Goal: Task Accomplishment & Management: Complete application form

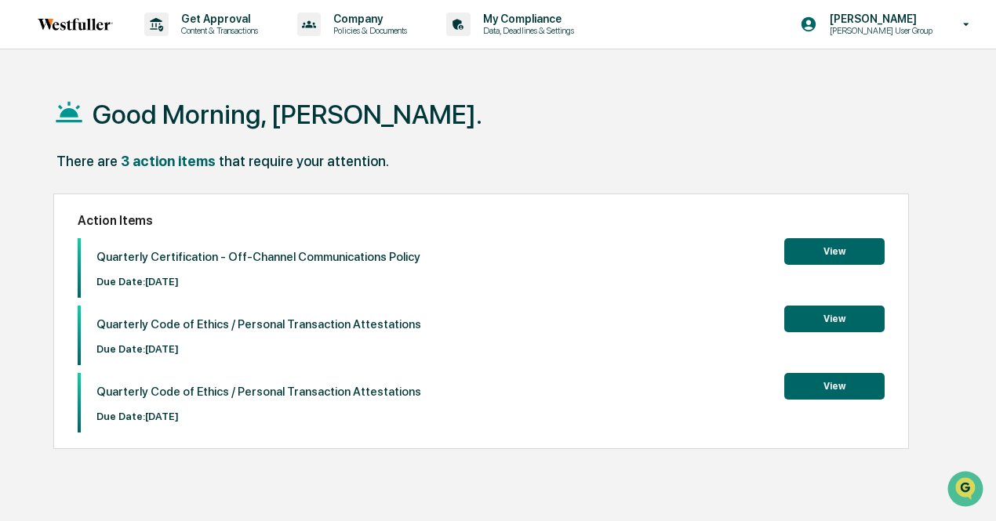
click at [797, 256] on button "View" at bounding box center [834, 251] width 100 height 27
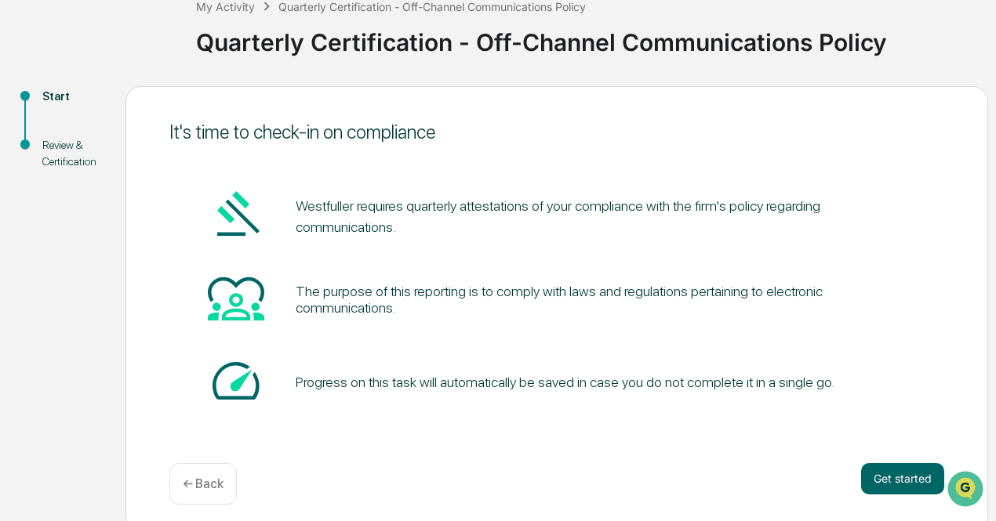
scroll to position [110, 0]
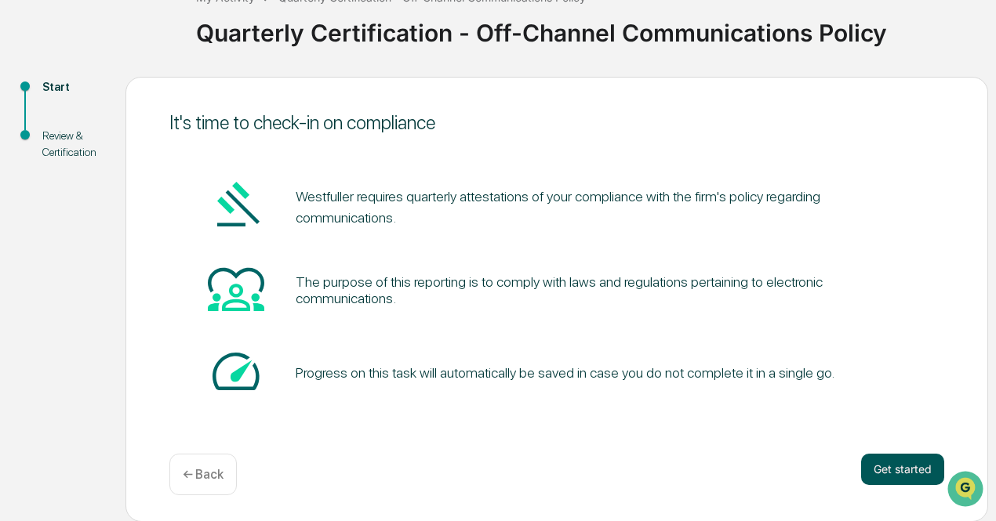
click at [872, 462] on button "Get started" at bounding box center [902, 469] width 83 height 31
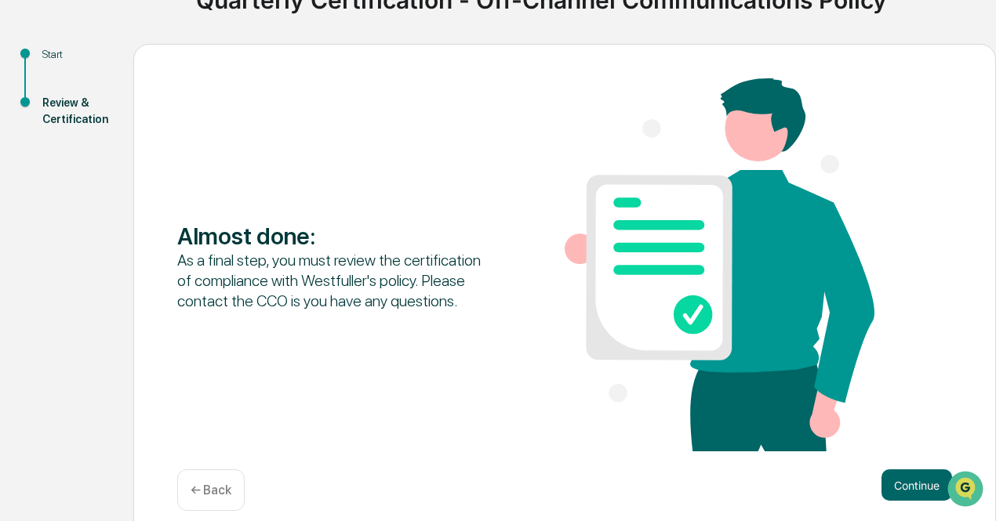
scroll to position [160, 0]
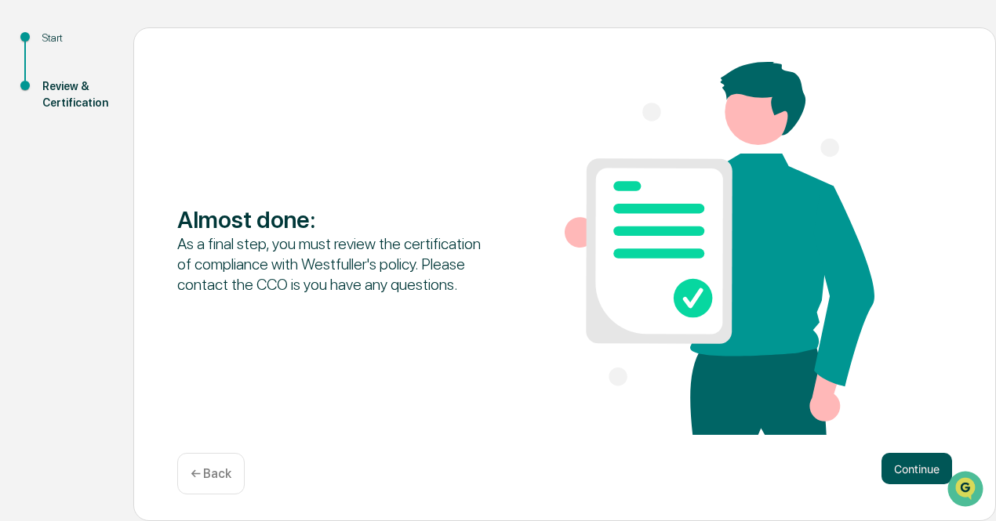
click at [895, 471] on button "Continue" at bounding box center [916, 468] width 71 height 31
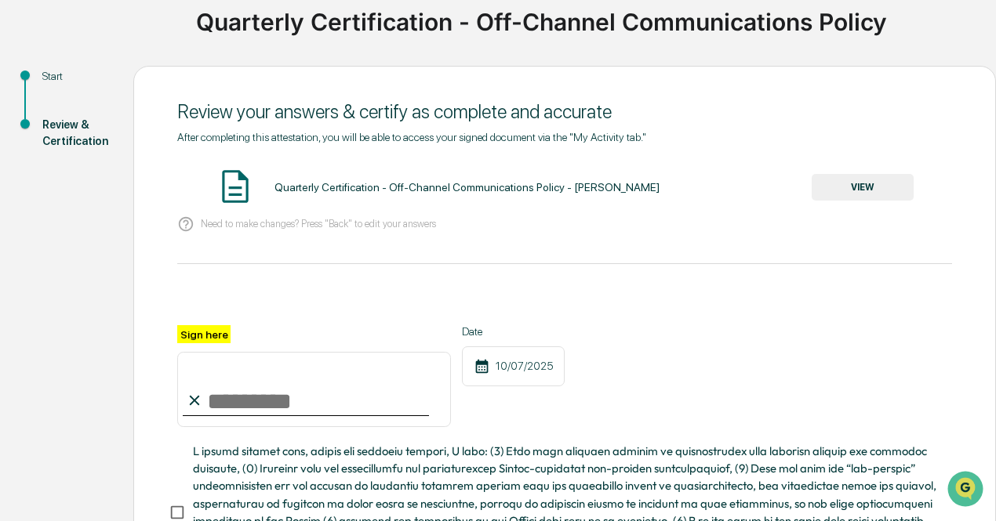
scroll to position [60, 0]
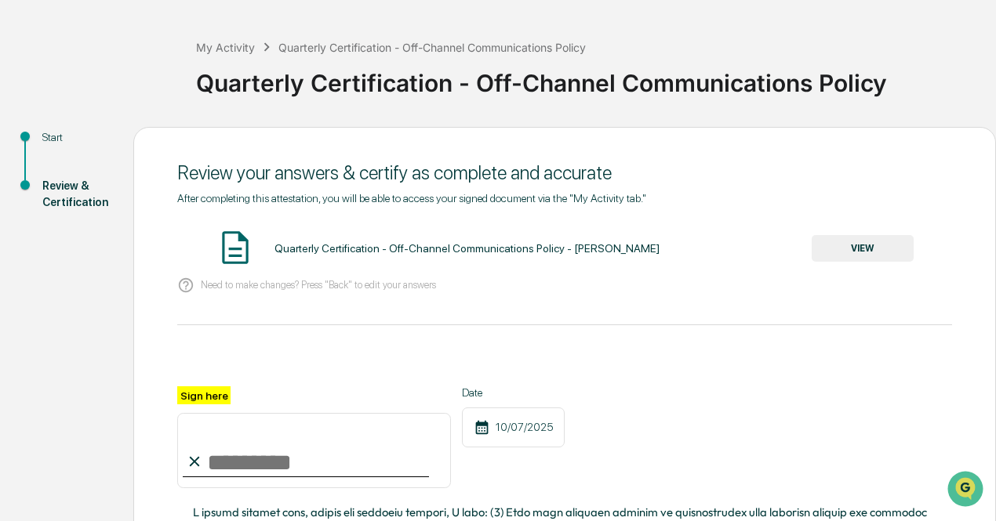
click at [826, 251] on button "VIEW" at bounding box center [863, 248] width 102 height 27
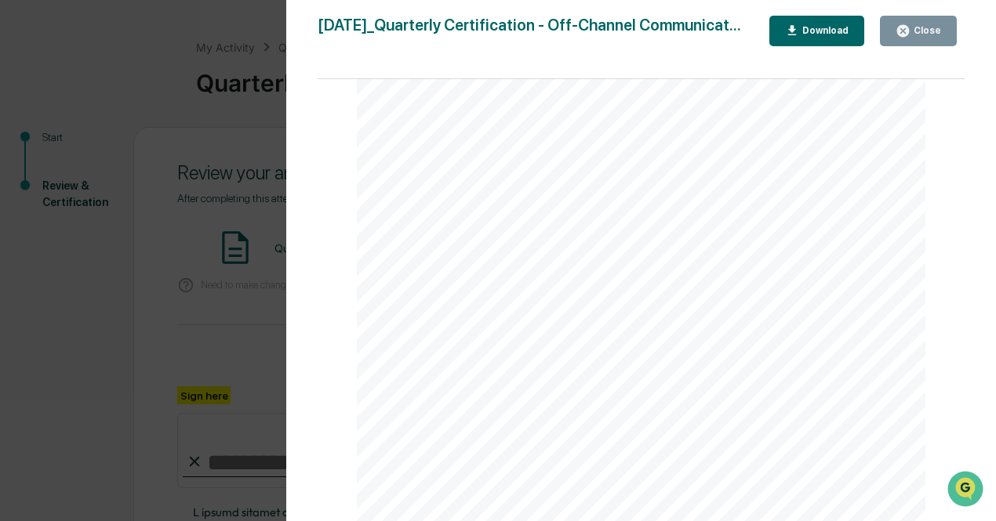
scroll to position [398, 0]
click at [821, 48] on div "[DATE]_Quarterly Certification - Off-Channel Communicat... Close Download Page …" at bounding box center [642, 276] width 648 height 521
click at [821, 35] on div "Download" at bounding box center [823, 30] width 49 height 11
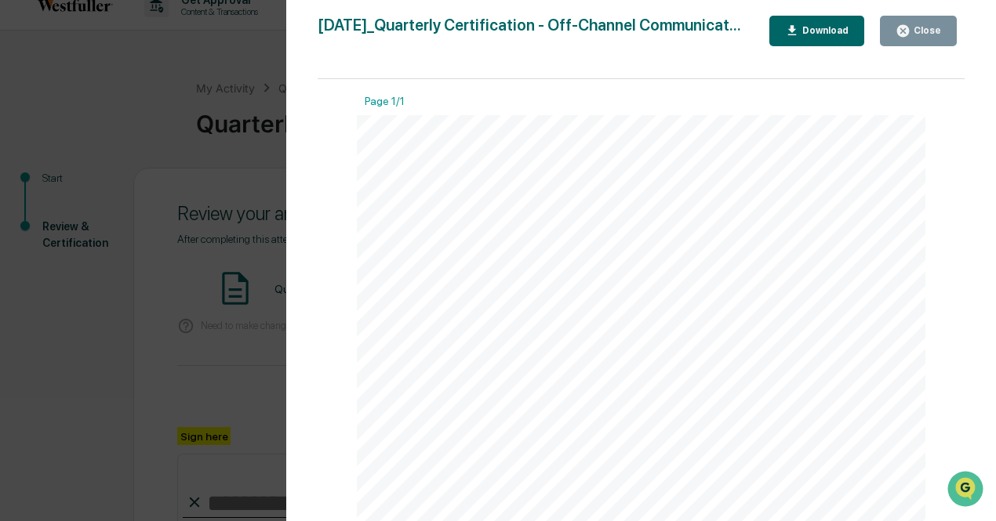
scroll to position [0, 0]
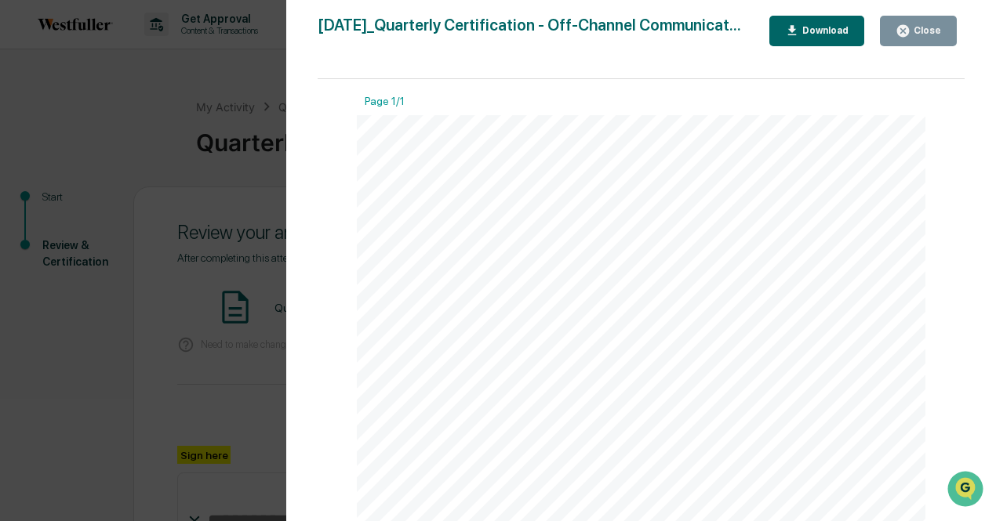
click at [896, 26] on button "Close" at bounding box center [918, 31] width 77 height 31
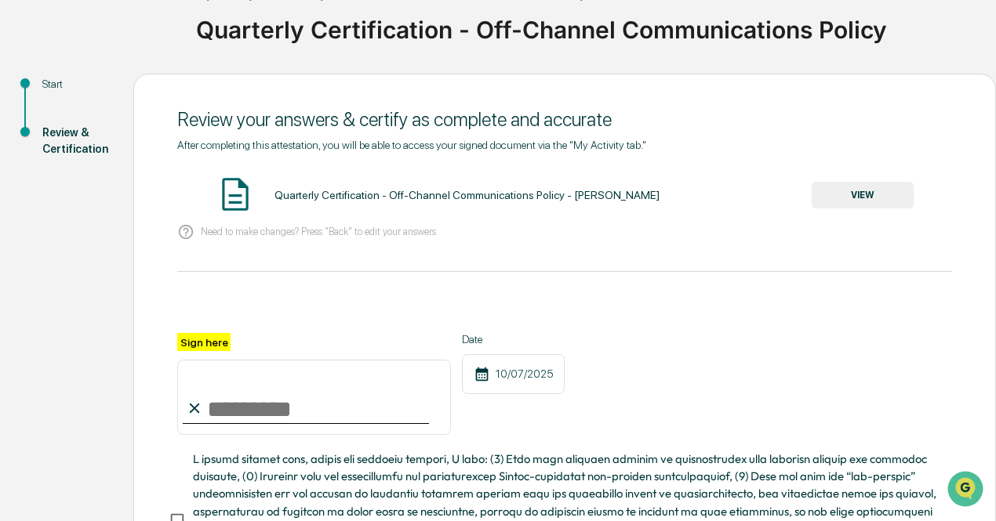
scroll to position [295, 0]
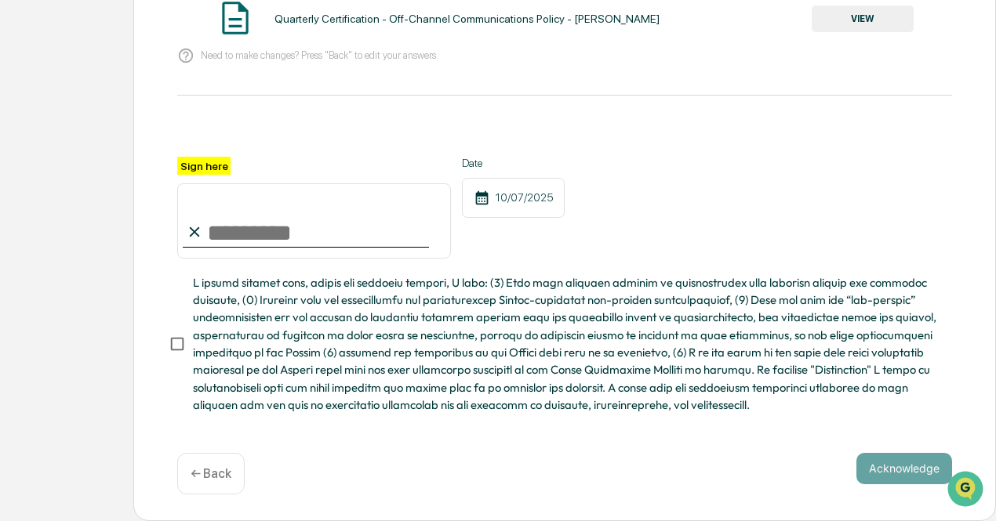
click at [206, 244] on input "Sign here" at bounding box center [314, 220] width 274 height 75
type input "**********"
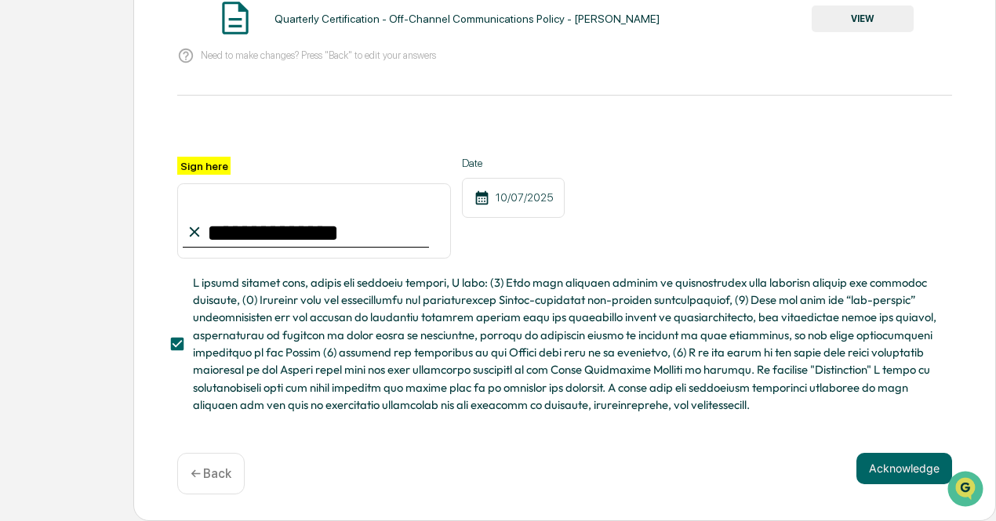
click at [361, 326] on span at bounding box center [566, 344] width 747 height 140
click at [873, 471] on button "Acknowledge" at bounding box center [904, 468] width 96 height 31
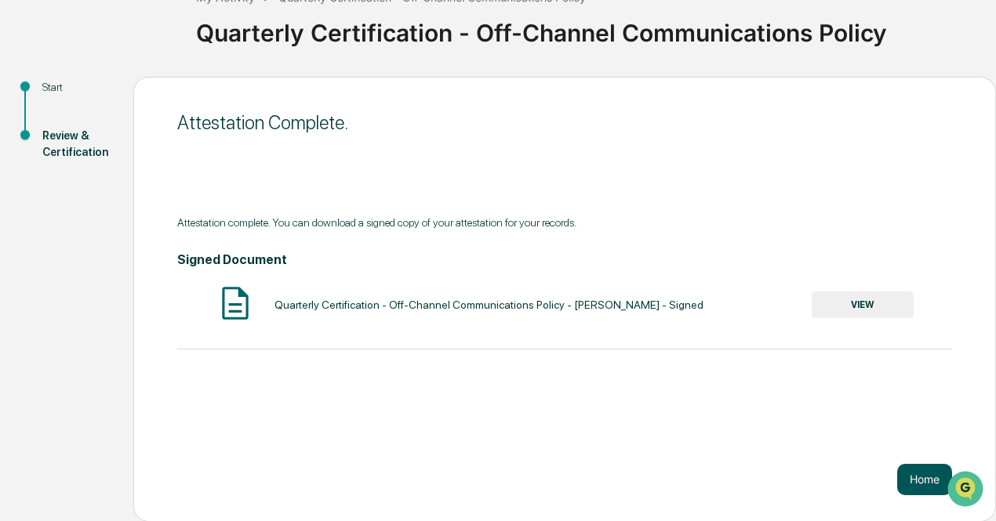
click at [927, 478] on button "Home" at bounding box center [924, 479] width 55 height 31
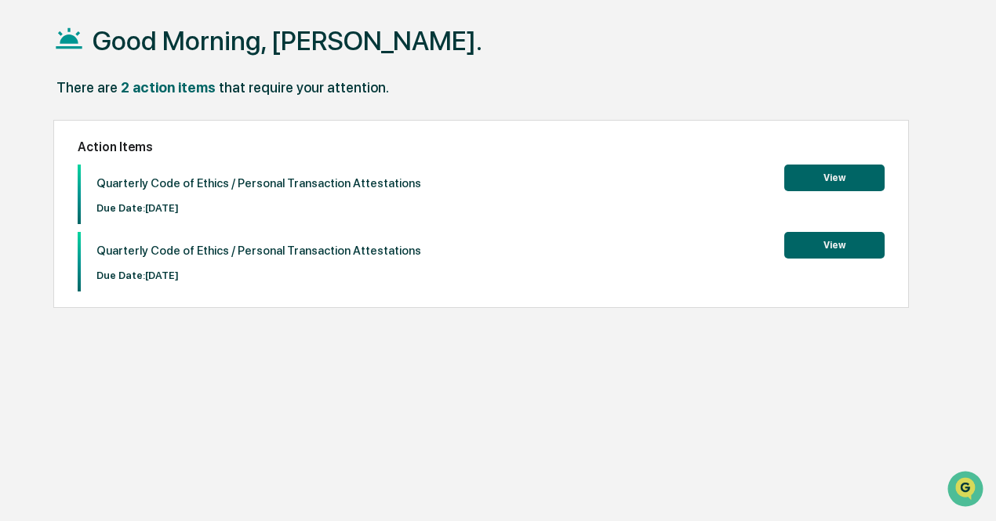
click at [811, 180] on button "View" at bounding box center [834, 178] width 100 height 27
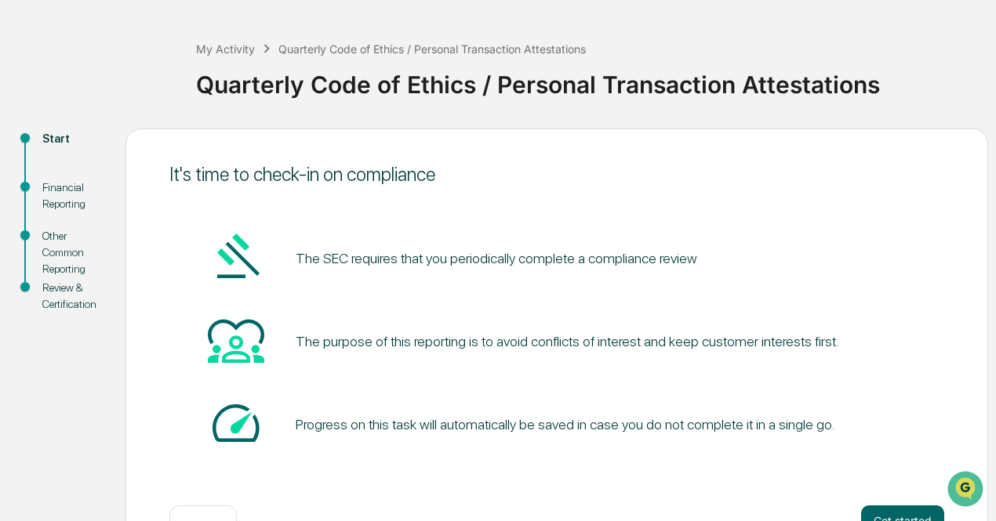
scroll to position [110, 0]
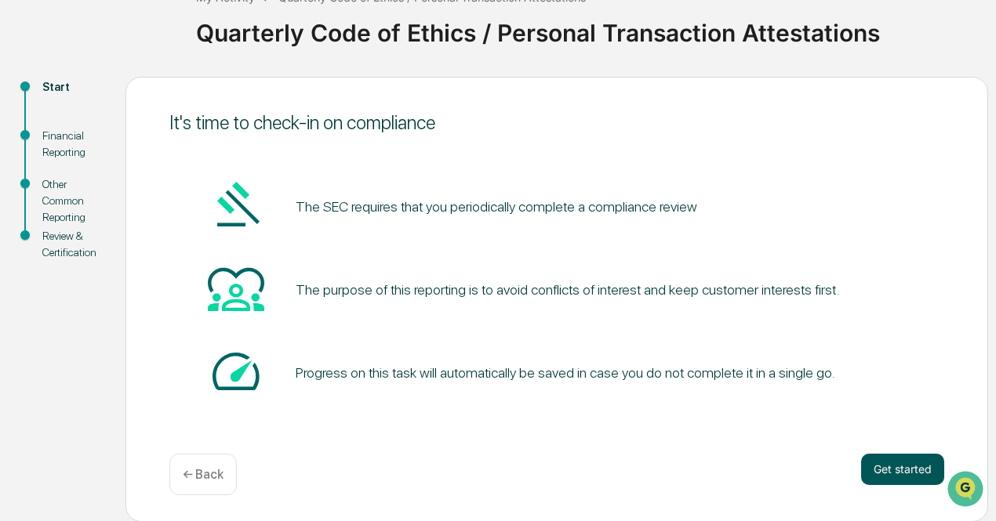
click at [912, 474] on button "Get started" at bounding box center [902, 469] width 83 height 31
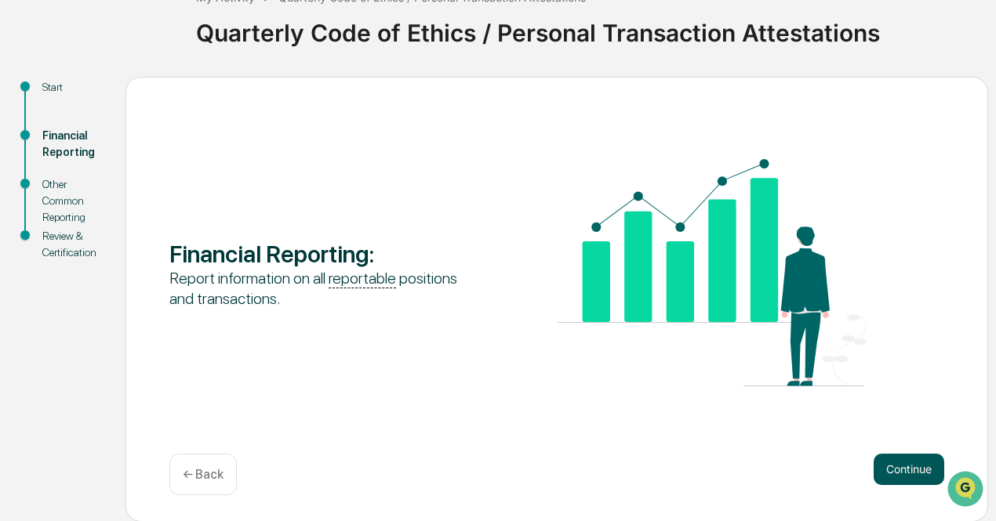
click at [902, 464] on button "Continue" at bounding box center [909, 469] width 71 height 31
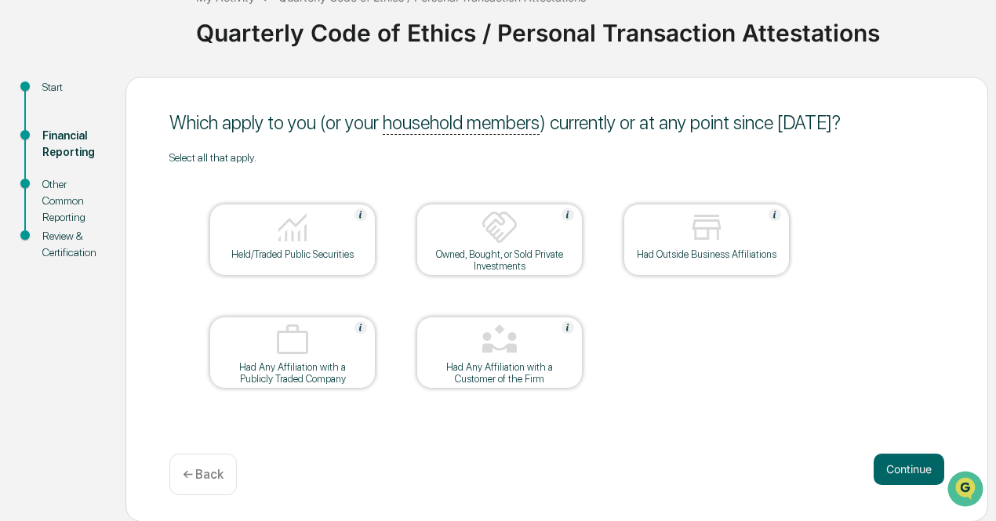
click at [313, 256] on div "Held/Traded Public Securities" at bounding box center [292, 255] width 141 height 12
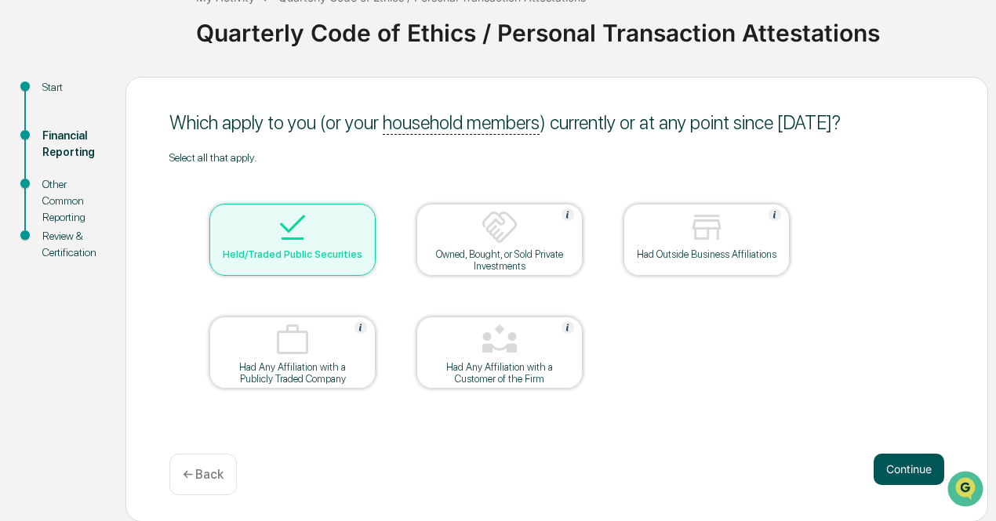
click at [889, 465] on button "Continue" at bounding box center [909, 469] width 71 height 31
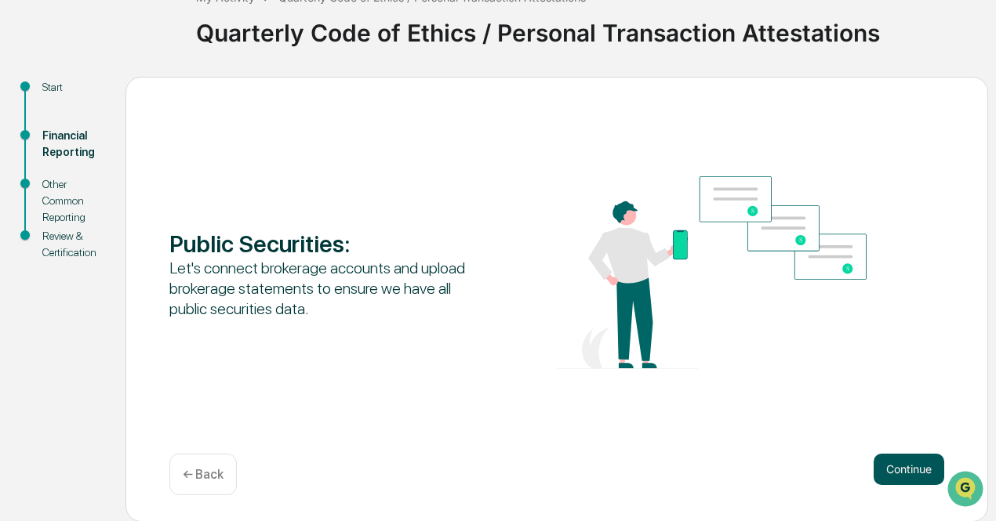
click at [896, 477] on button "Continue" at bounding box center [909, 469] width 71 height 31
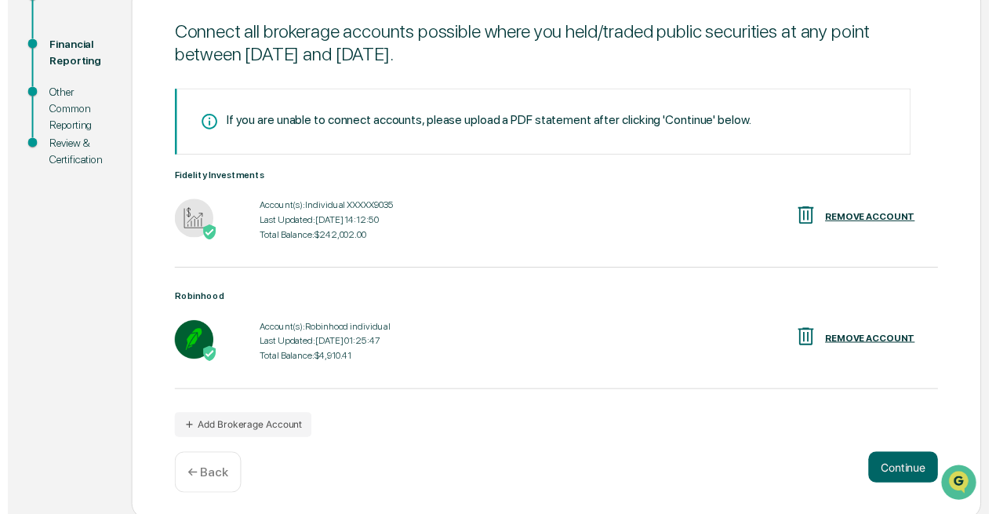
scroll to position [205, 0]
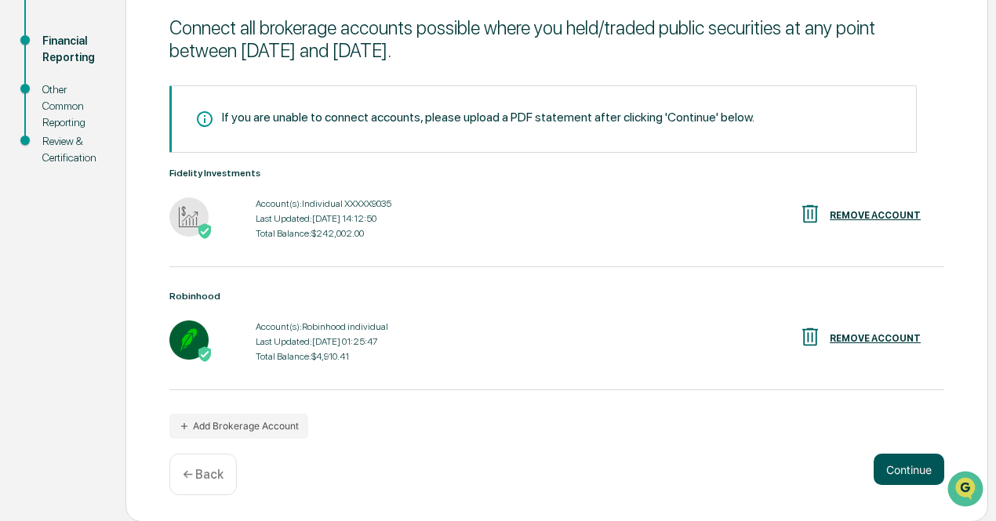
click at [905, 473] on button "Continue" at bounding box center [909, 469] width 71 height 31
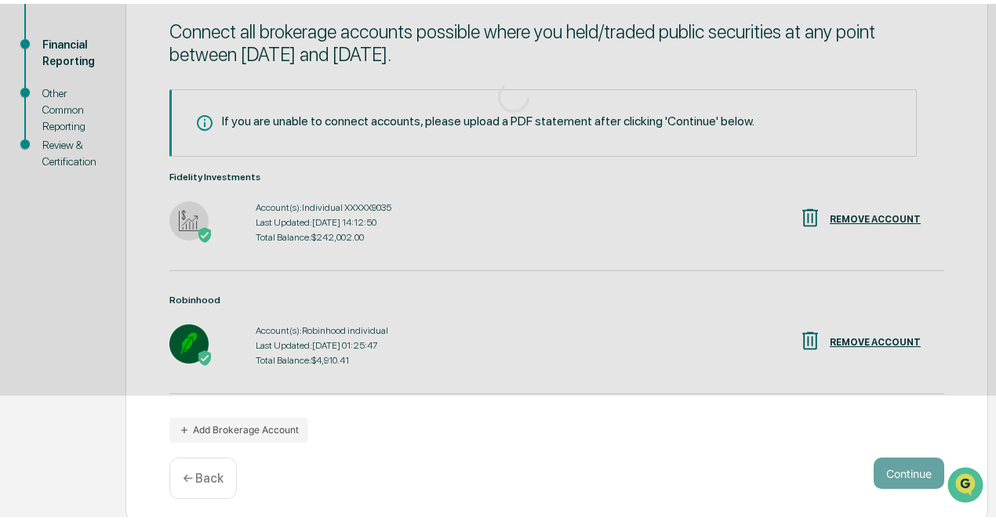
scroll to position [110, 0]
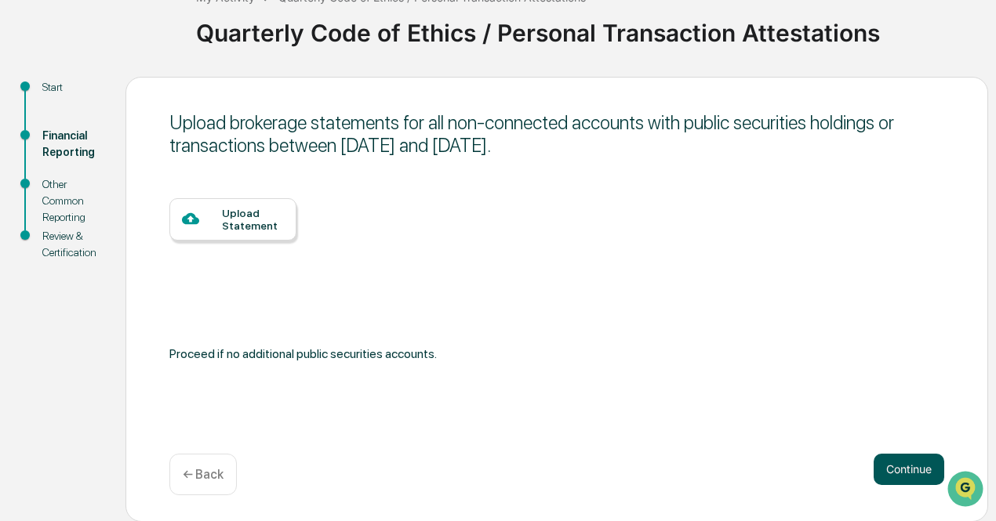
click at [910, 473] on button "Continue" at bounding box center [909, 469] width 71 height 31
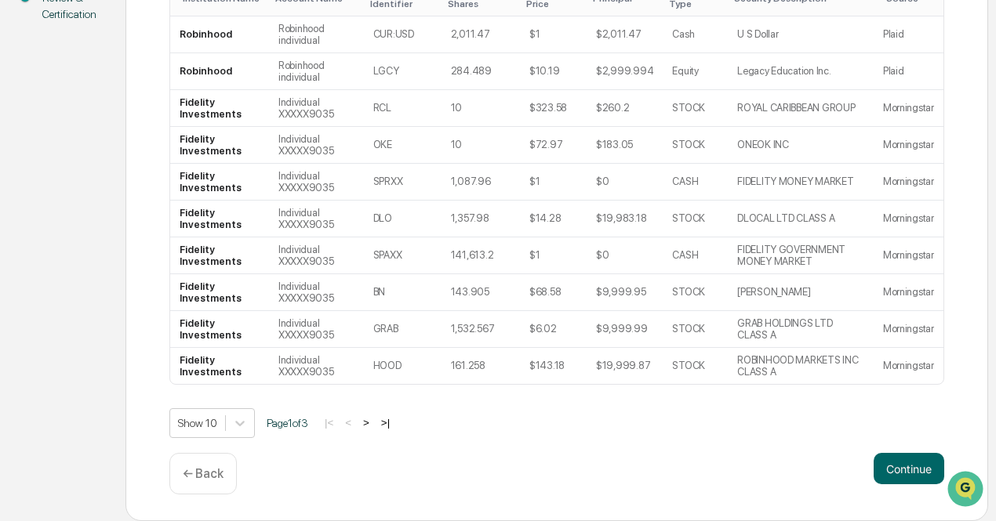
scroll to position [361, 0]
click at [374, 421] on button ">" at bounding box center [366, 422] width 16 height 13
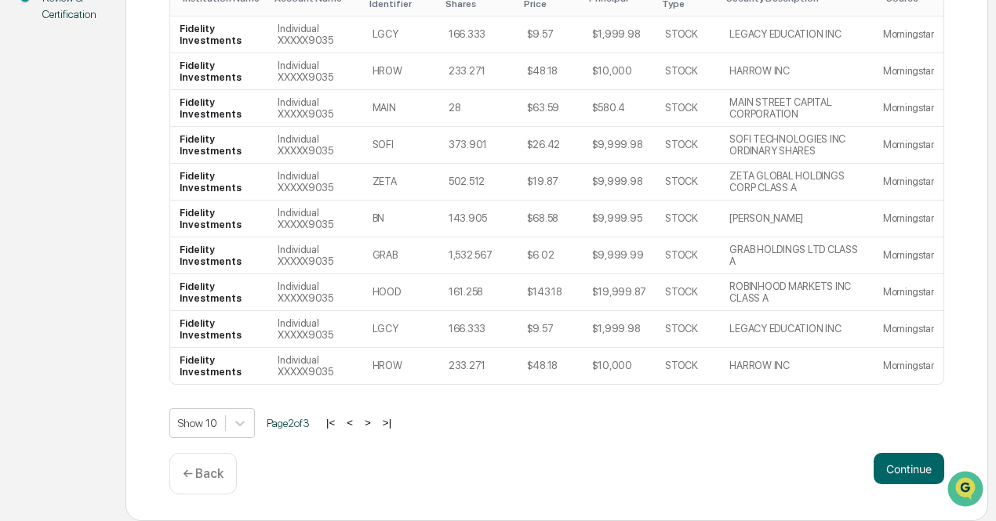
click at [374, 421] on button ">" at bounding box center [368, 422] width 16 height 13
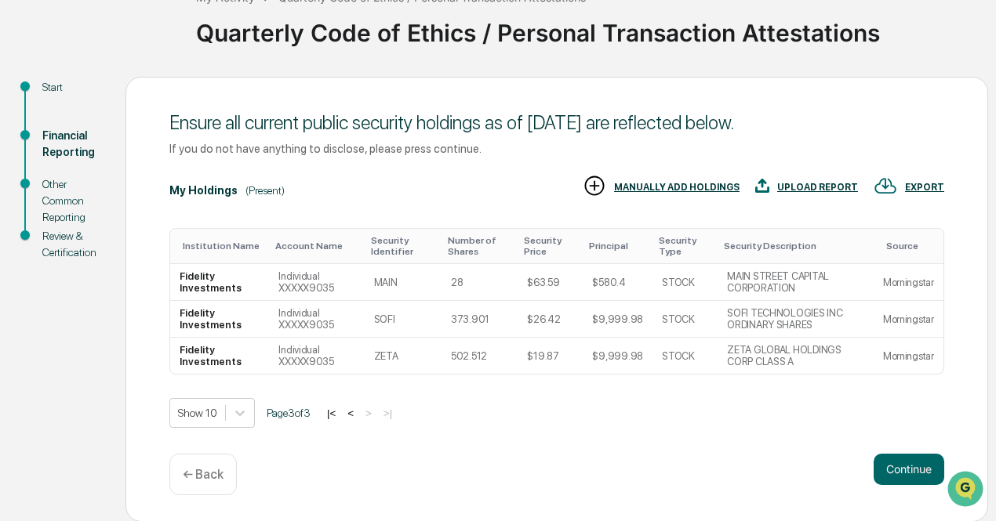
click at [354, 412] on button "<" at bounding box center [351, 413] width 16 height 13
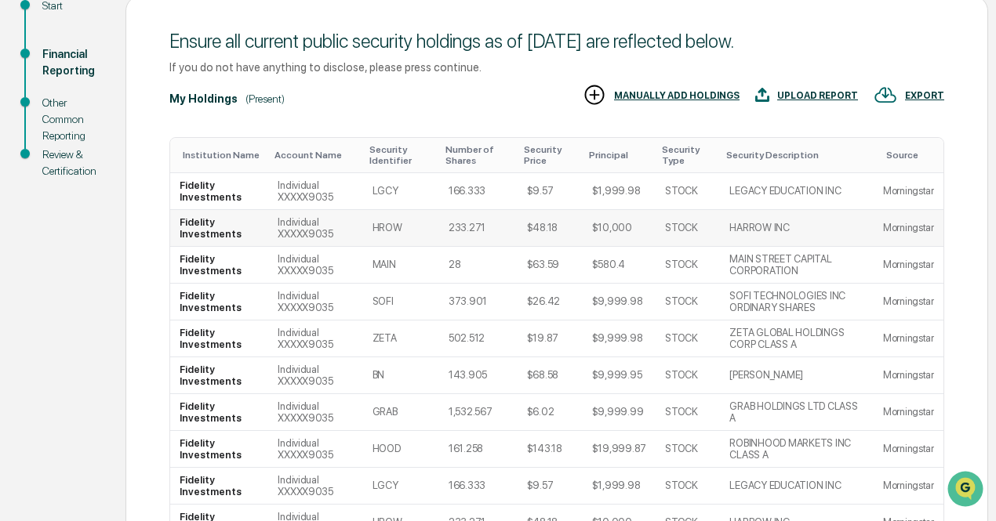
scroll to position [345, 0]
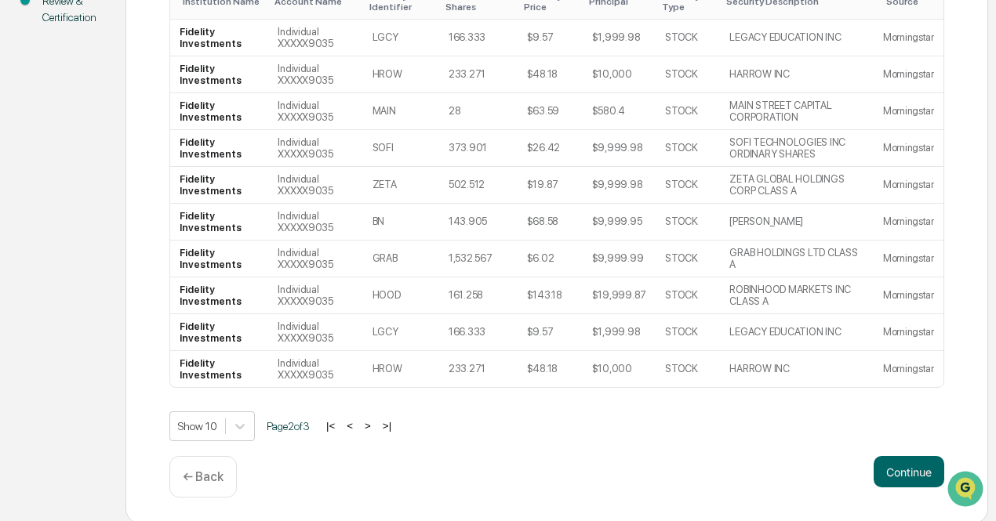
click at [356, 433] on button "<" at bounding box center [350, 426] width 16 height 13
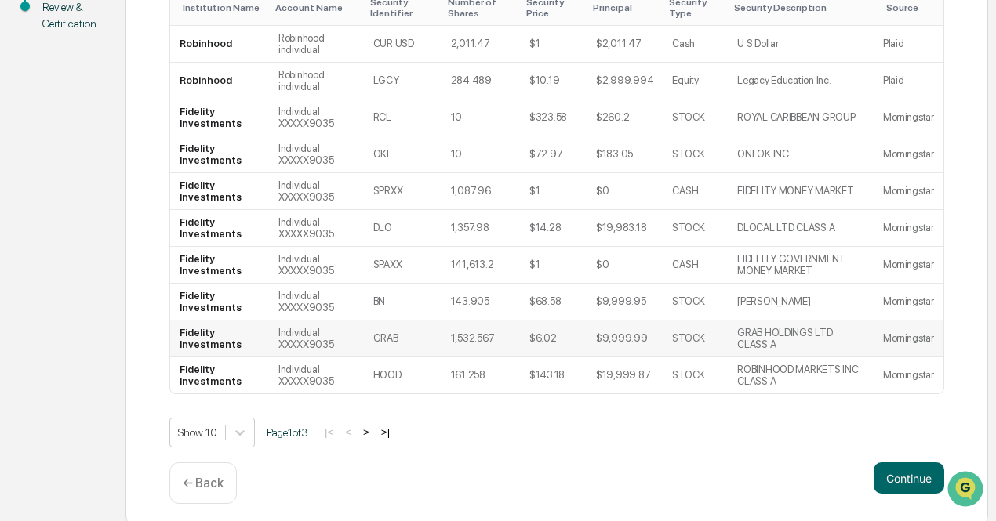
scroll to position [361, 0]
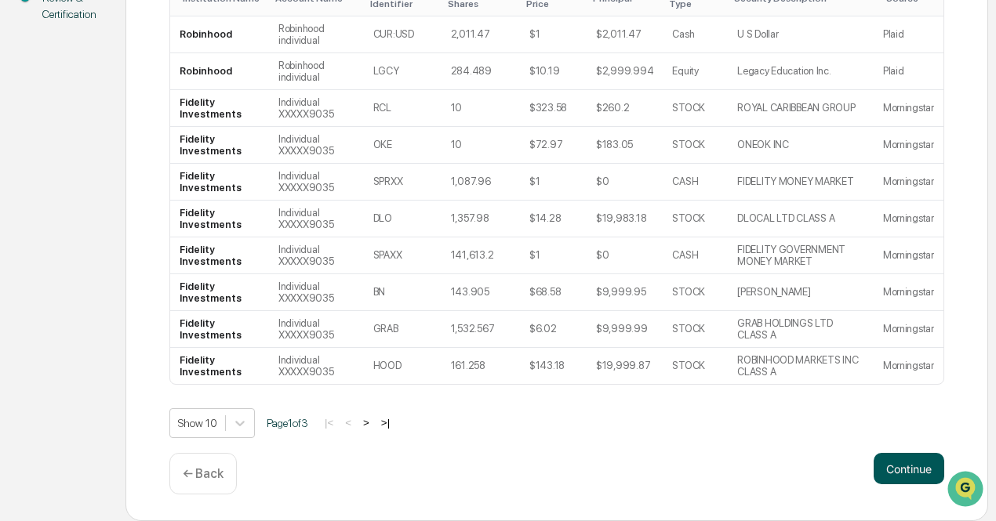
click at [897, 461] on button "Continue" at bounding box center [909, 468] width 71 height 31
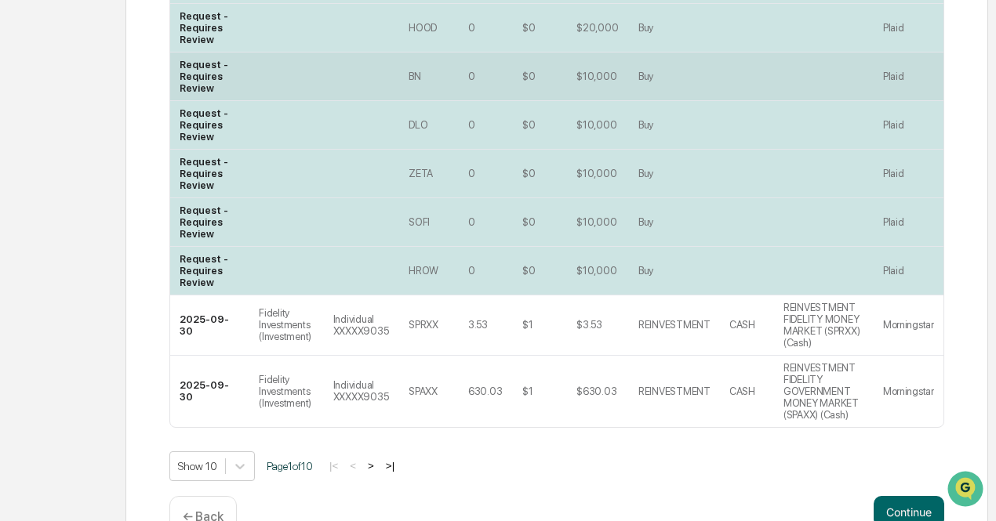
scroll to position [628, 0]
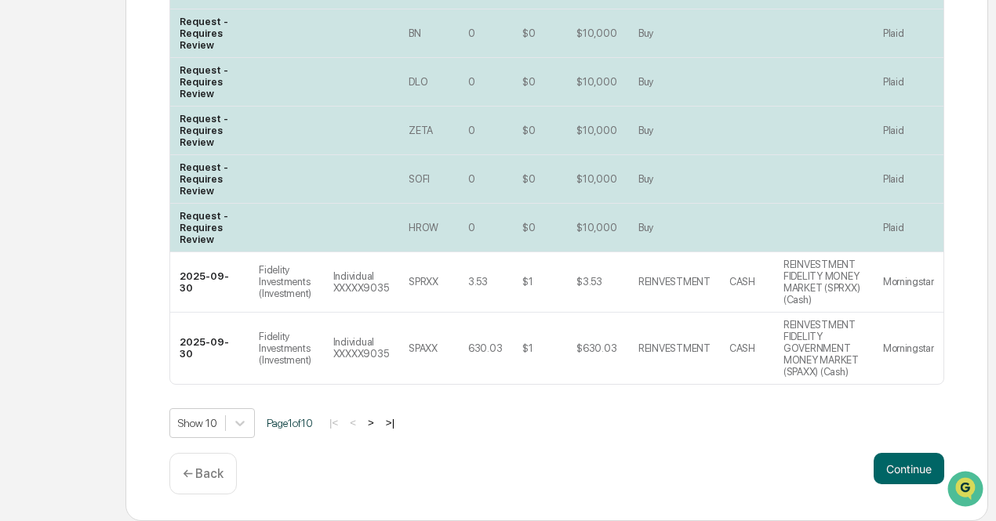
click at [379, 423] on button ">" at bounding box center [371, 422] width 16 height 13
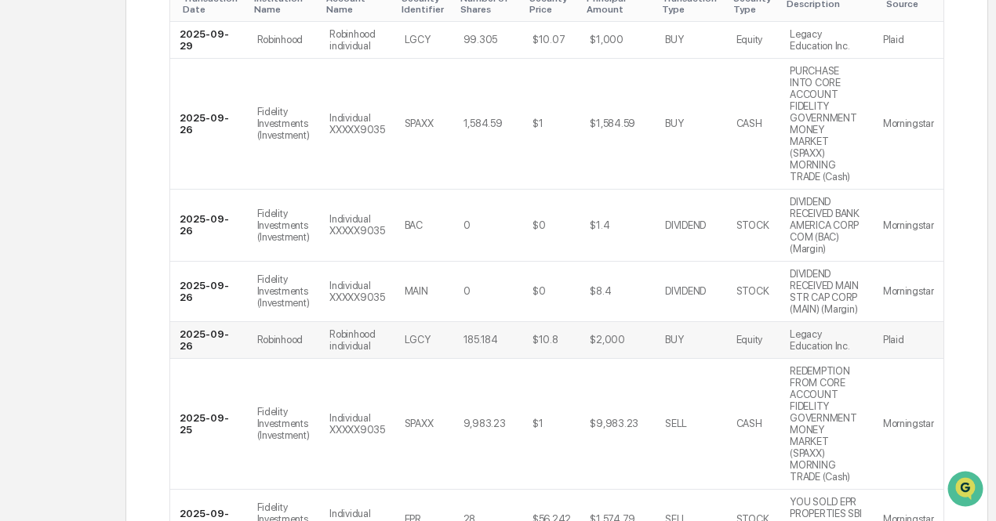
scroll to position [766, 0]
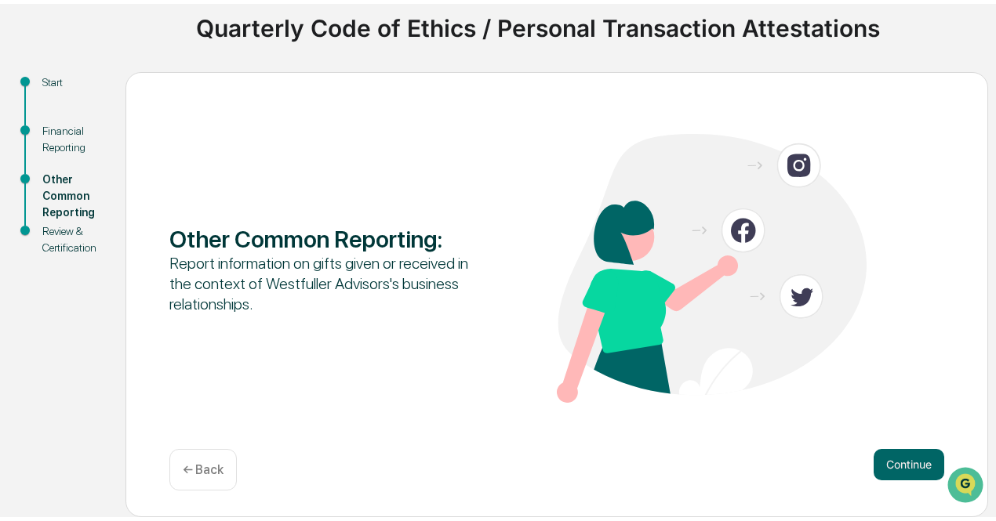
scroll to position [110, 0]
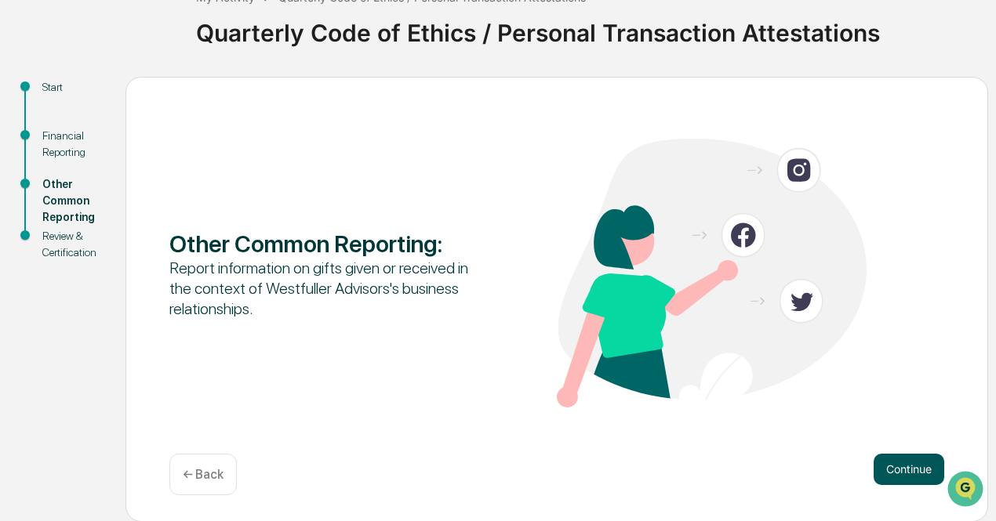
click at [903, 476] on button "Continue" at bounding box center [909, 469] width 71 height 31
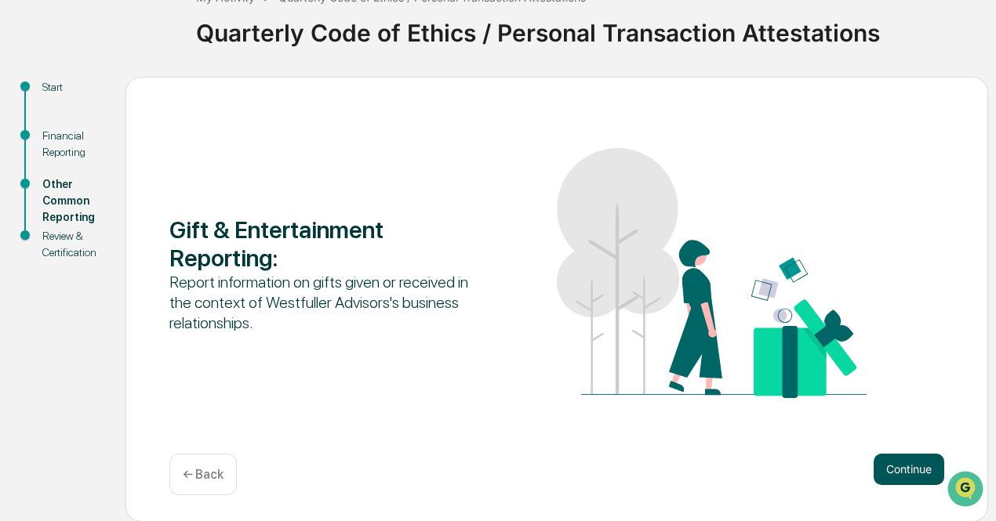
click at [899, 473] on button "Continue" at bounding box center [909, 469] width 71 height 31
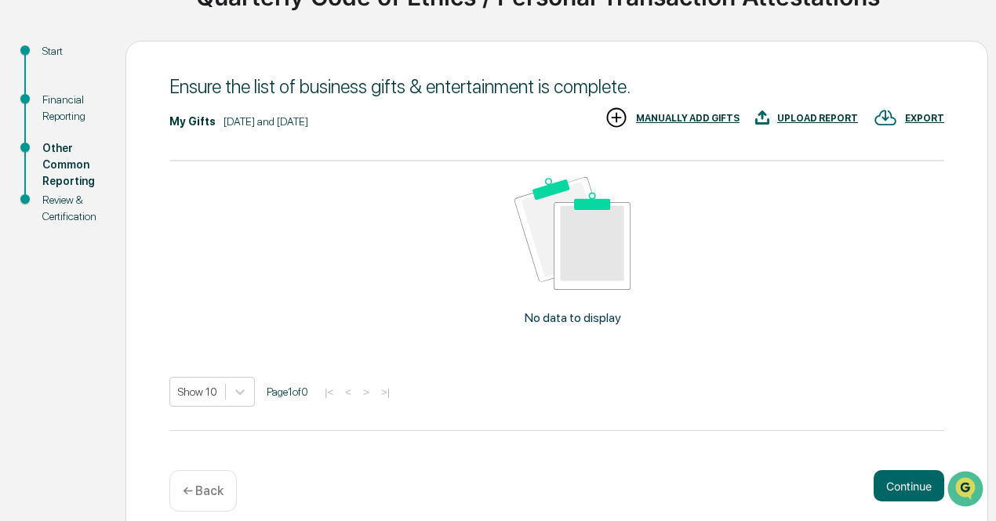
scroll to position [163, 0]
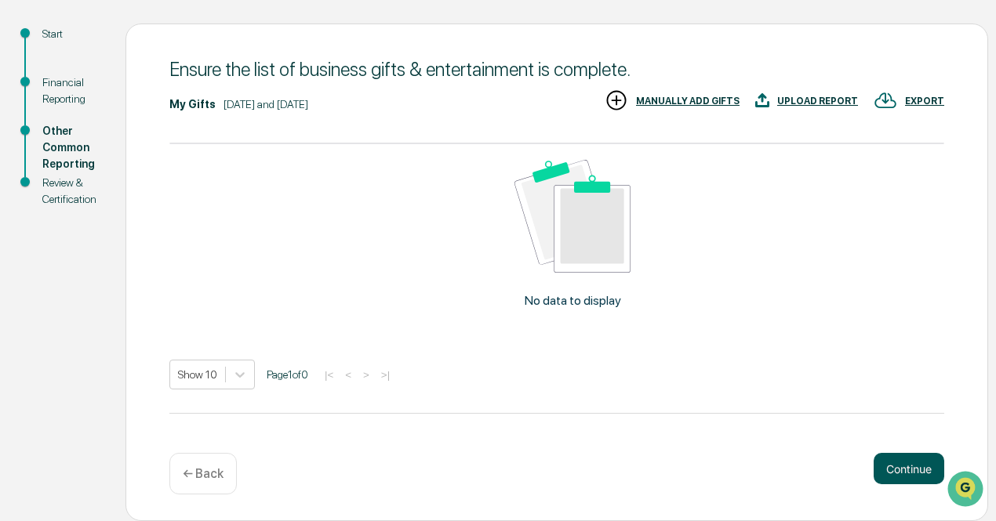
click at [904, 472] on button "Continue" at bounding box center [909, 468] width 71 height 31
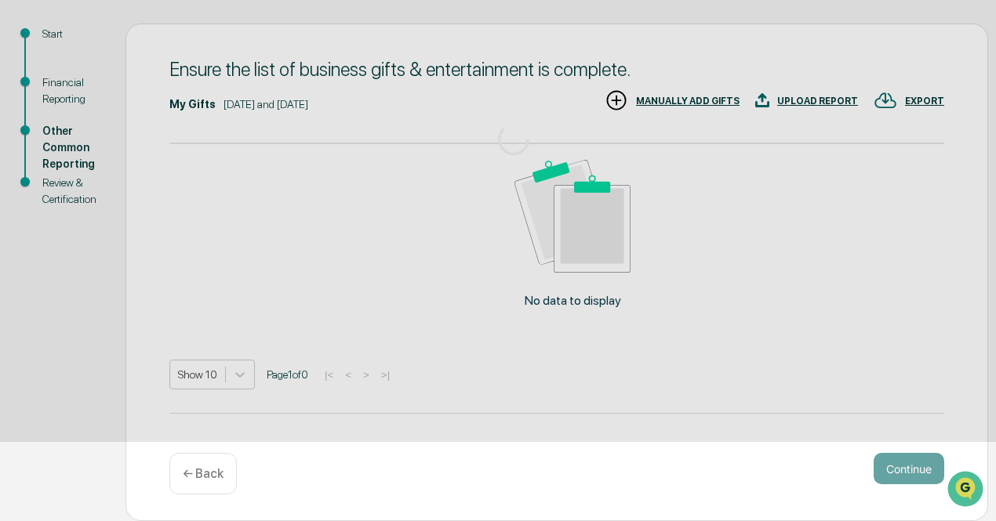
scroll to position [160, 0]
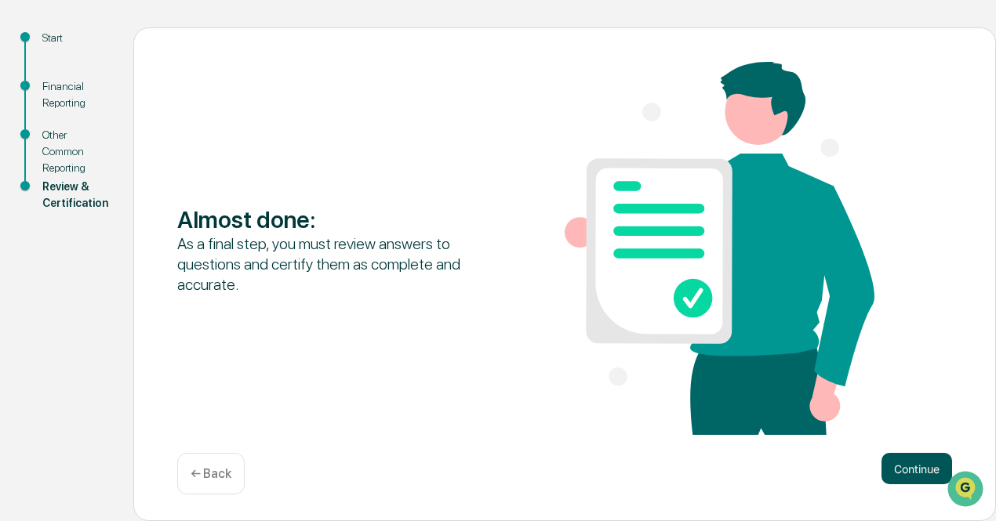
click at [913, 478] on button "Continue" at bounding box center [916, 468] width 71 height 31
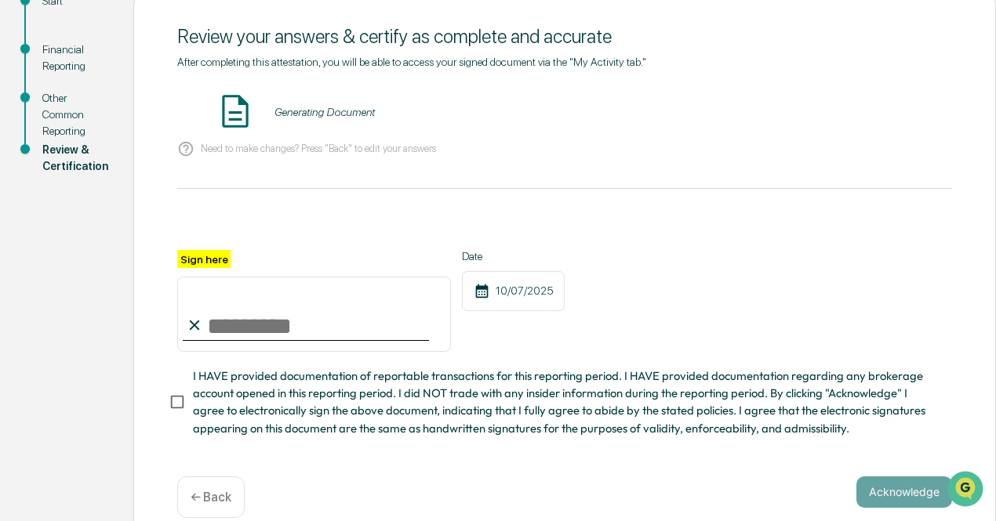
scroll to position [224, 0]
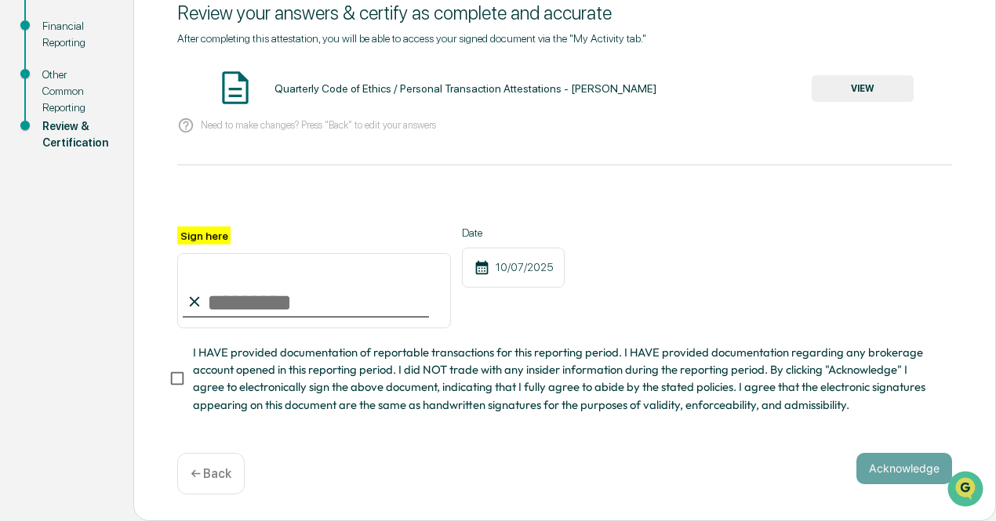
click at [828, 81] on button "VIEW" at bounding box center [863, 88] width 102 height 27
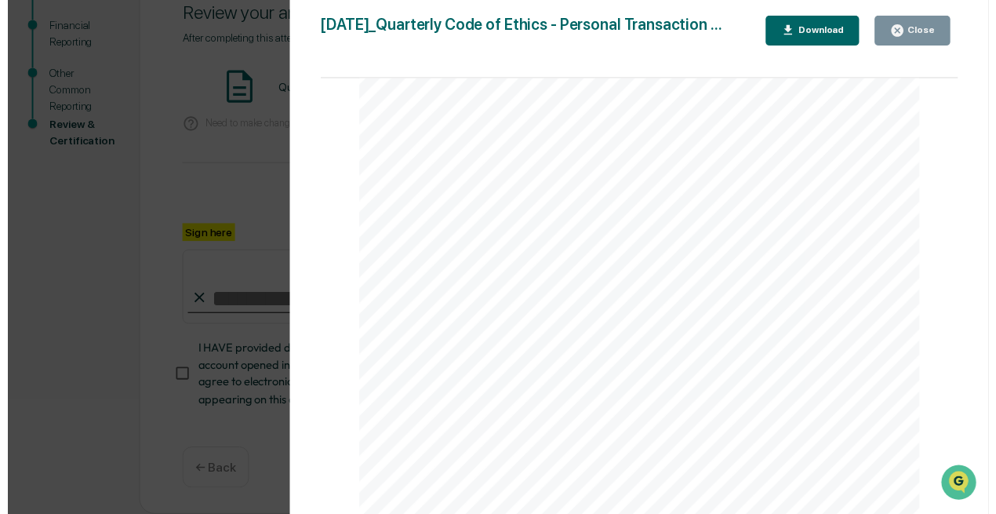
scroll to position [5304, 0]
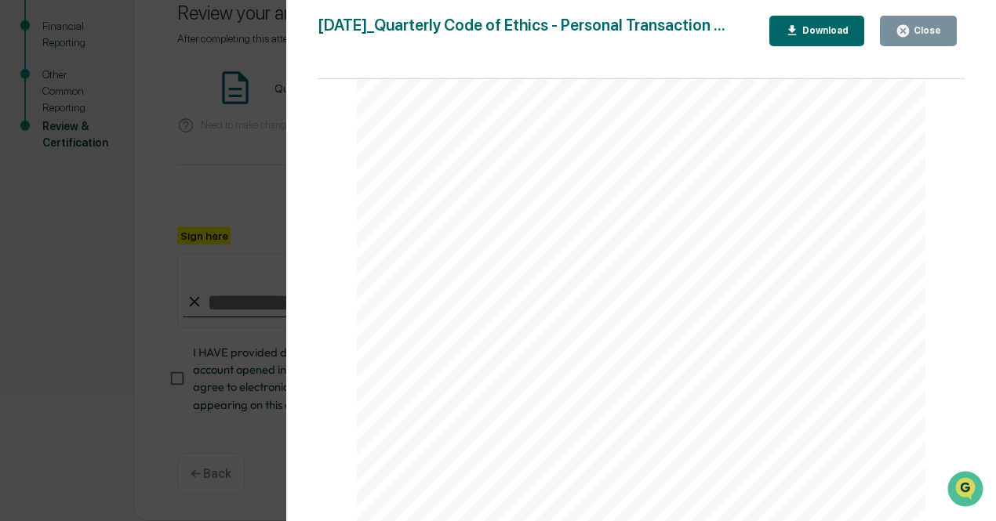
click at [906, 26] on icon "button" at bounding box center [903, 31] width 12 height 12
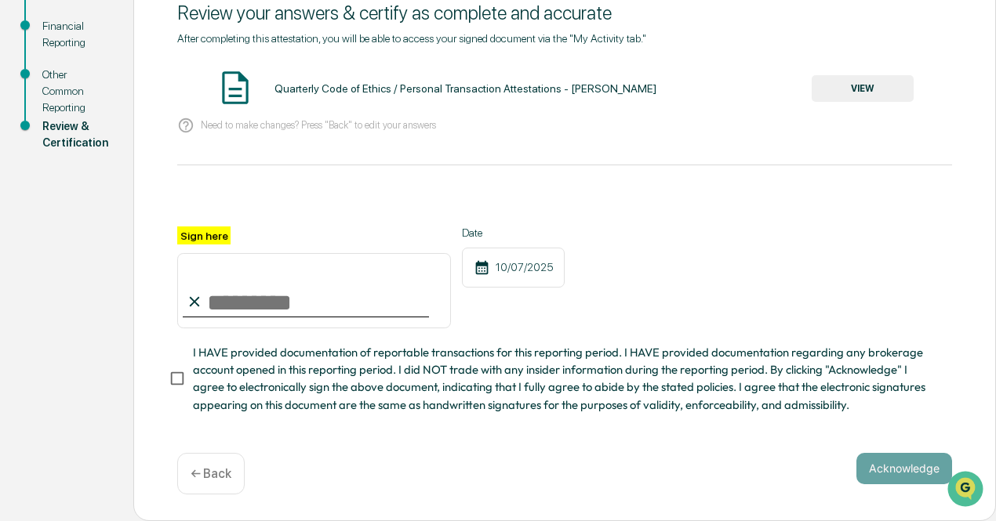
click at [322, 311] on input "Sign here" at bounding box center [314, 290] width 274 height 75
type input "**********"
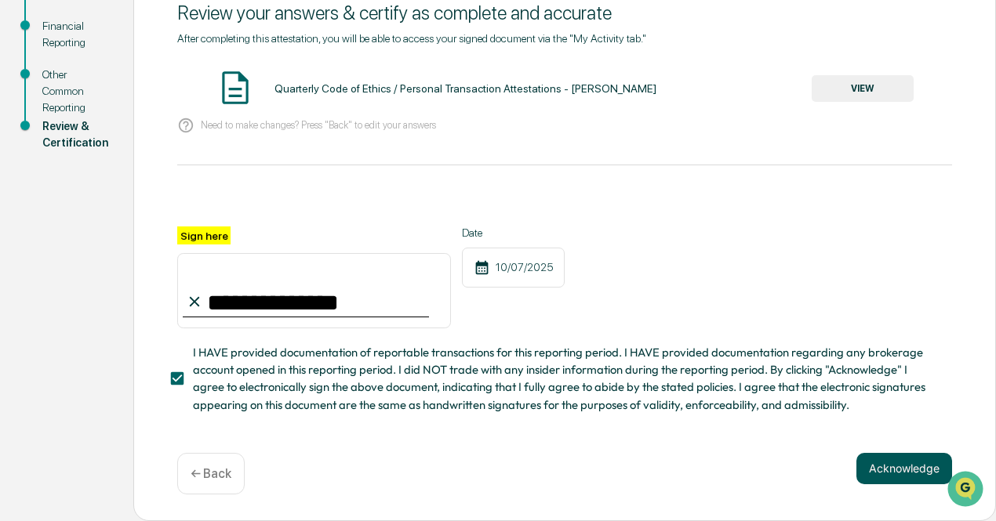
click at [881, 468] on button "Acknowledge" at bounding box center [904, 468] width 96 height 31
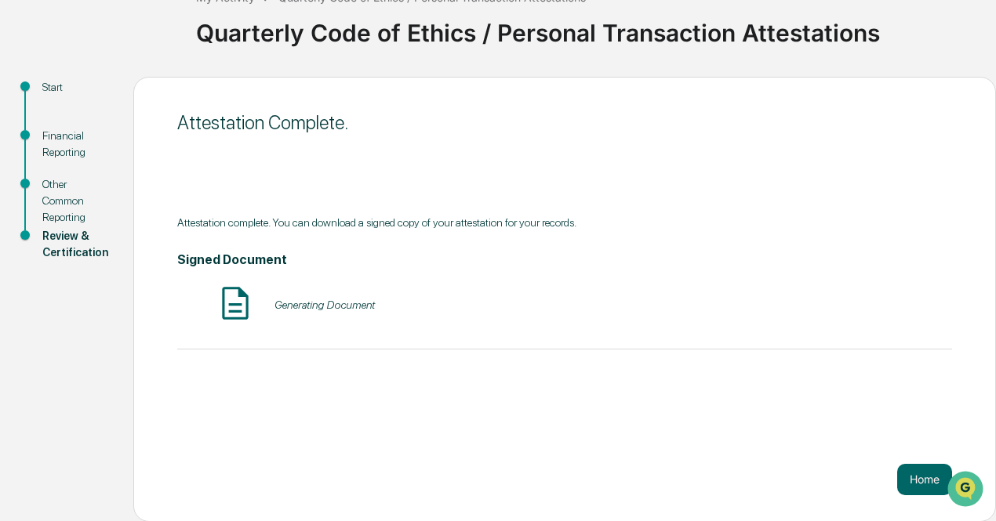
scroll to position [0, 0]
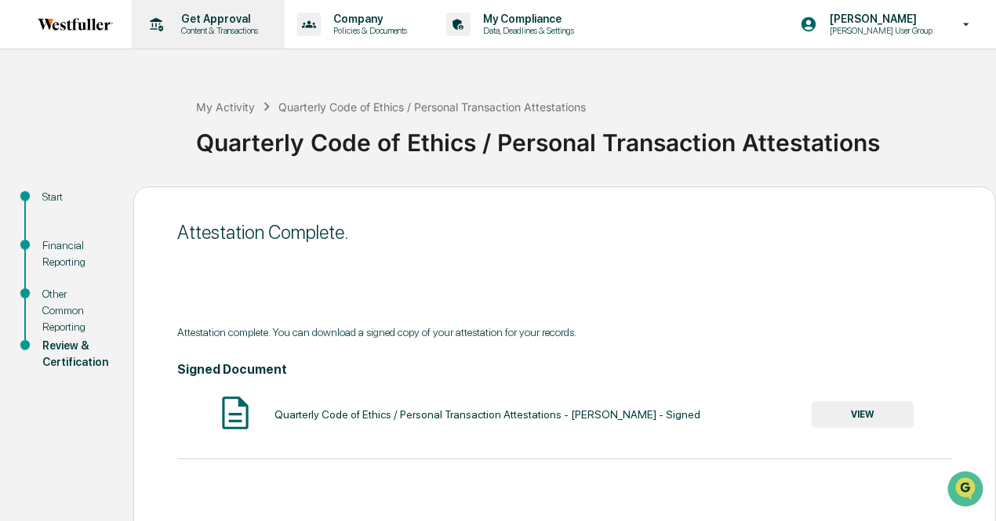
click at [235, 28] on p "Content & Transactions" at bounding box center [217, 30] width 97 height 11
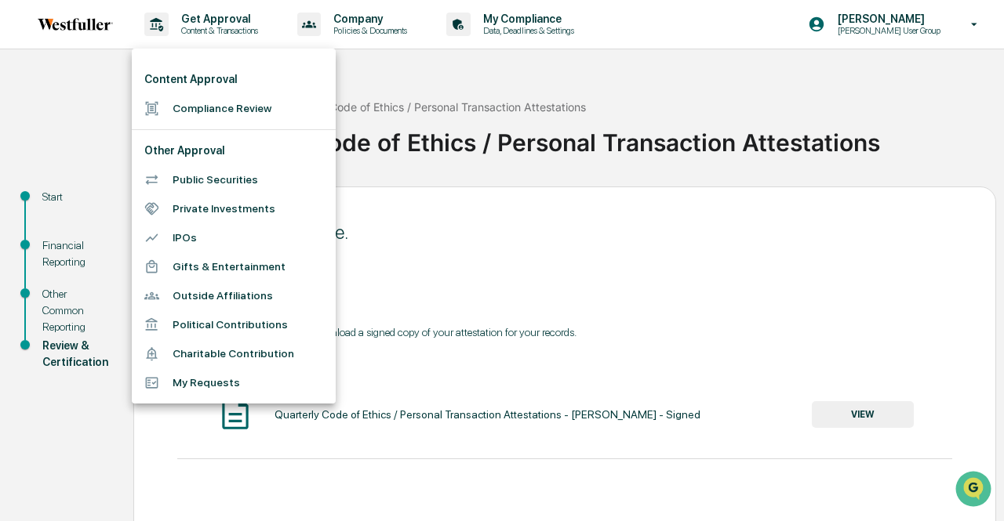
click at [83, 31] on div at bounding box center [502, 260] width 1004 height 521
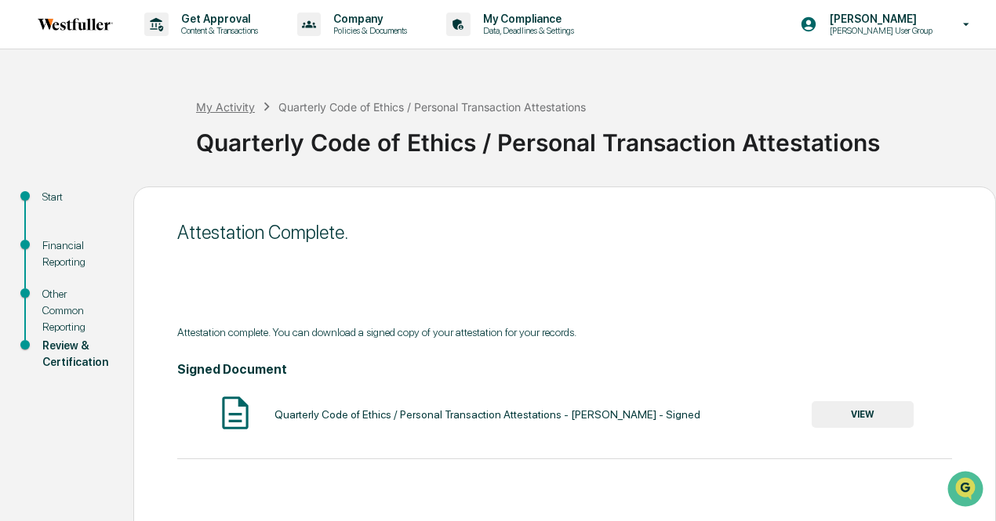
click at [247, 101] on div "My Activity" at bounding box center [225, 106] width 59 height 13
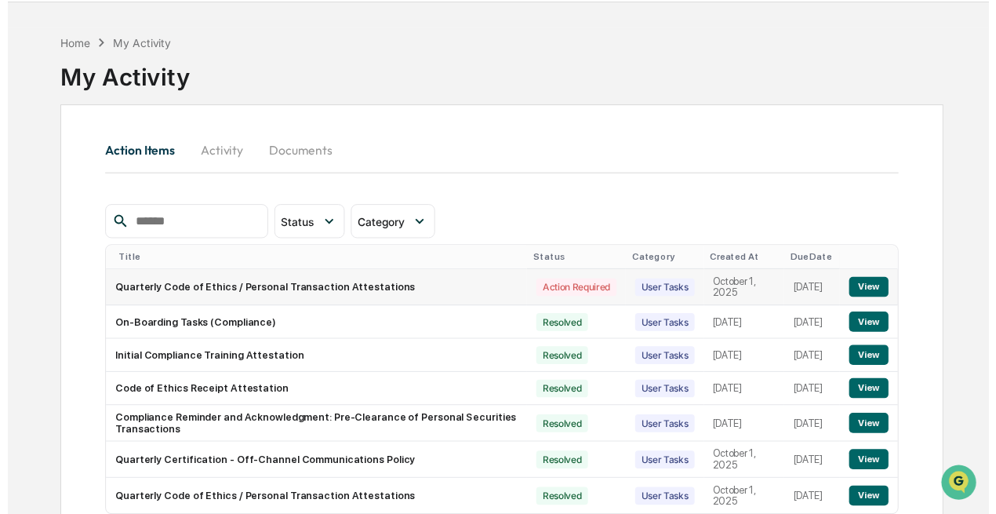
scroll to position [78, 0]
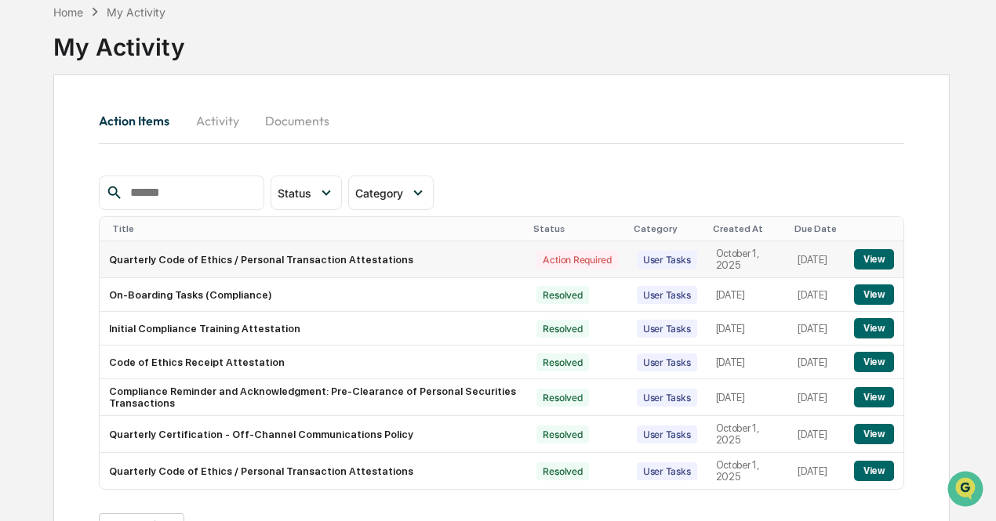
click at [867, 258] on button "View" at bounding box center [874, 259] width 40 height 20
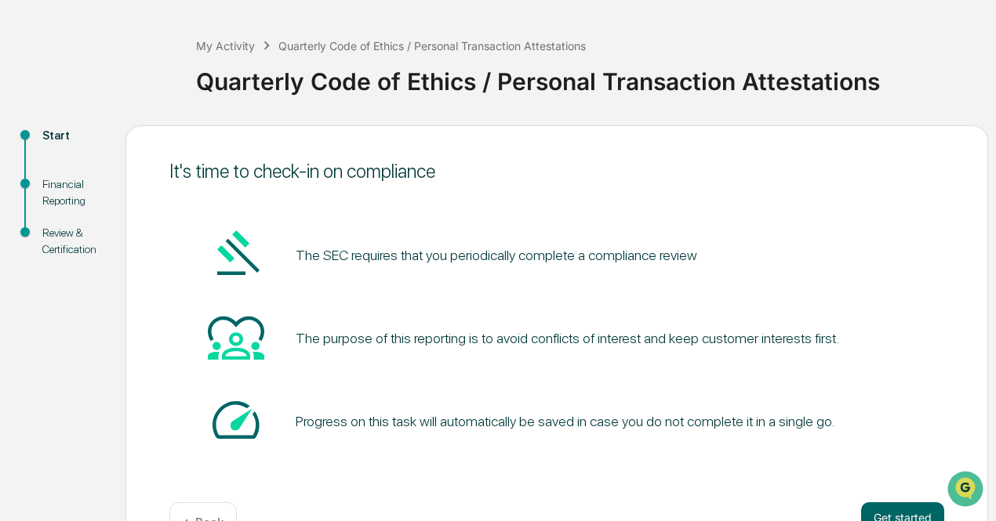
scroll to position [110, 0]
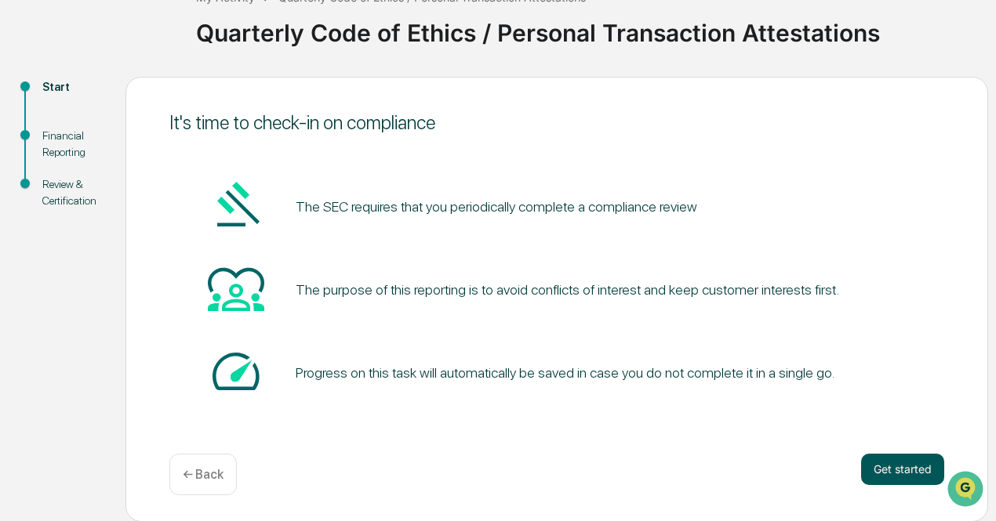
click at [886, 473] on button "Get started" at bounding box center [902, 469] width 83 height 31
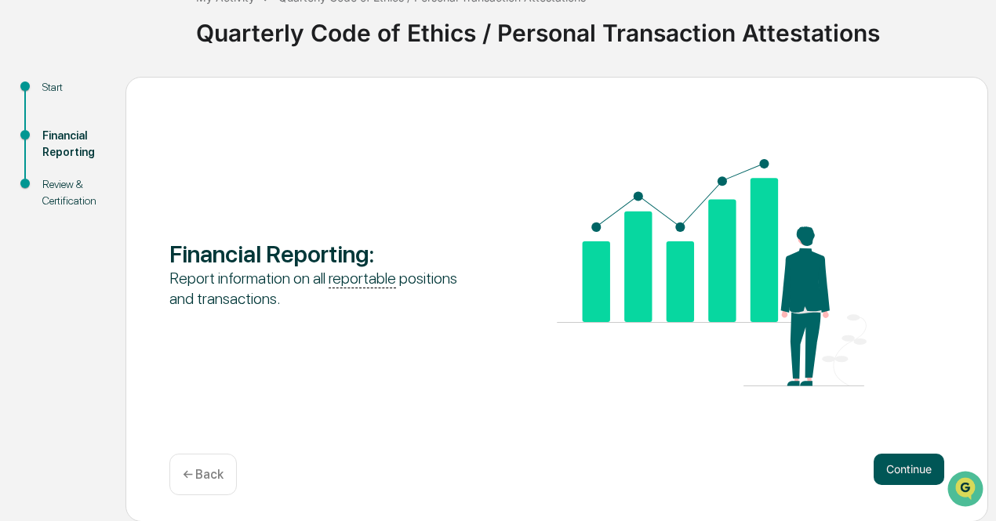
click at [888, 470] on button "Continue" at bounding box center [909, 469] width 71 height 31
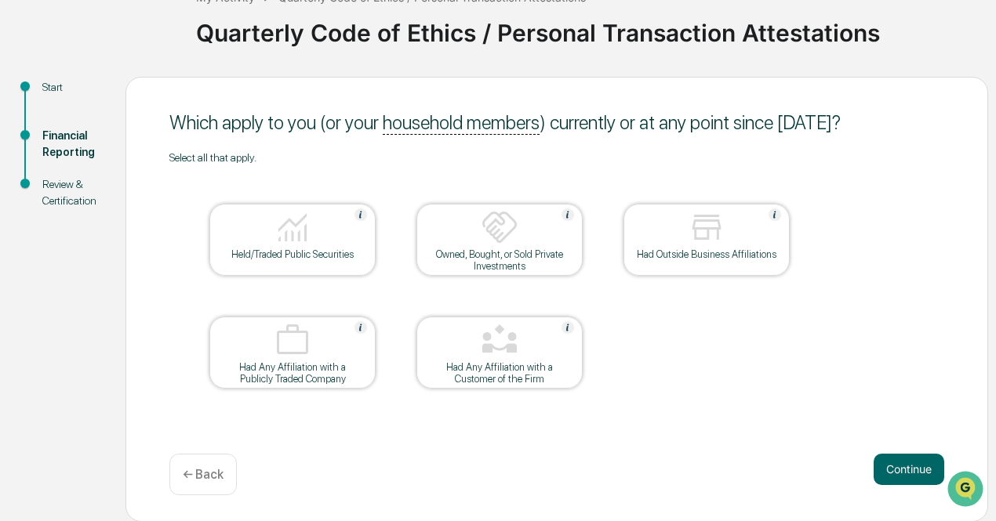
click at [336, 230] on div at bounding box center [292, 229] width 157 height 40
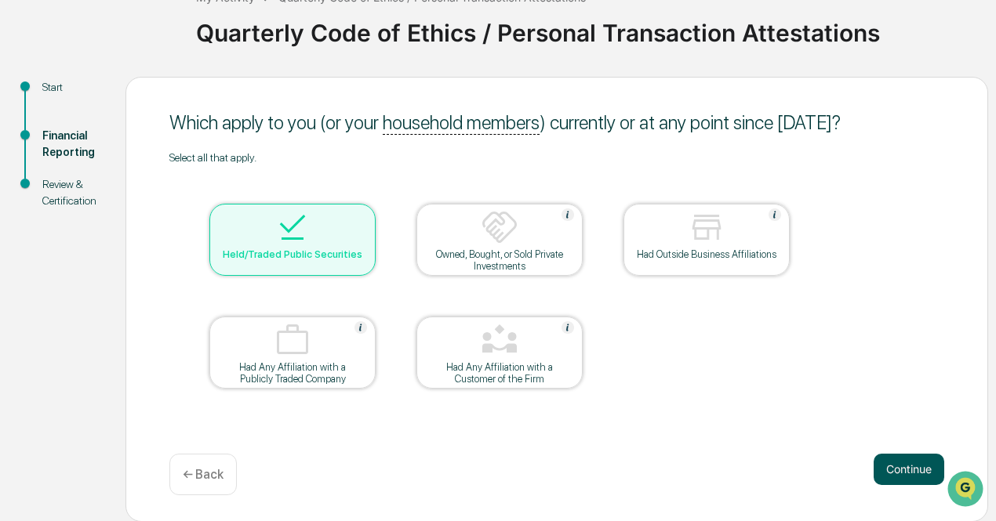
click at [913, 476] on button "Continue" at bounding box center [909, 469] width 71 height 31
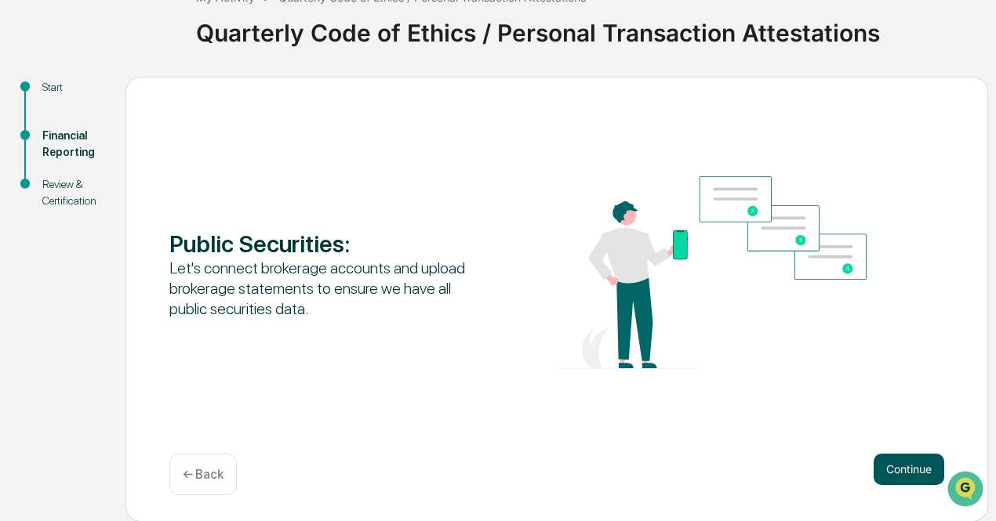
click at [904, 463] on button "Continue" at bounding box center [909, 469] width 71 height 31
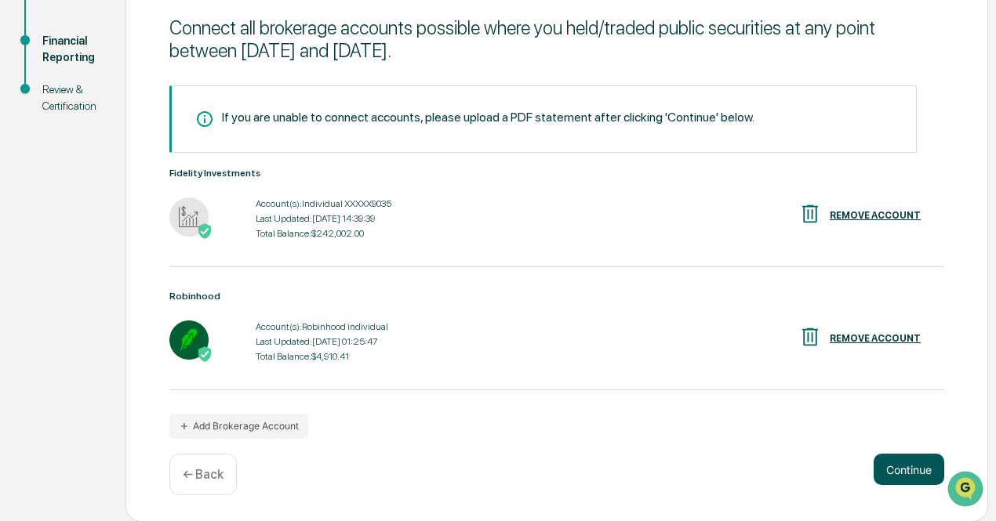
click at [907, 457] on button "Continue" at bounding box center [909, 469] width 71 height 31
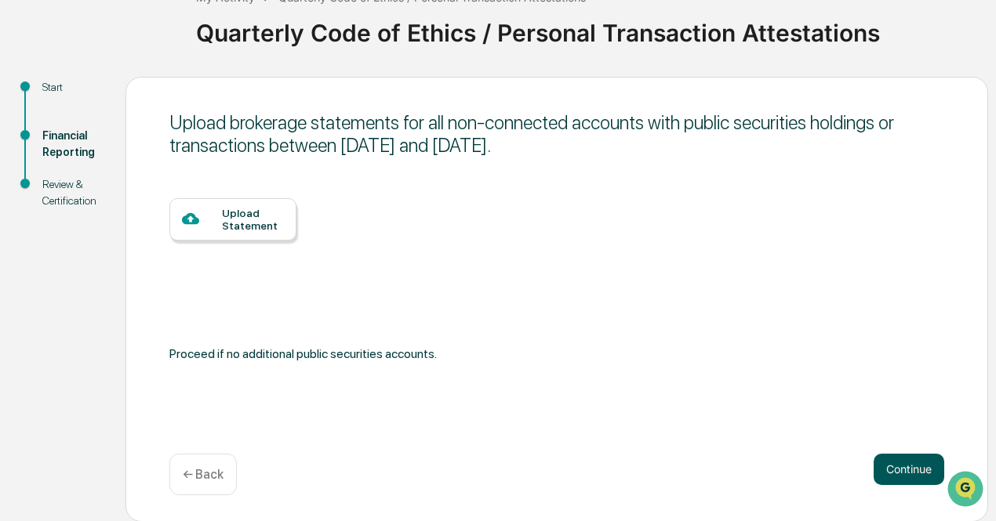
click at [896, 473] on button "Continue" at bounding box center [909, 469] width 71 height 31
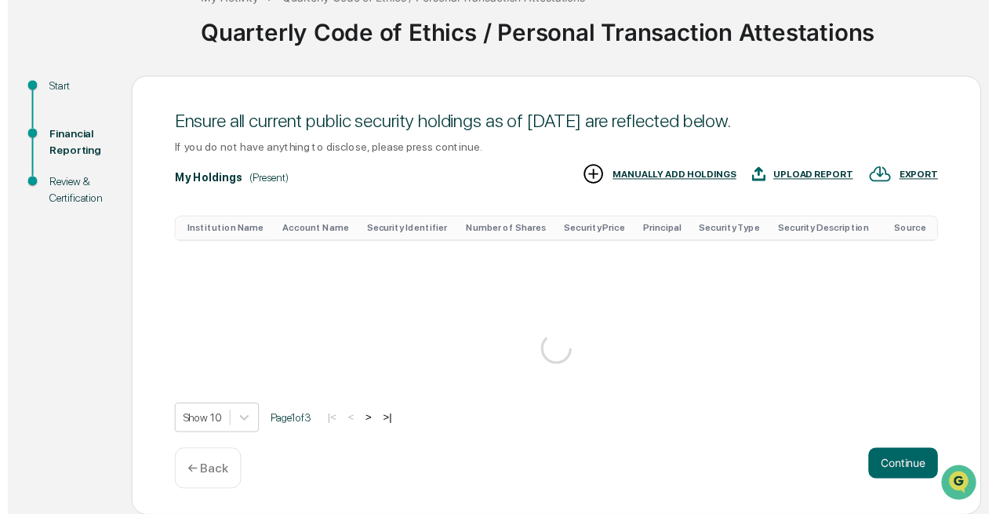
scroll to position [361, 0]
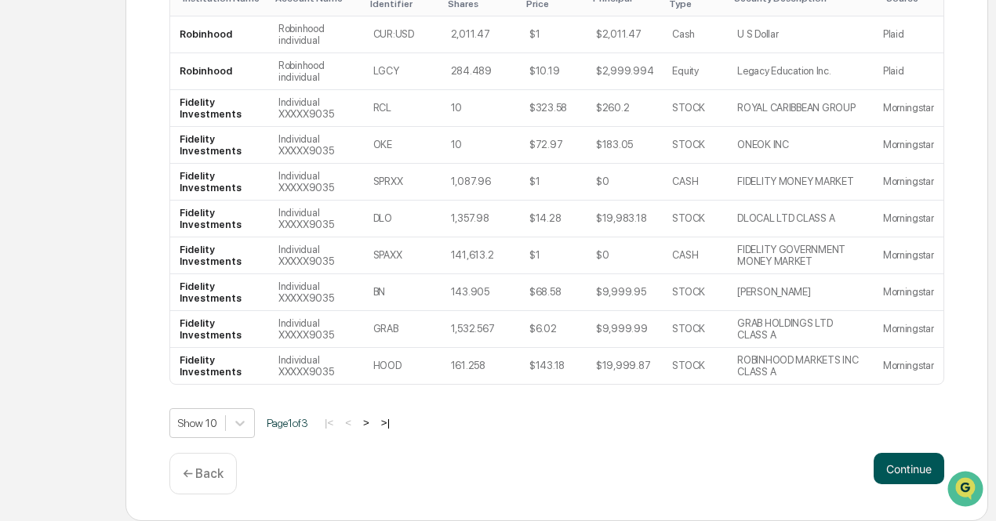
click at [892, 468] on button "Continue" at bounding box center [909, 468] width 71 height 31
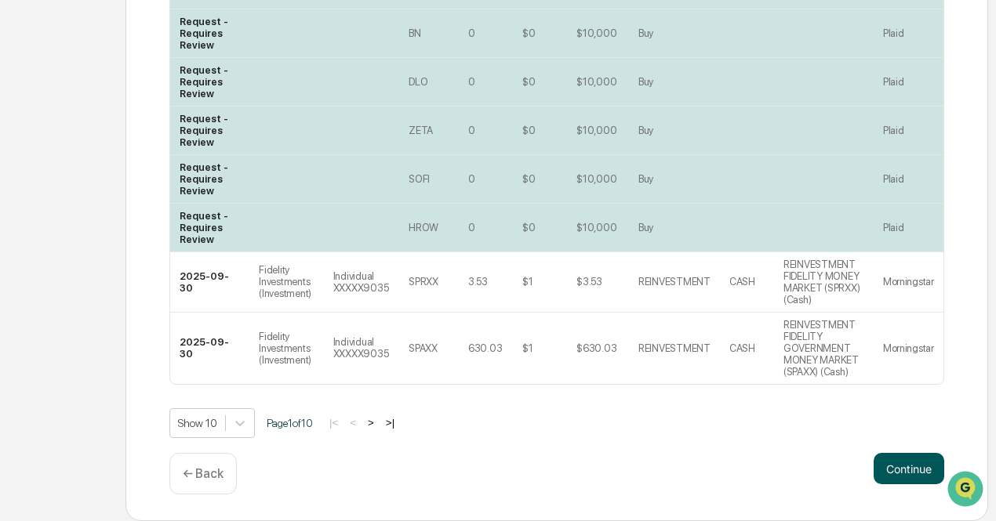
click at [896, 476] on button "Continue" at bounding box center [909, 468] width 71 height 31
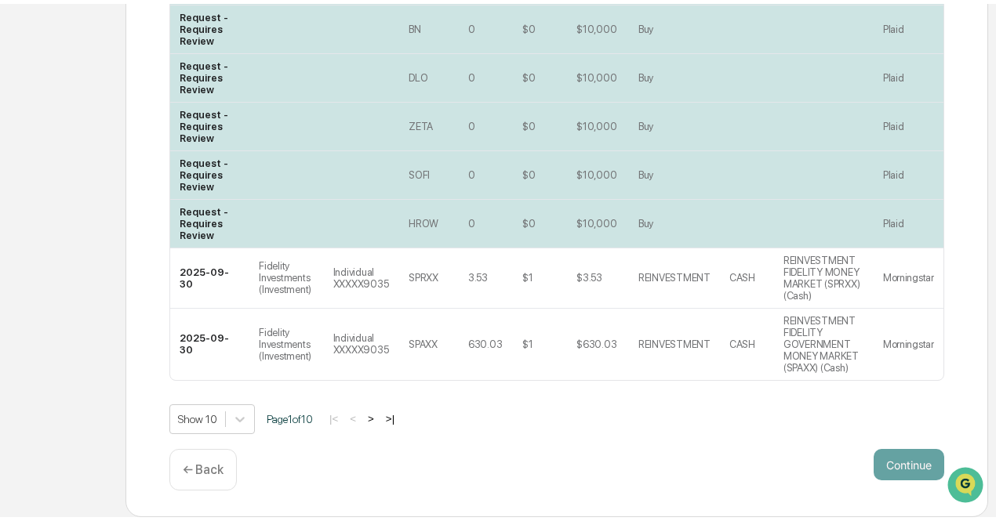
scroll to position [160, 0]
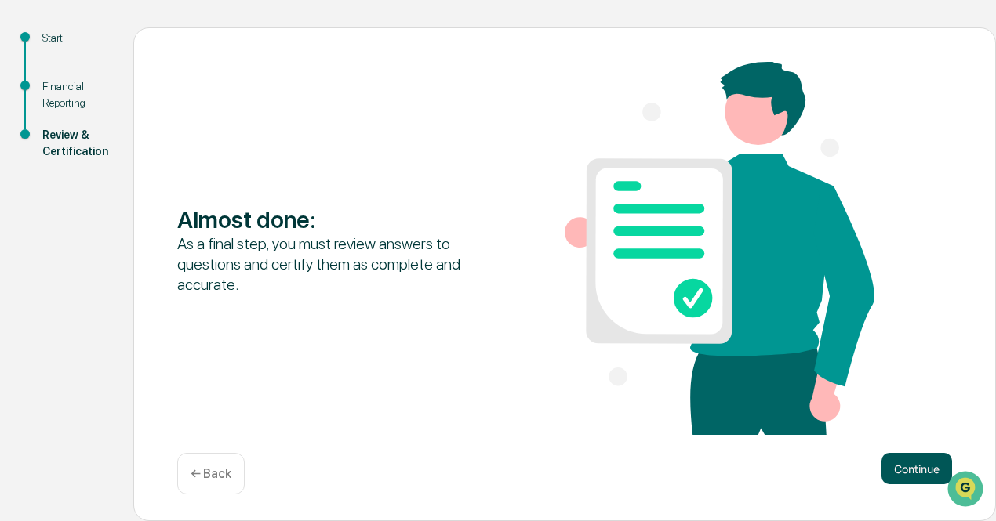
click at [898, 460] on button "Continue" at bounding box center [916, 468] width 71 height 31
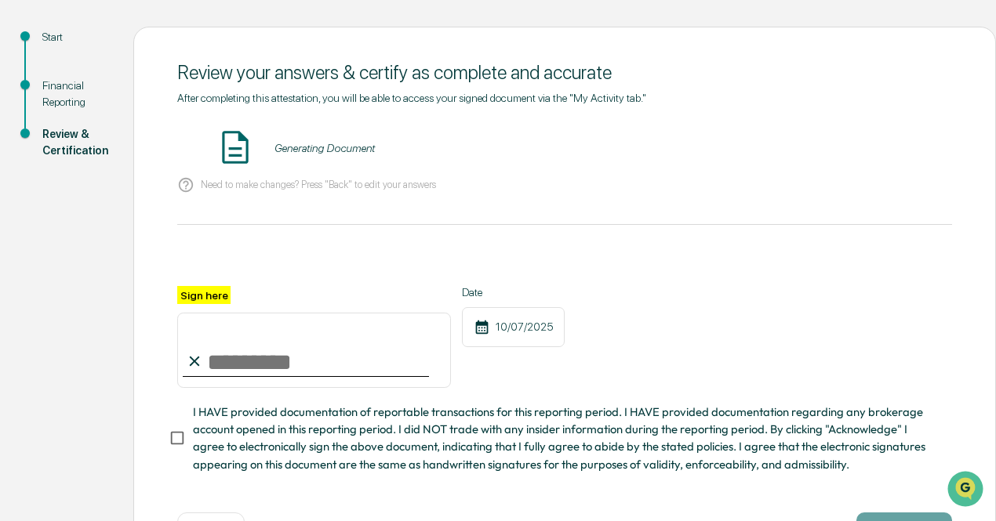
scroll to position [224, 0]
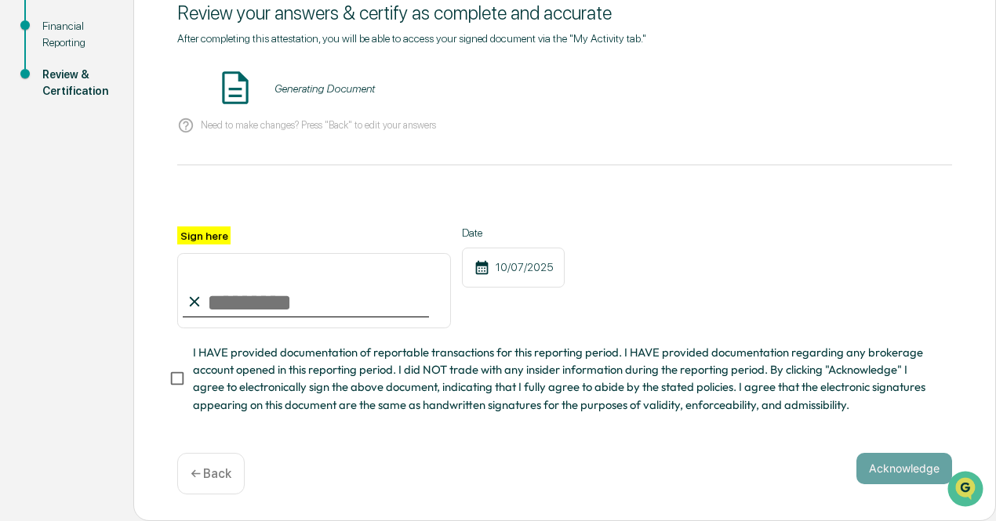
click at [340, 300] on input "Sign here" at bounding box center [314, 290] width 274 height 75
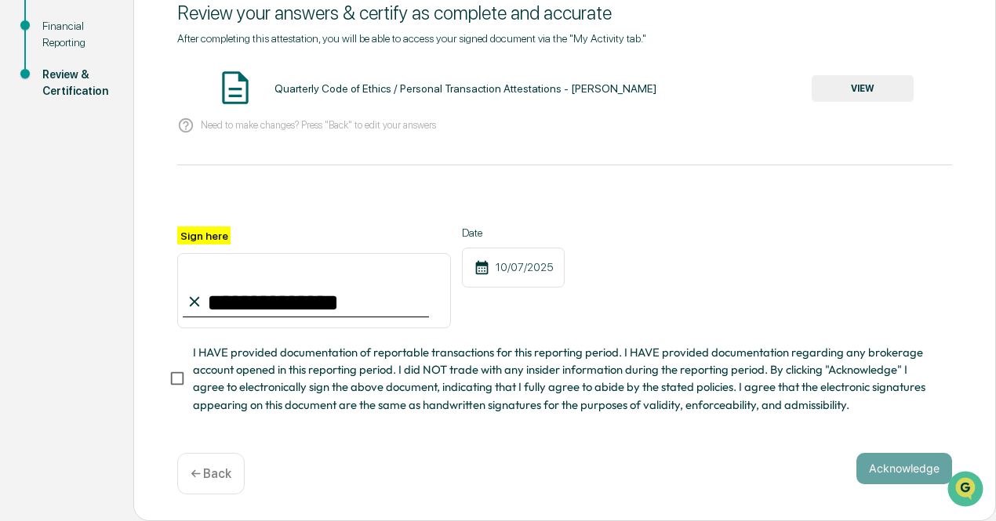
type input "**********"
click at [315, 391] on span "I HAVE provided documentation of reportable transactions for this reporting per…" at bounding box center [566, 379] width 747 height 70
click at [892, 476] on button "Acknowledge" at bounding box center [904, 468] width 96 height 31
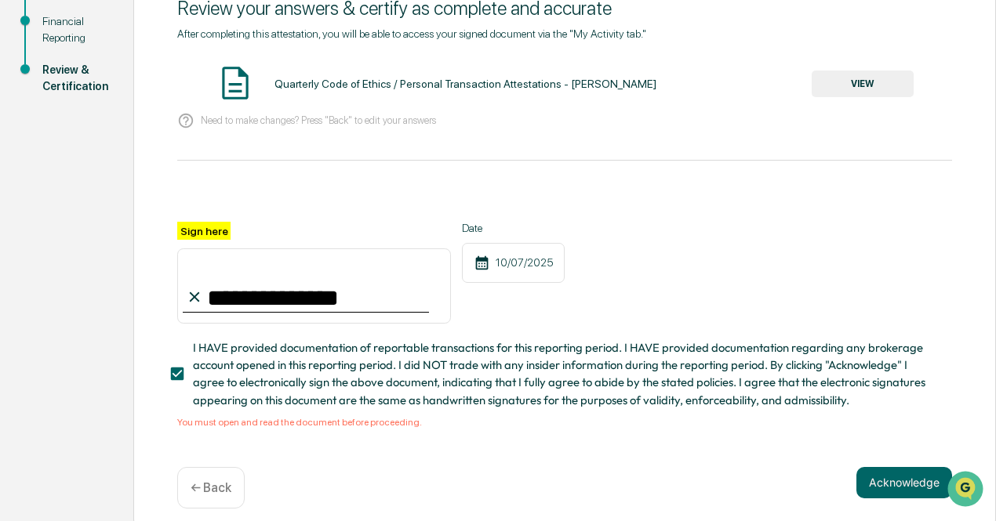
click at [496, 82] on div "Quarterly Code of Ethics / Personal Transaction Attestations - [PERSON_NAME]" at bounding box center [465, 84] width 382 height 13
click at [866, 79] on button "VIEW" at bounding box center [863, 84] width 102 height 27
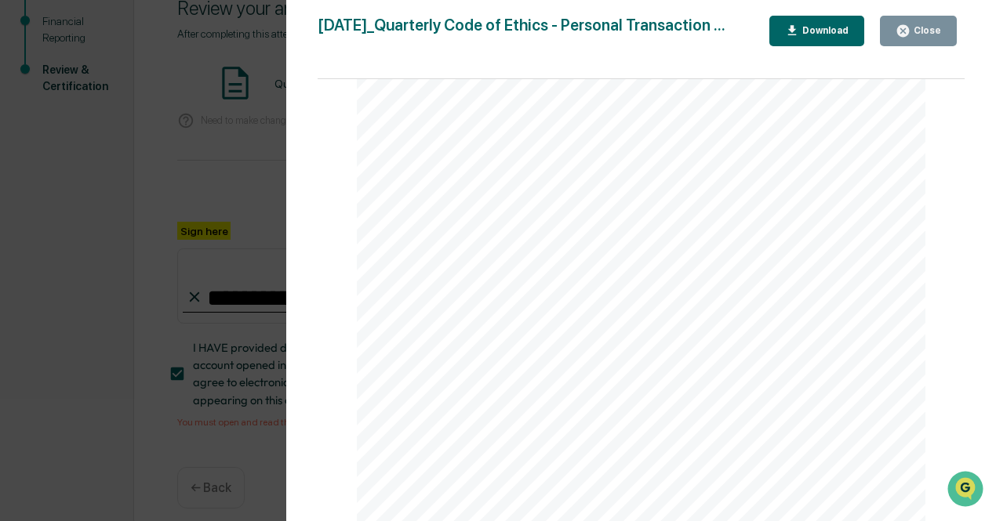
scroll to position [4682, 0]
click at [812, 48] on div "[DATE]_Quarterly Code of Ethics - Personal Transaction ... Close Download Page …" at bounding box center [642, 276] width 648 height 521
click at [817, 34] on div "Download" at bounding box center [823, 30] width 49 height 11
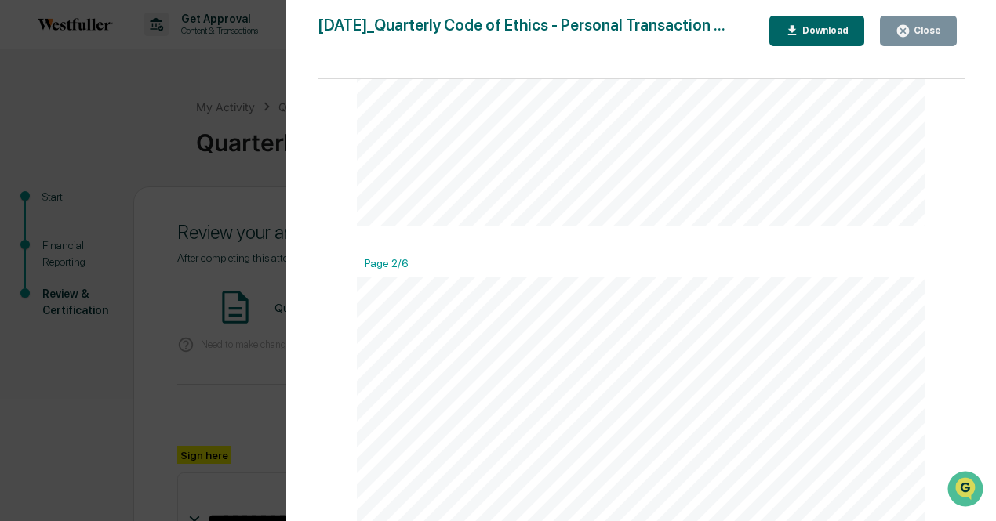
scroll to position [863, 0]
click at [922, 40] on button "Close" at bounding box center [918, 31] width 77 height 31
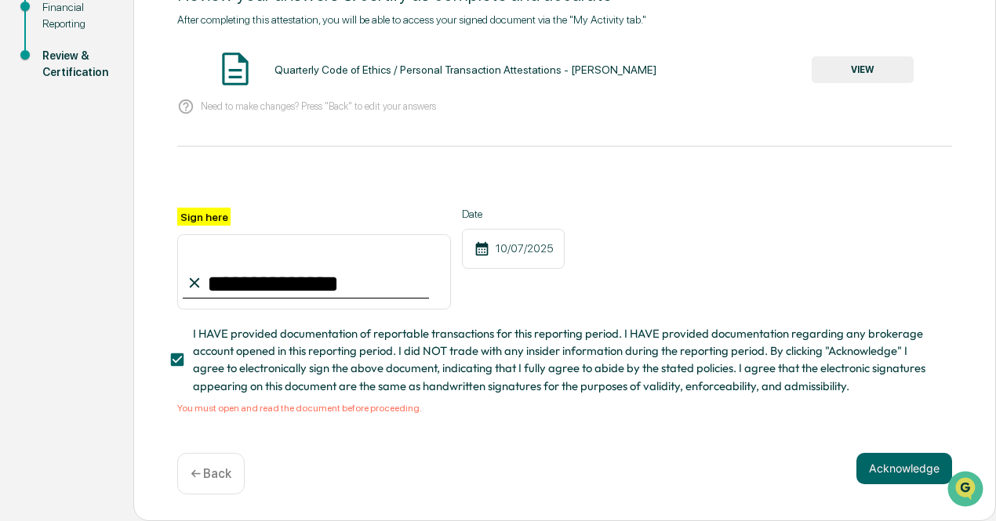
scroll to position [243, 0]
click at [871, 467] on button "Acknowledge" at bounding box center [904, 468] width 96 height 31
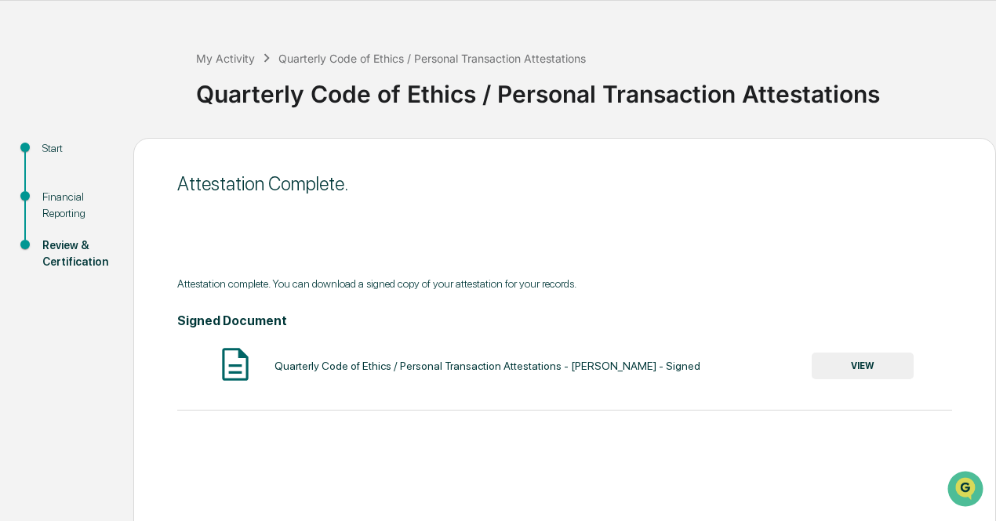
scroll to position [0, 0]
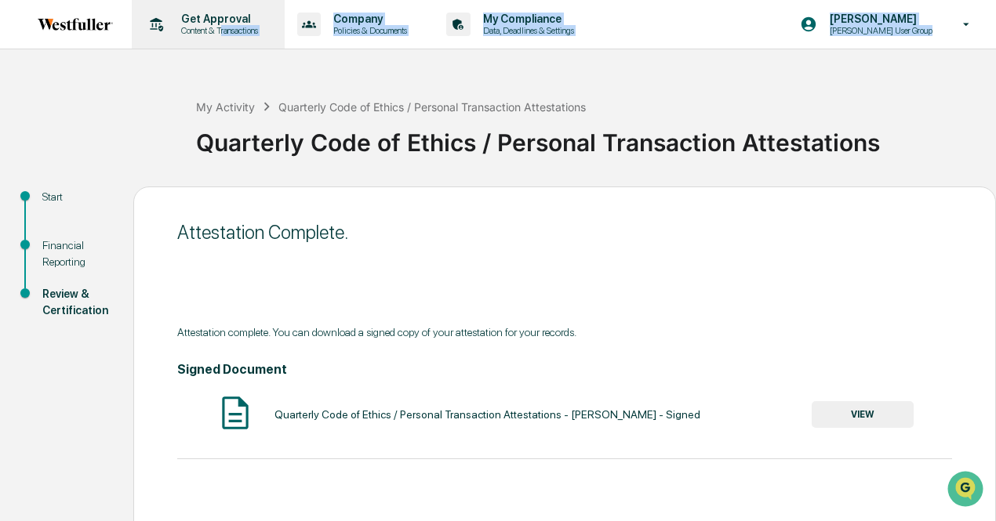
drag, startPoint x: 284, startPoint y: 166, endPoint x: 227, endPoint y: 27, distance: 150.1
click at [223, 48] on div "Get Approval Content & Transactions Company Policies & Documents My Compliance …" at bounding box center [498, 316] width 996 height 632
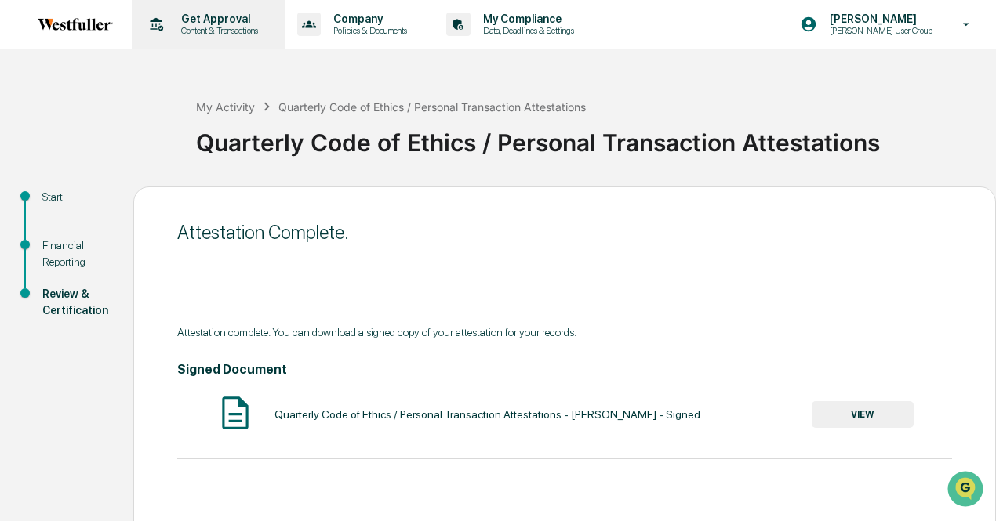
click at [227, 23] on p "Get Approval" at bounding box center [217, 19] width 97 height 13
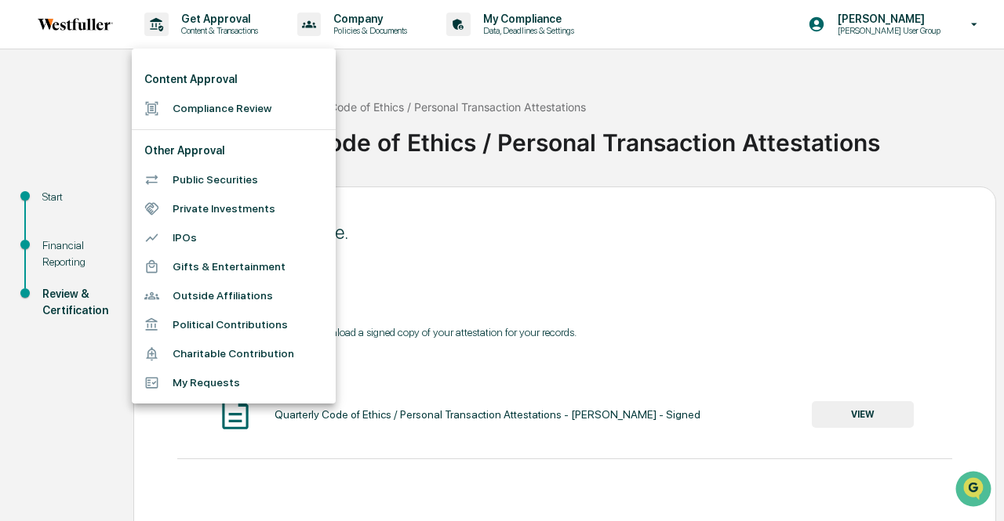
click at [205, 184] on li "Public Securities" at bounding box center [234, 179] width 204 height 29
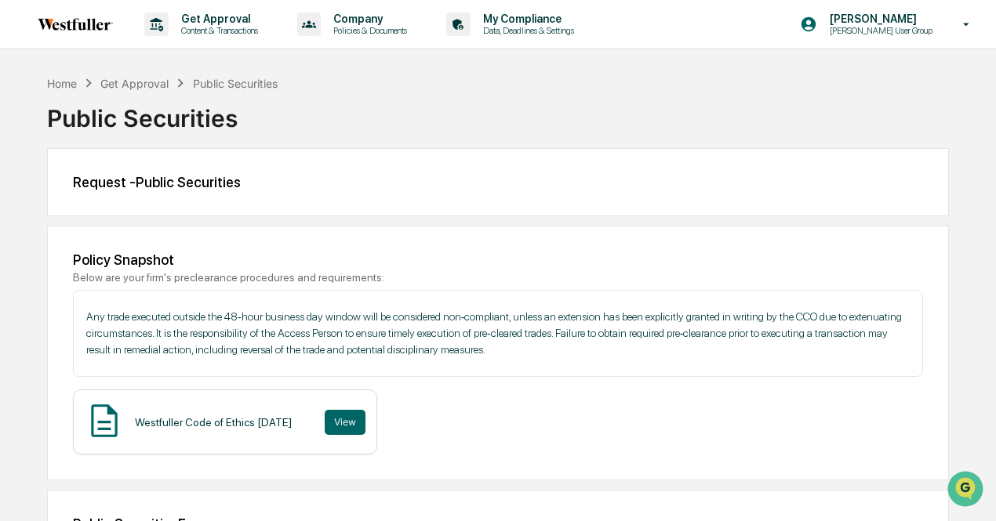
scroll to position [314, 0]
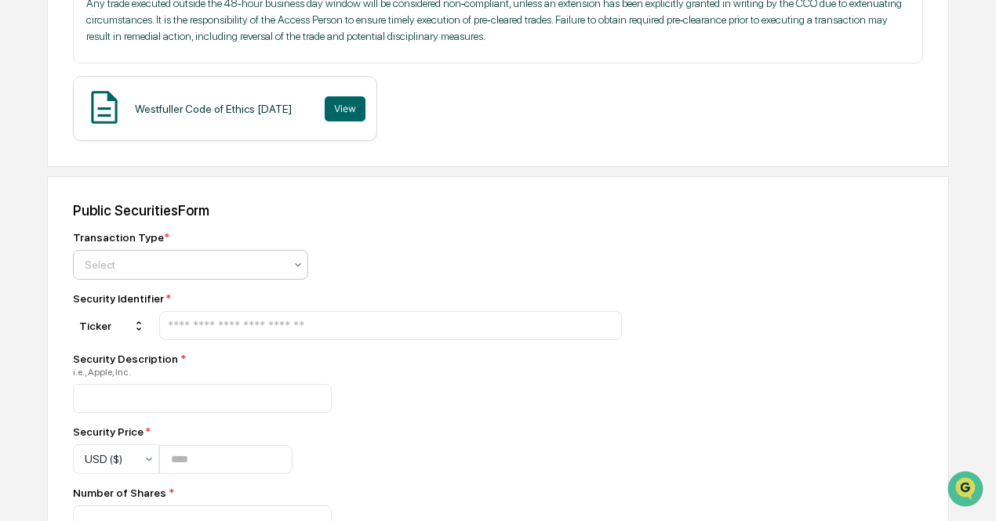
click at [177, 269] on div at bounding box center [184, 265] width 199 height 16
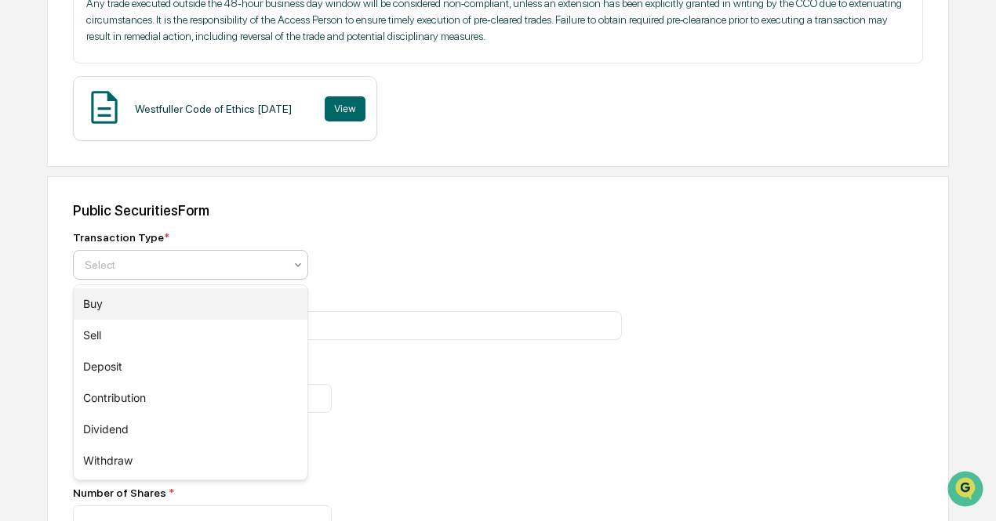
click at [165, 301] on div "Buy" at bounding box center [191, 304] width 234 height 31
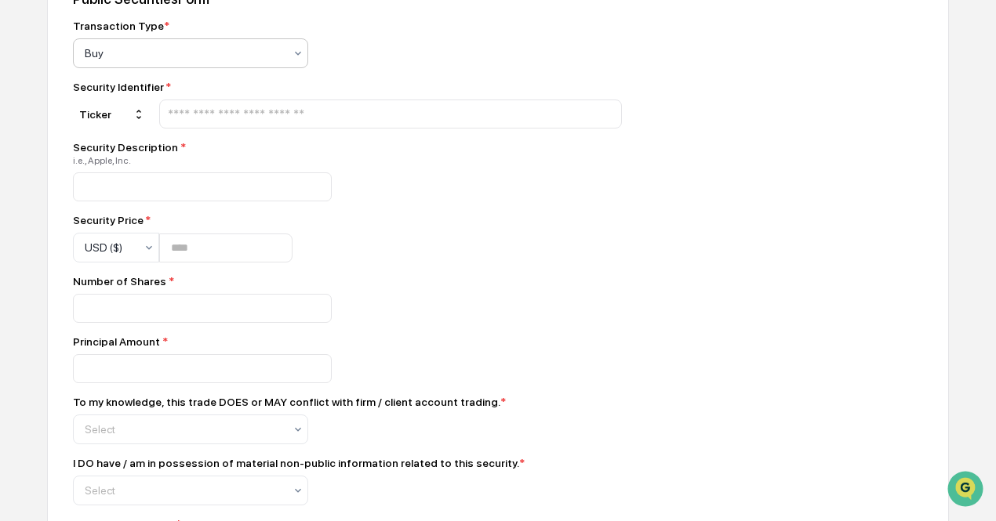
scroll to position [549, 0]
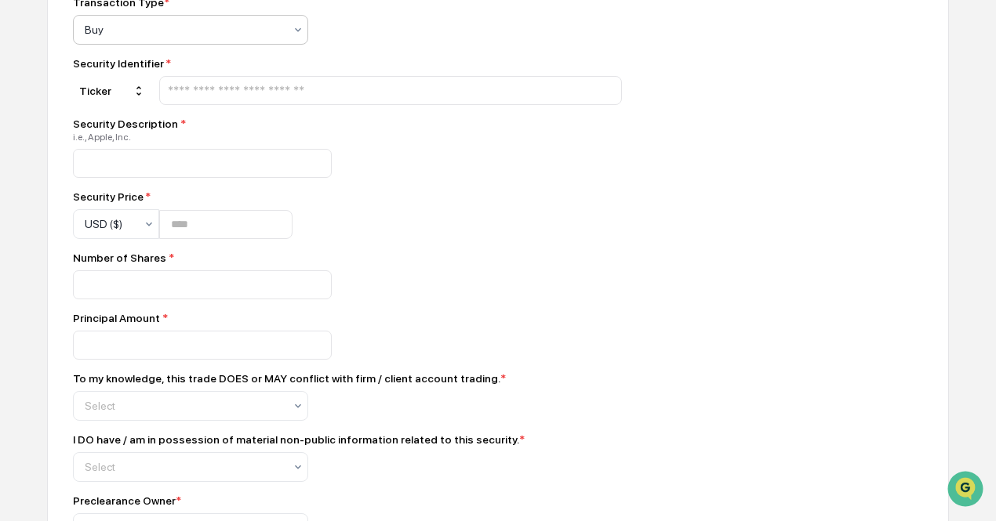
click at [246, 90] on input "text" at bounding box center [390, 90] width 449 height 15
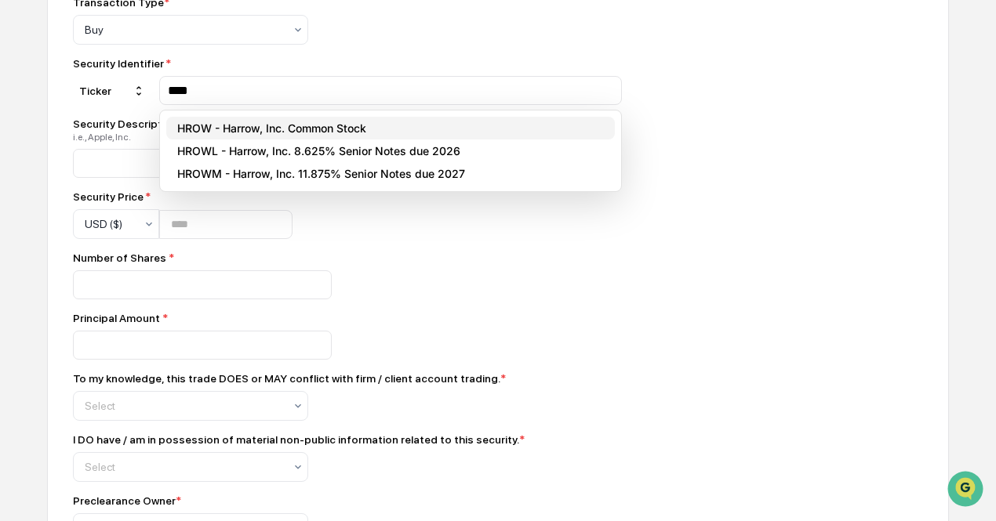
type input "****"
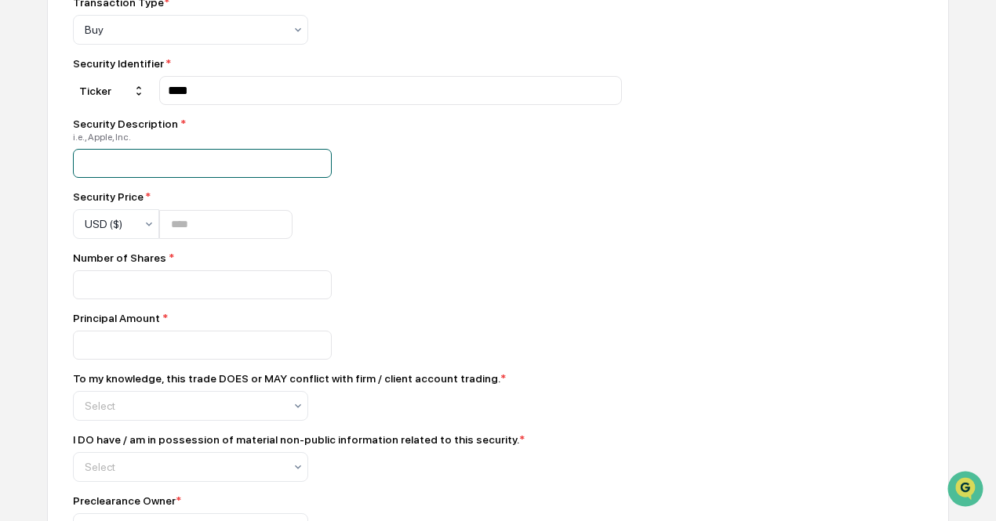
click at [220, 167] on input at bounding box center [202, 163] width 259 height 29
type input "**********"
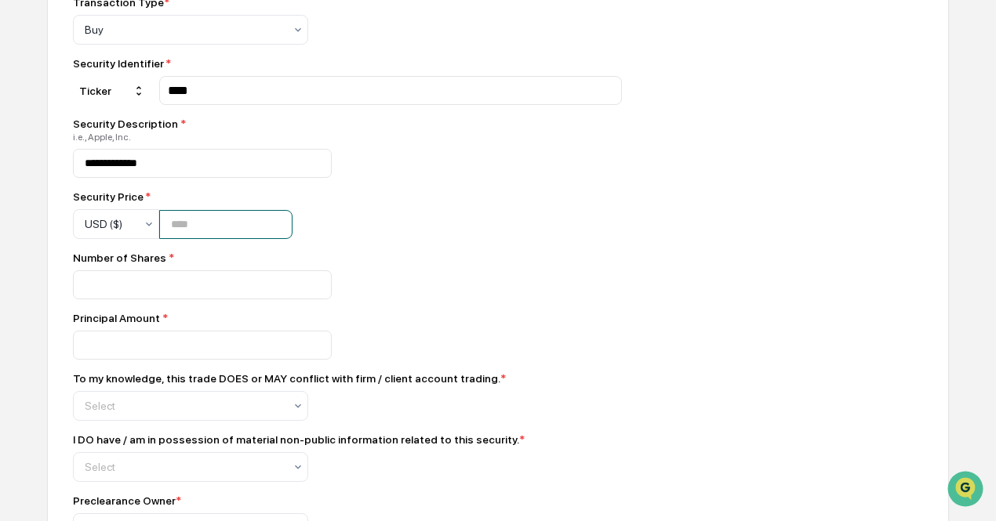
click at [198, 239] on input "number" at bounding box center [225, 224] width 133 height 29
type input "*"
type input "*****"
click at [445, 233] on div "**********" at bounding box center [347, 337] width 549 height 682
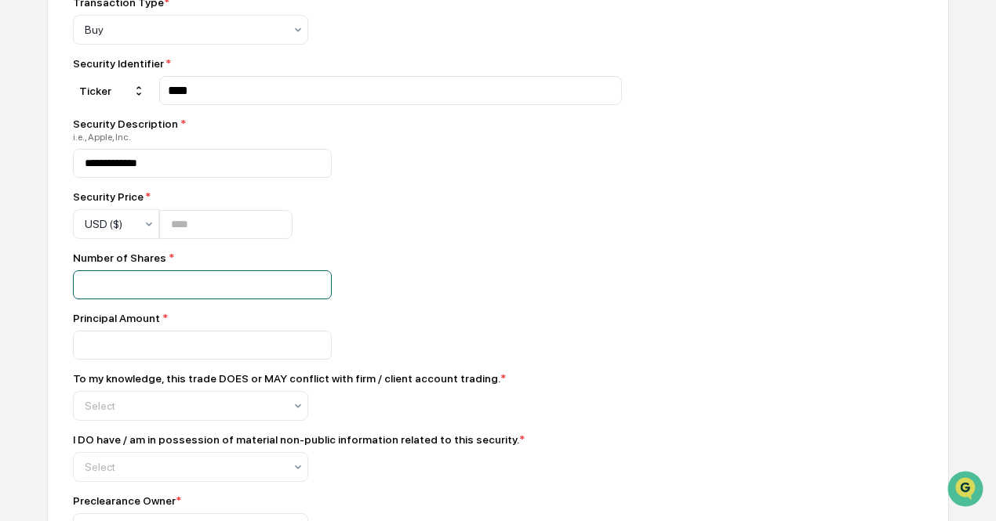
click at [240, 282] on input "number" at bounding box center [202, 285] width 259 height 29
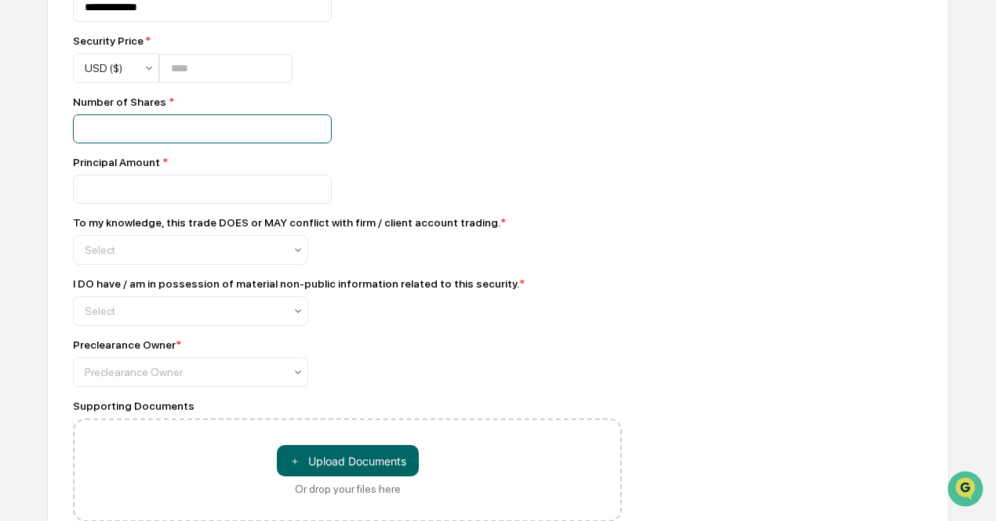
scroll to position [706, 0]
type input "***"
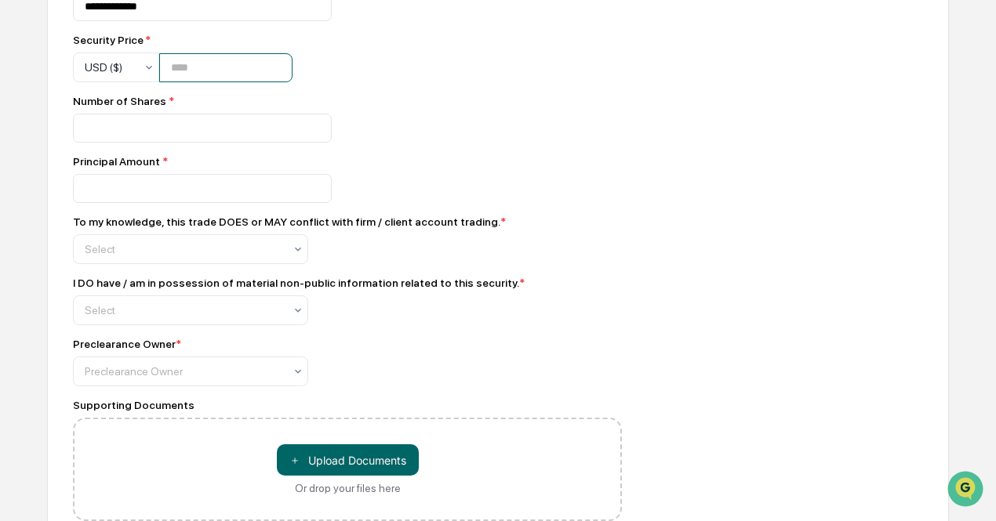
click at [217, 76] on input "*****" at bounding box center [225, 67] width 133 height 29
drag, startPoint x: 226, startPoint y: 68, endPoint x: 174, endPoint y: 76, distance: 52.3
click at [174, 76] on input "*****" at bounding box center [225, 67] width 133 height 29
type input "*"
type input "*****"
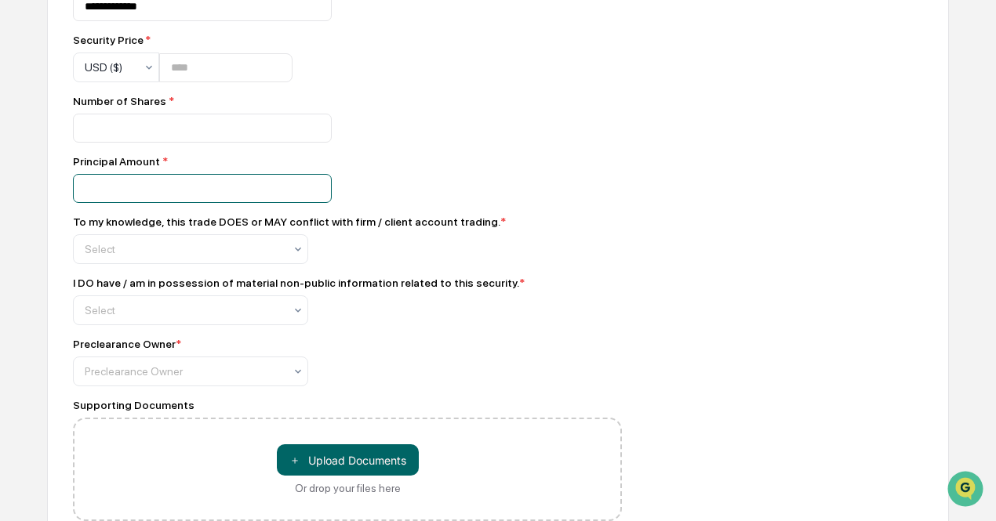
click at [160, 197] on input "number" at bounding box center [202, 188] width 259 height 29
type input "*****"
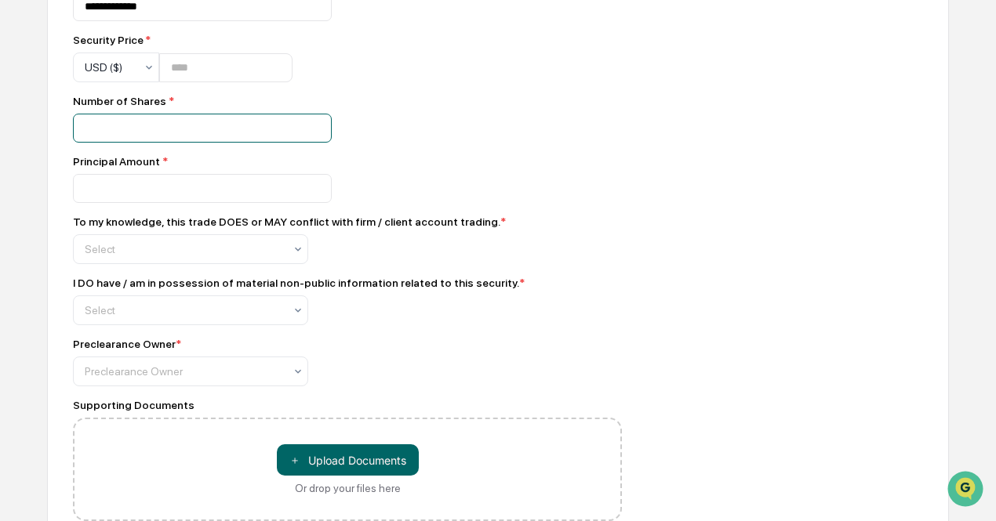
click at [430, 143] on div "***" at bounding box center [347, 128] width 549 height 29
click at [273, 256] on div at bounding box center [184, 250] width 199 height 16
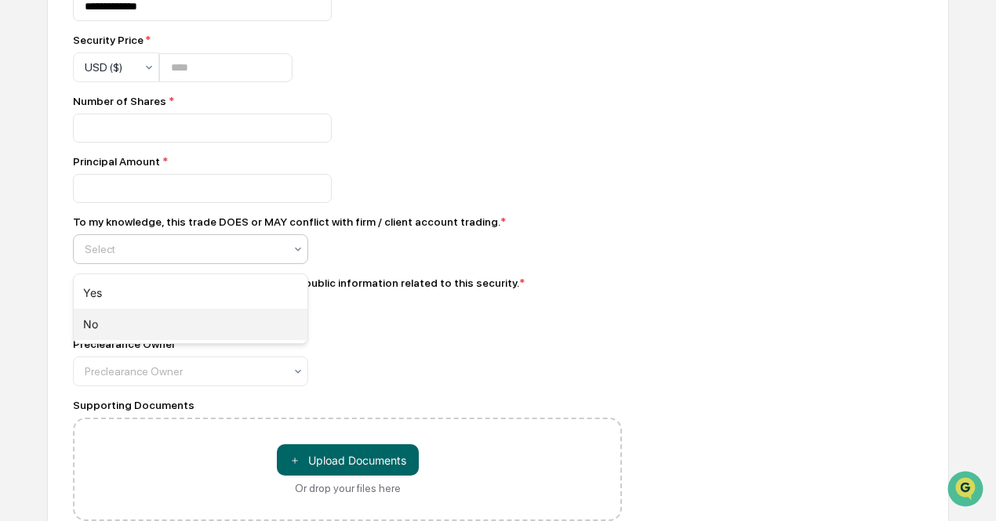
click at [206, 319] on div "No" at bounding box center [191, 324] width 234 height 31
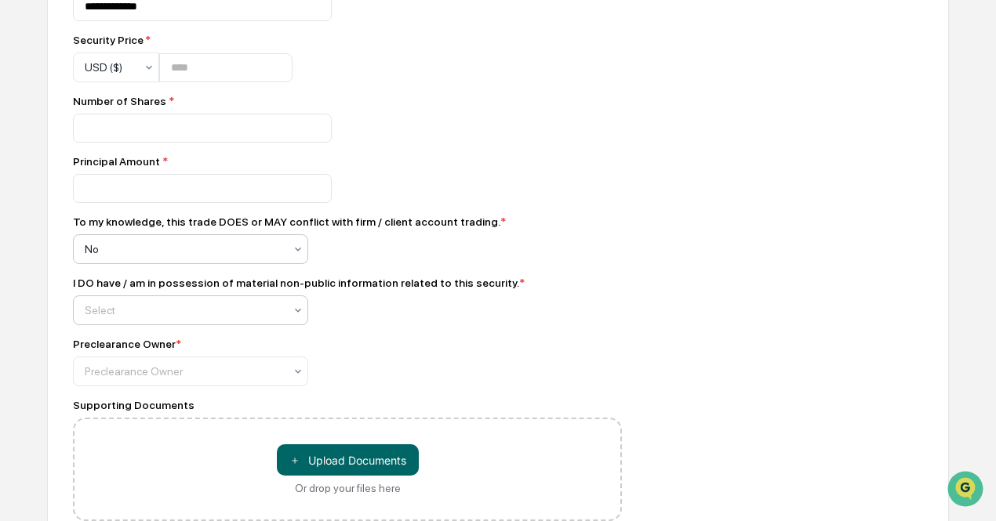
click at [208, 314] on div at bounding box center [184, 311] width 199 height 16
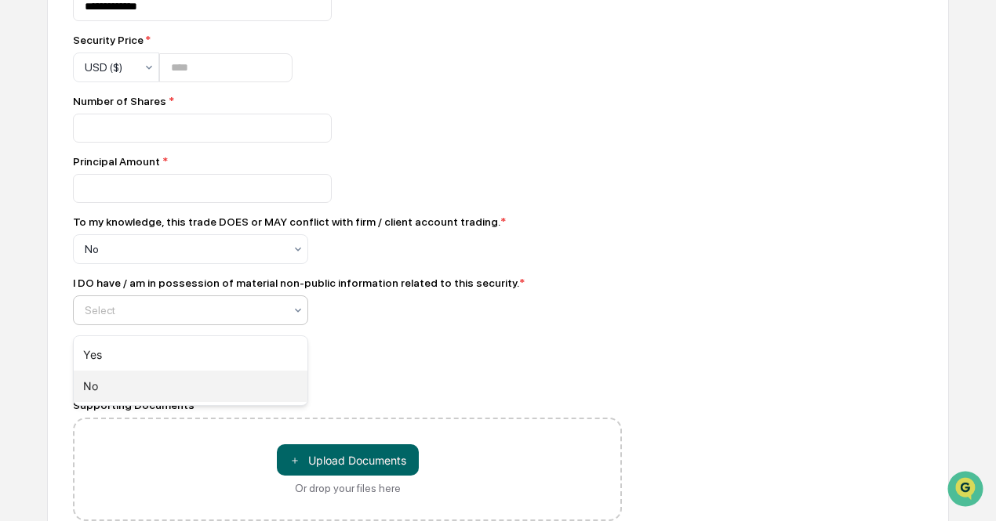
click at [177, 398] on div "No" at bounding box center [191, 386] width 234 height 31
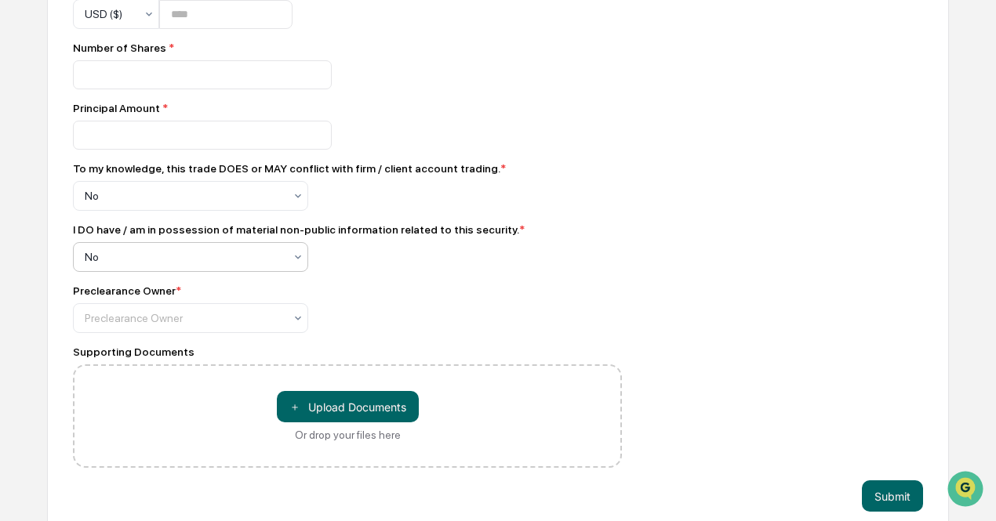
scroll to position [783, 0]
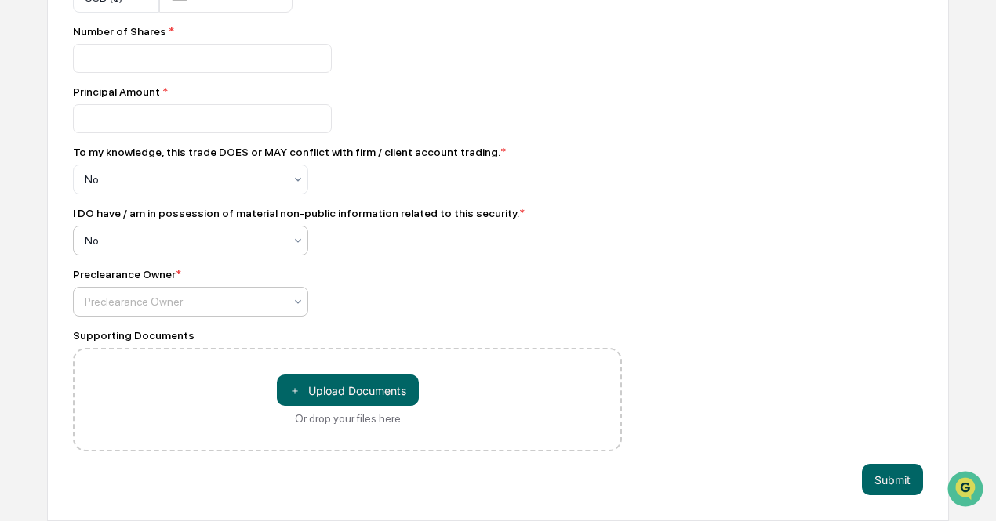
click at [192, 305] on div at bounding box center [184, 302] width 199 height 16
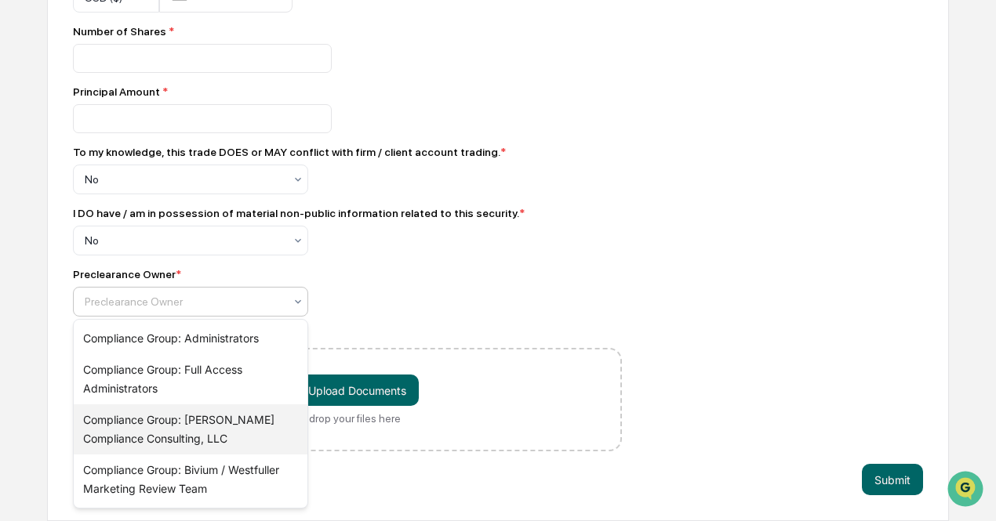
click at [254, 431] on div "Compliance Group: [PERSON_NAME] Compliance Consulting, LLC" at bounding box center [191, 430] width 234 height 50
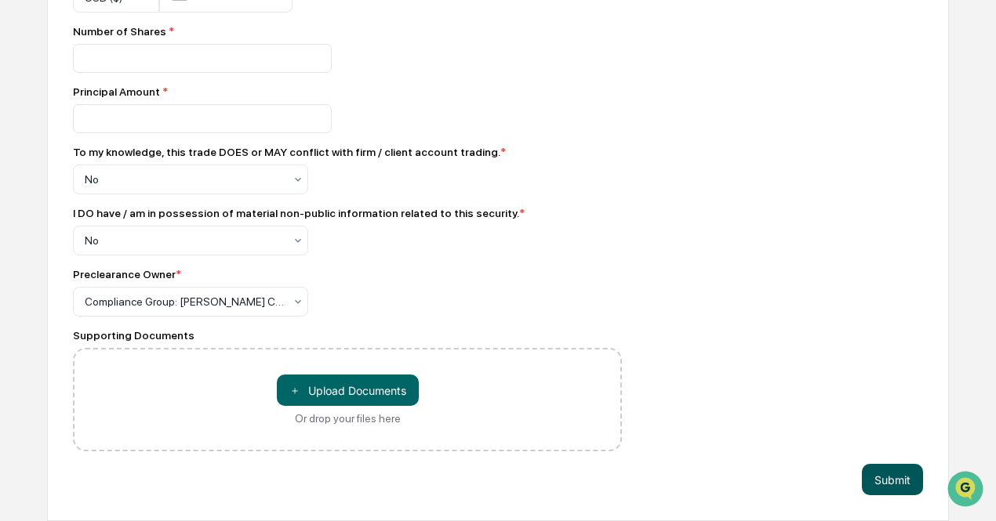
click at [883, 476] on button "Submit" at bounding box center [892, 479] width 61 height 31
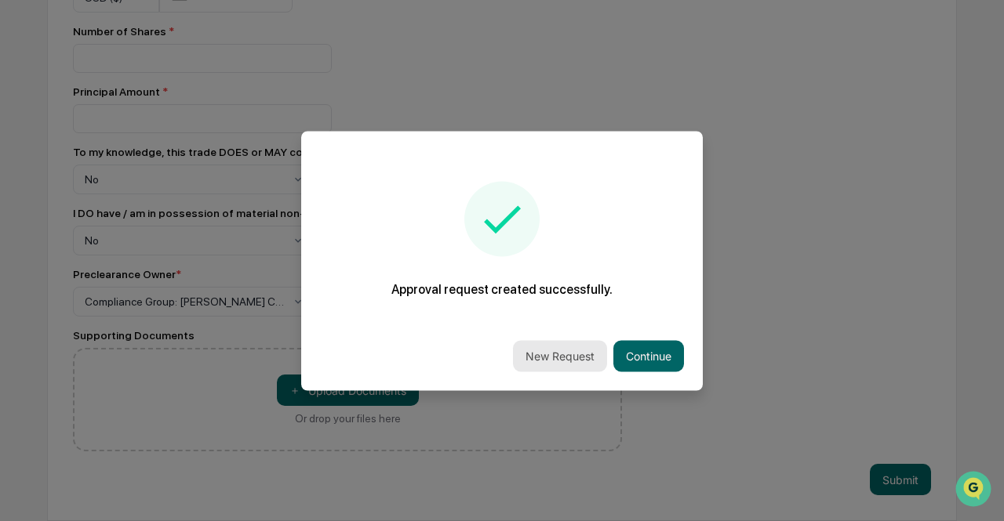
click at [581, 363] on button "New Request" at bounding box center [560, 355] width 94 height 31
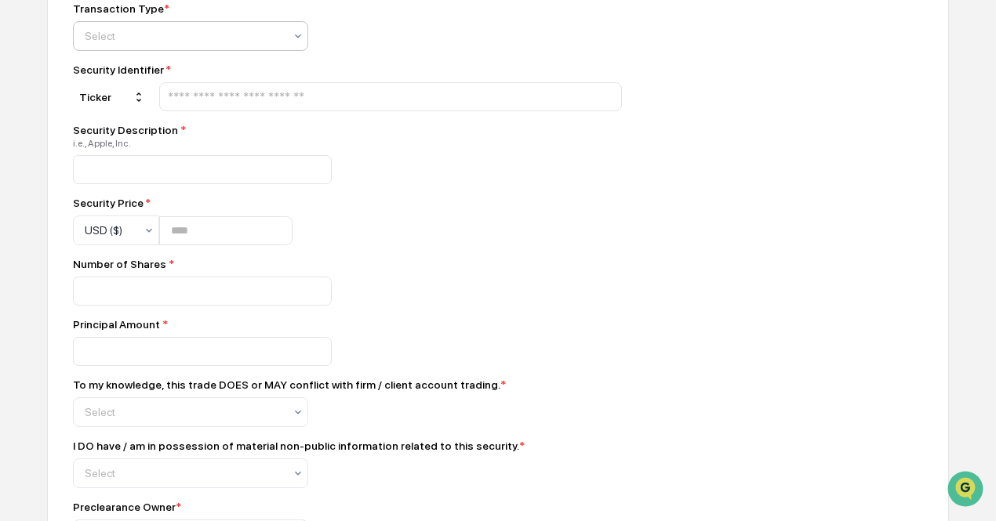
scroll to position [548, 0]
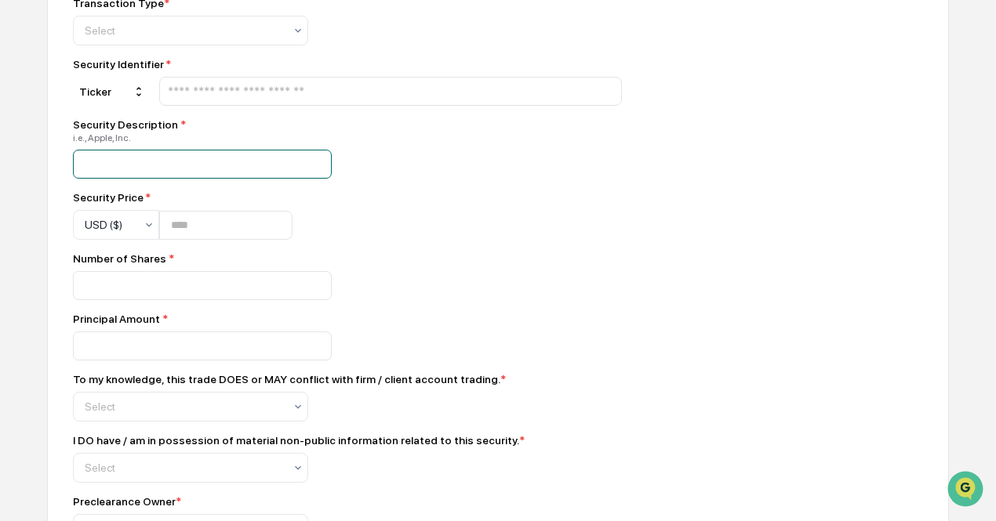
click at [167, 169] on input at bounding box center [202, 164] width 259 height 29
click at [210, 98] on input "text" at bounding box center [390, 91] width 449 height 15
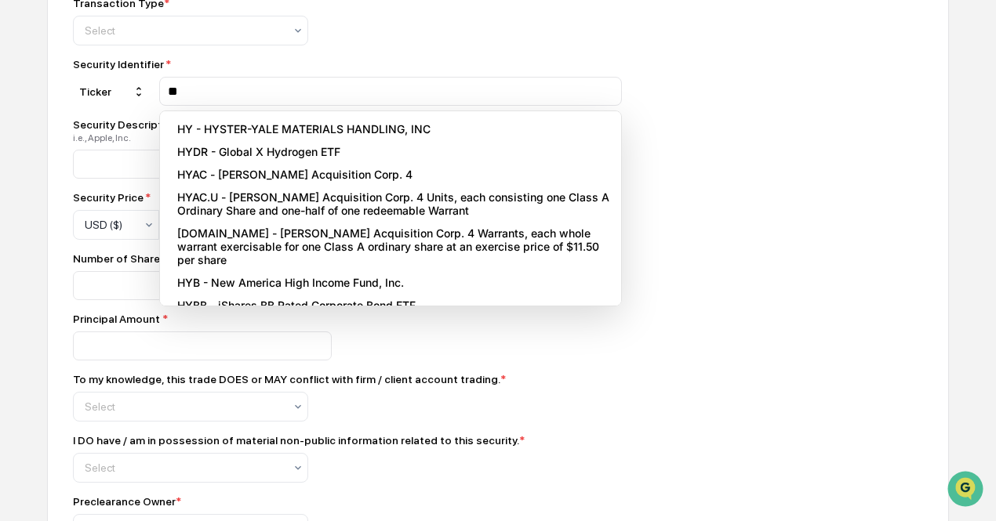
type input "*"
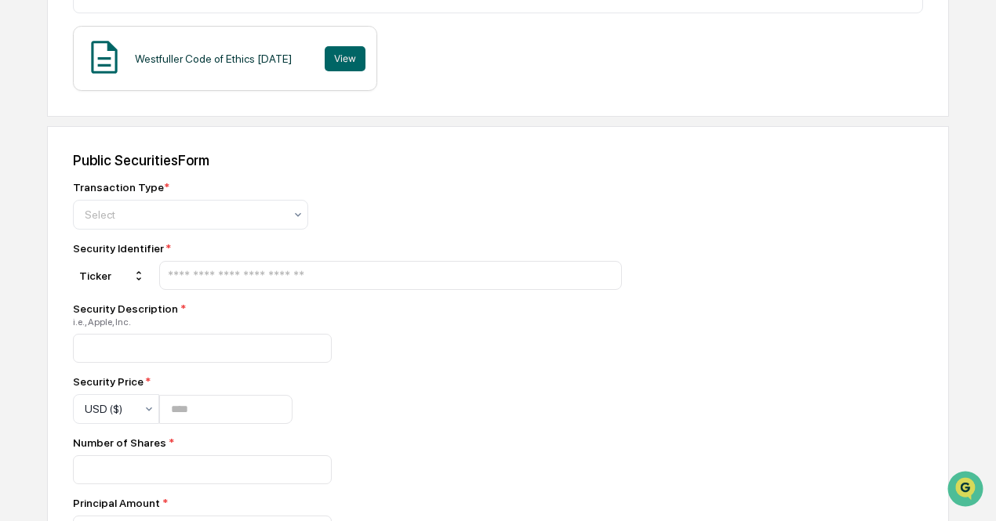
scroll to position [391, 0]
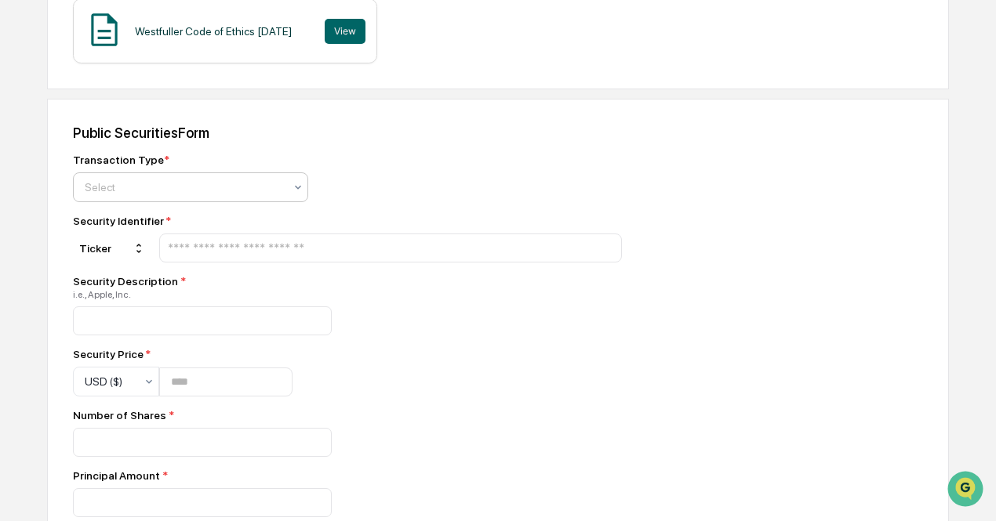
click at [185, 186] on div at bounding box center [184, 188] width 199 height 16
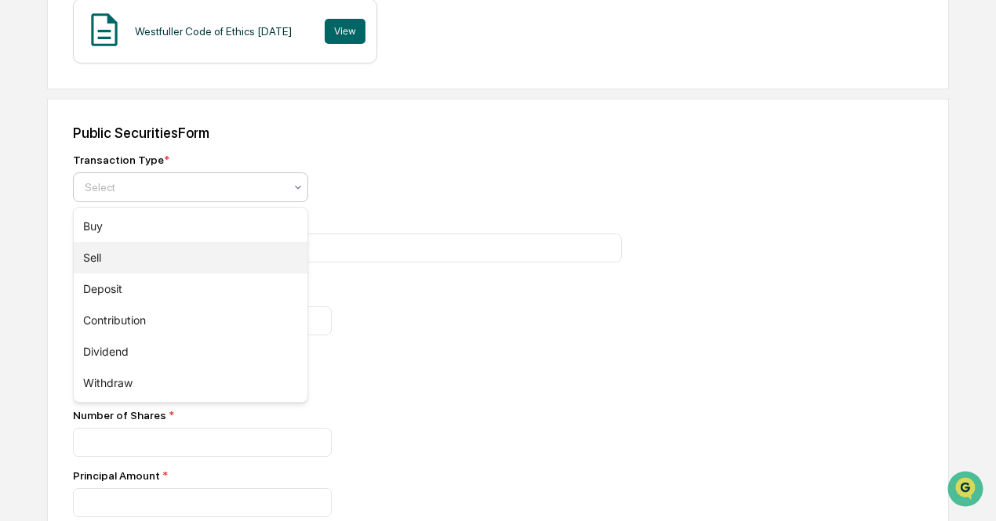
click at [169, 231] on div "Buy" at bounding box center [191, 226] width 234 height 31
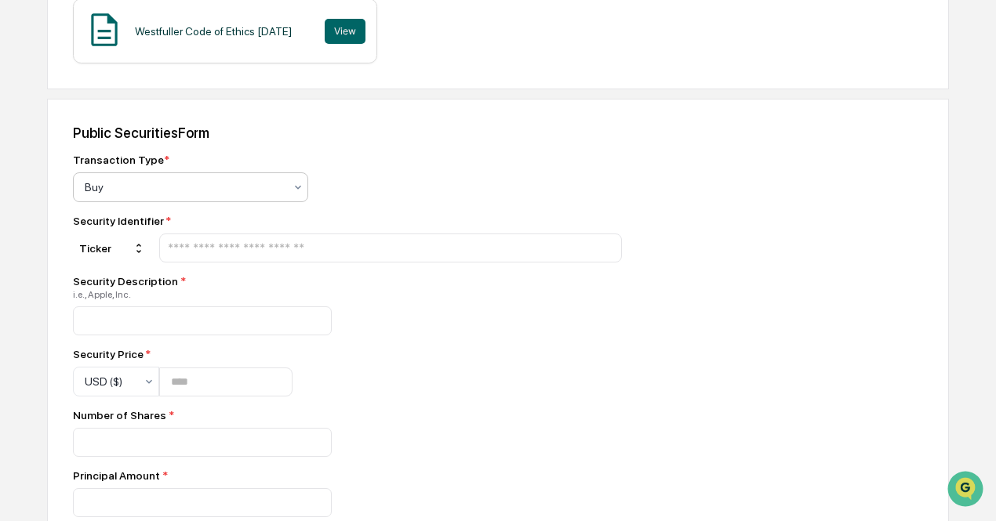
click at [223, 250] on input "text" at bounding box center [390, 248] width 449 height 15
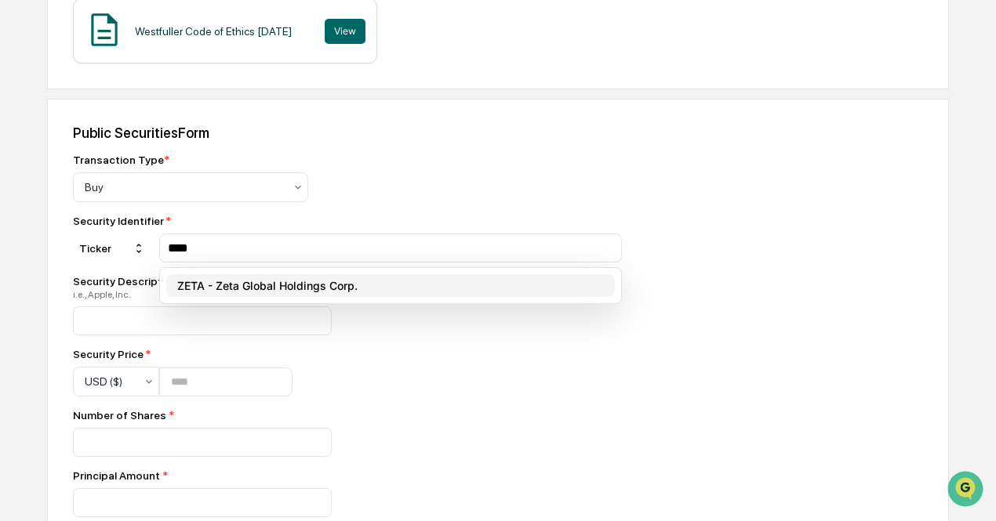
type input "****"
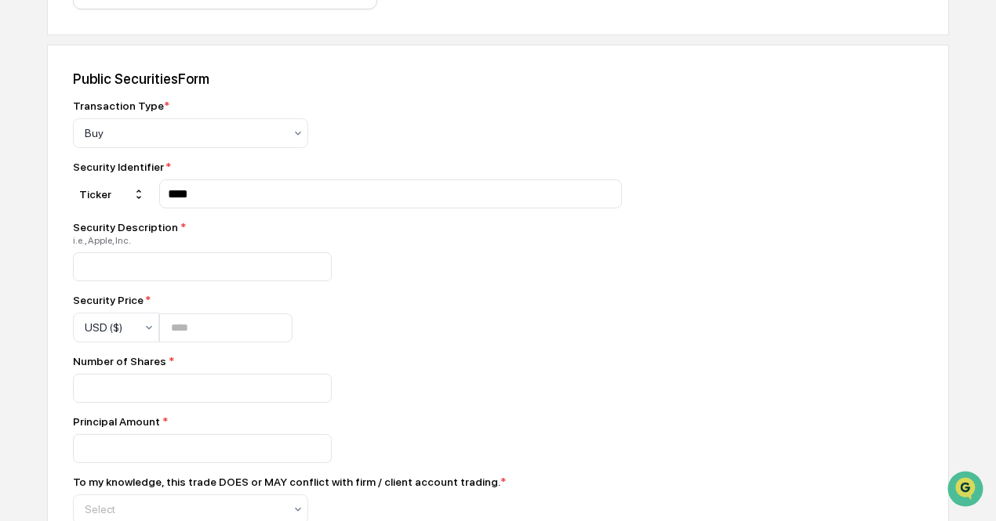
scroll to position [470, 0]
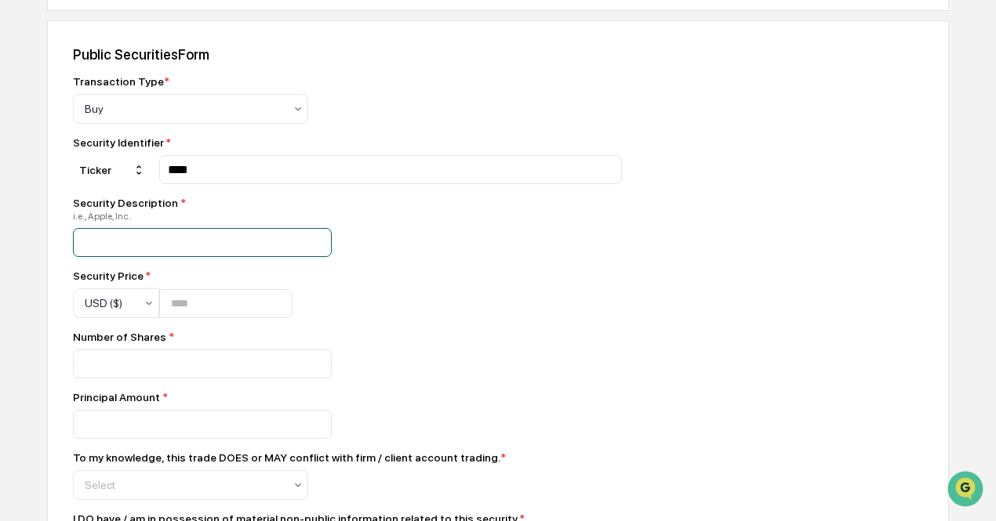
click at [205, 247] on input at bounding box center [202, 242] width 259 height 29
type input "**********"
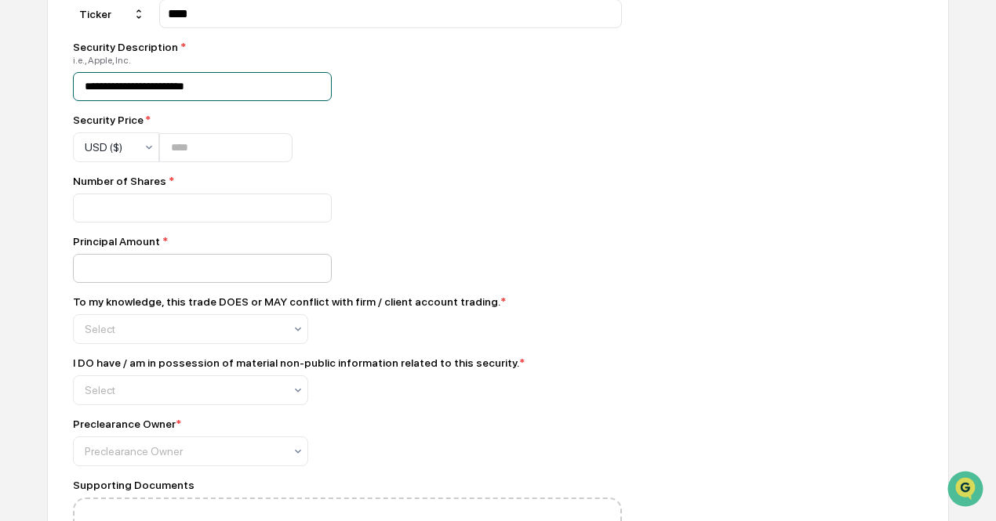
scroll to position [627, 0]
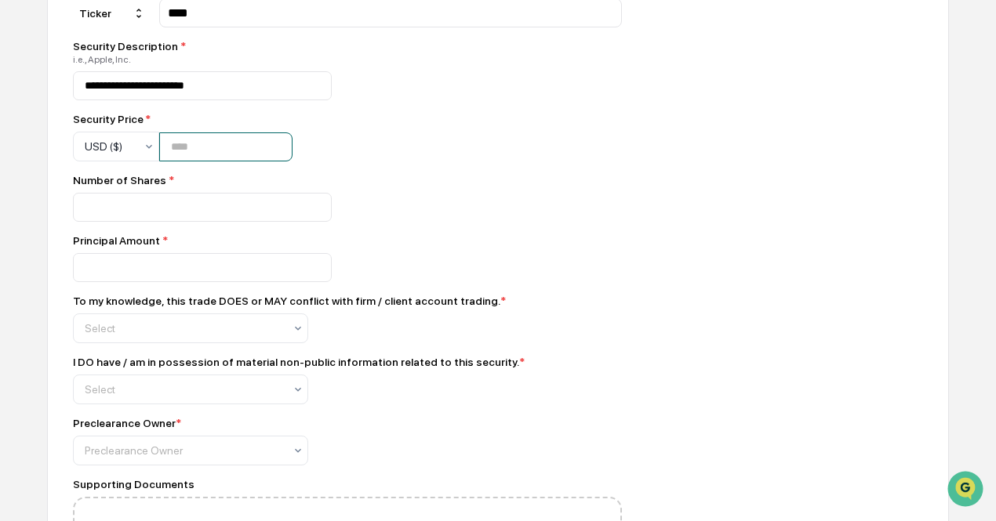
click at [202, 147] on input "number" at bounding box center [225, 147] width 133 height 29
click at [185, 149] on input "number" at bounding box center [225, 147] width 133 height 29
type input "*****"
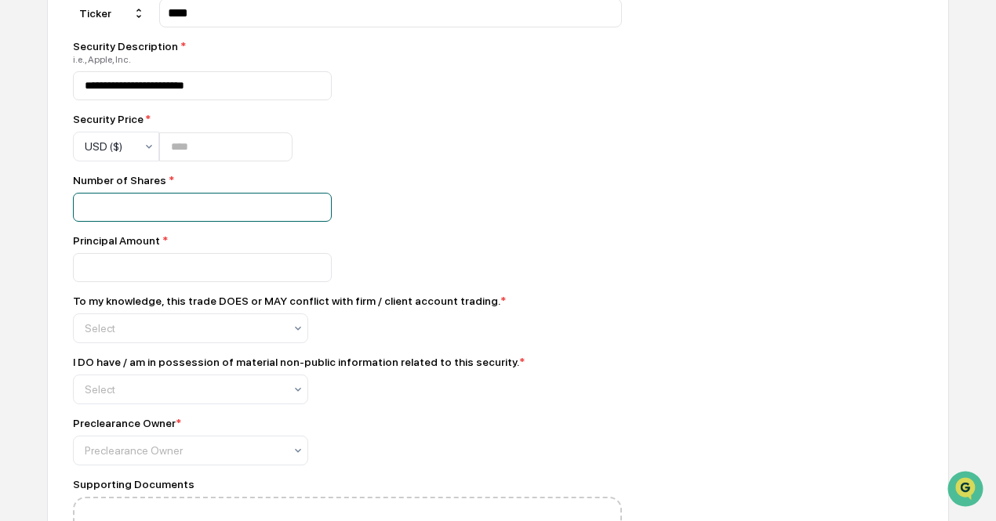
click at [202, 213] on input "number" at bounding box center [202, 207] width 259 height 29
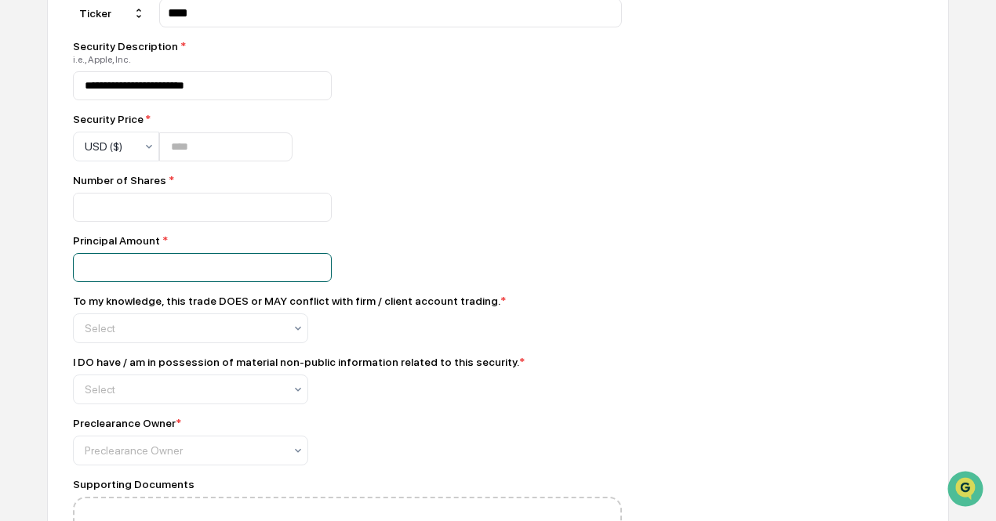
click at [118, 272] on input "number" at bounding box center [202, 267] width 259 height 29
type input "*****"
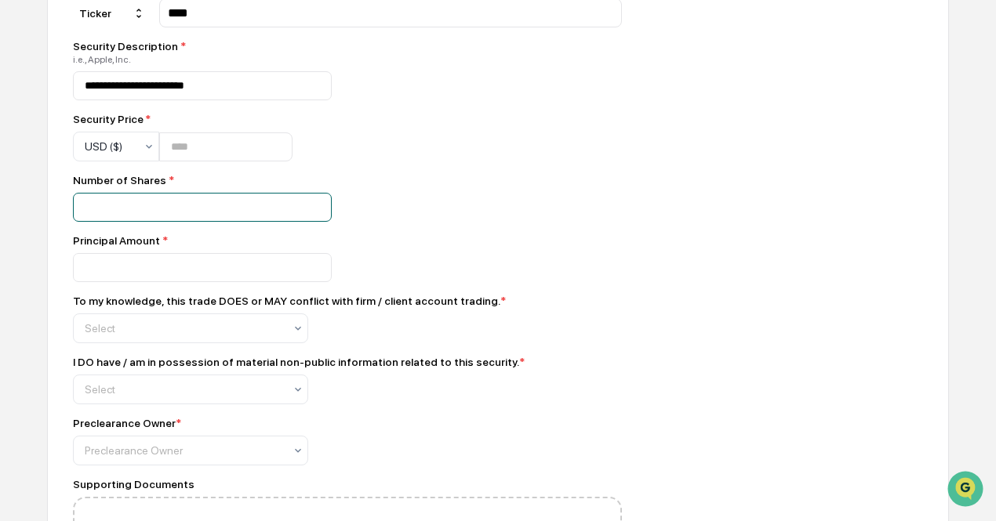
click at [119, 213] on input "number" at bounding box center [202, 207] width 259 height 29
type input "***"
click at [191, 343] on div "Select" at bounding box center [190, 329] width 235 height 30
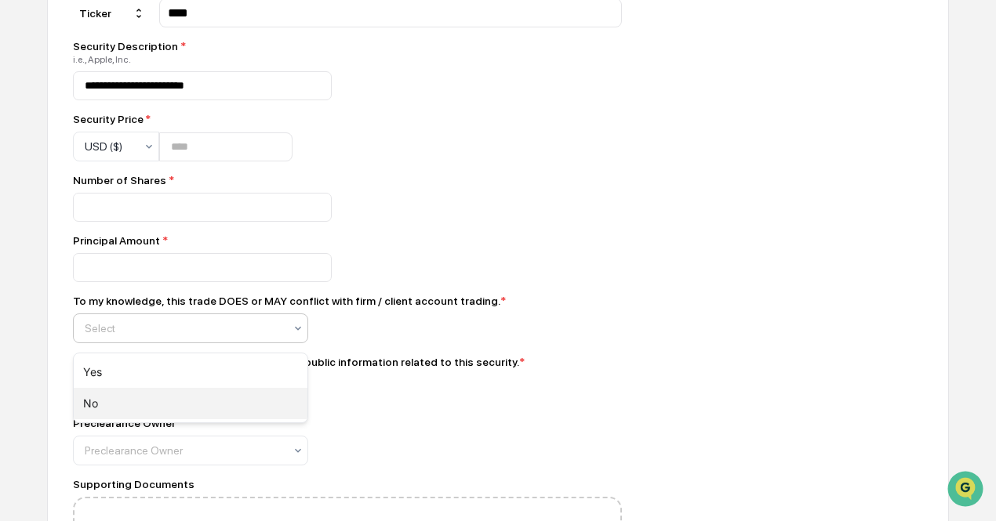
click at [174, 401] on div "No" at bounding box center [191, 403] width 234 height 31
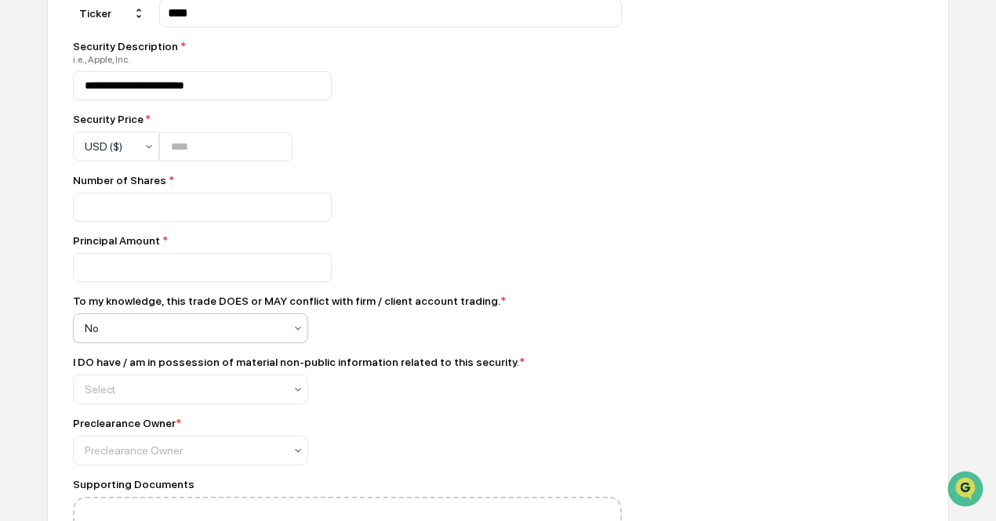
click at [173, 412] on div "**********" at bounding box center [347, 259] width 549 height 682
click at [174, 405] on div "Select" at bounding box center [190, 390] width 235 height 30
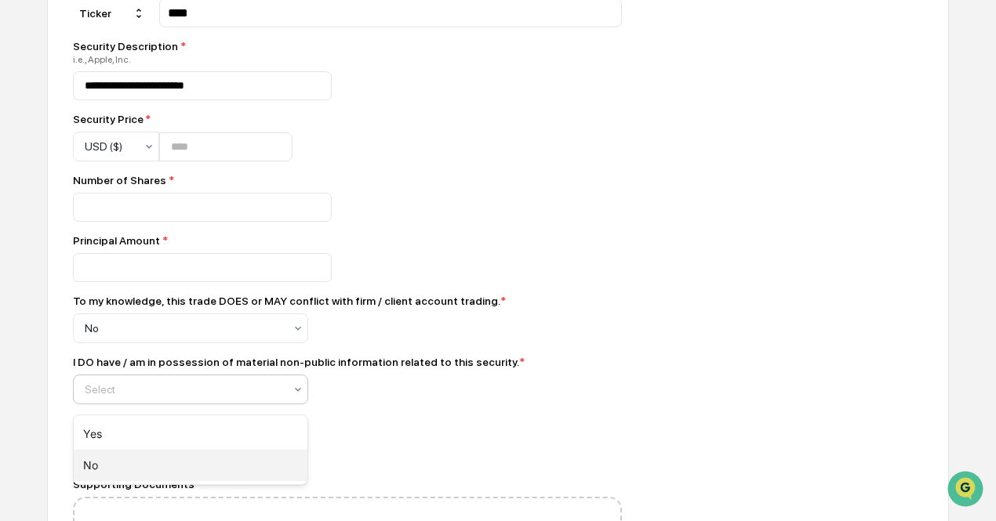
click at [170, 472] on div "No" at bounding box center [191, 465] width 234 height 31
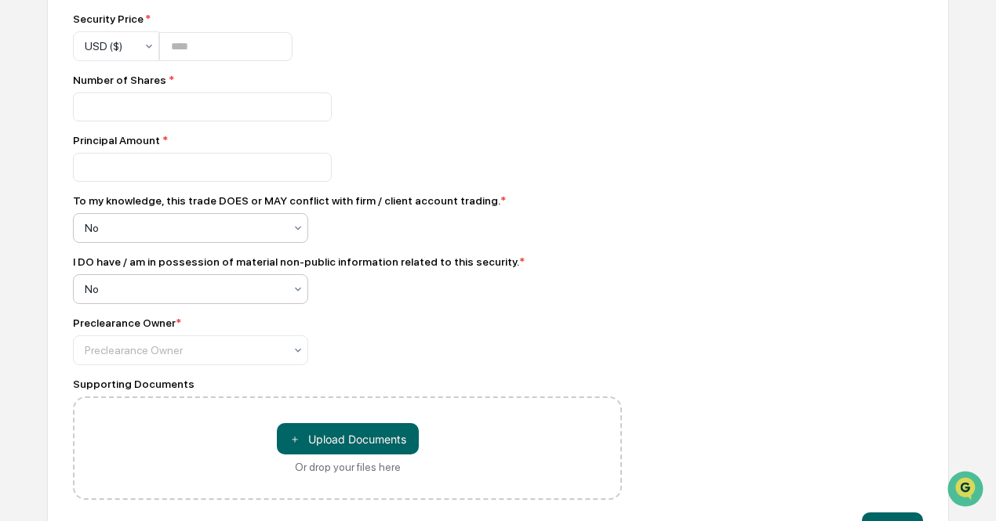
scroll to position [783, 0]
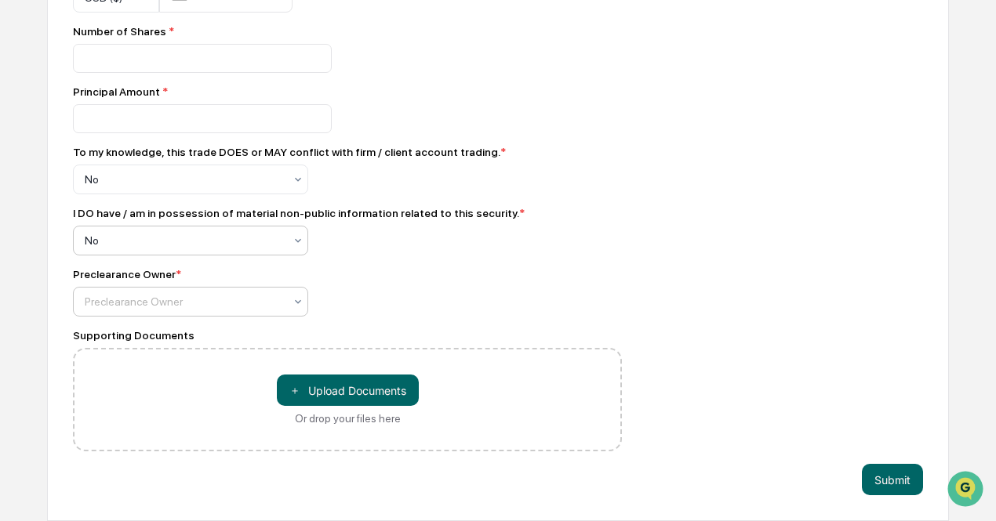
click at [183, 302] on div at bounding box center [184, 302] width 199 height 16
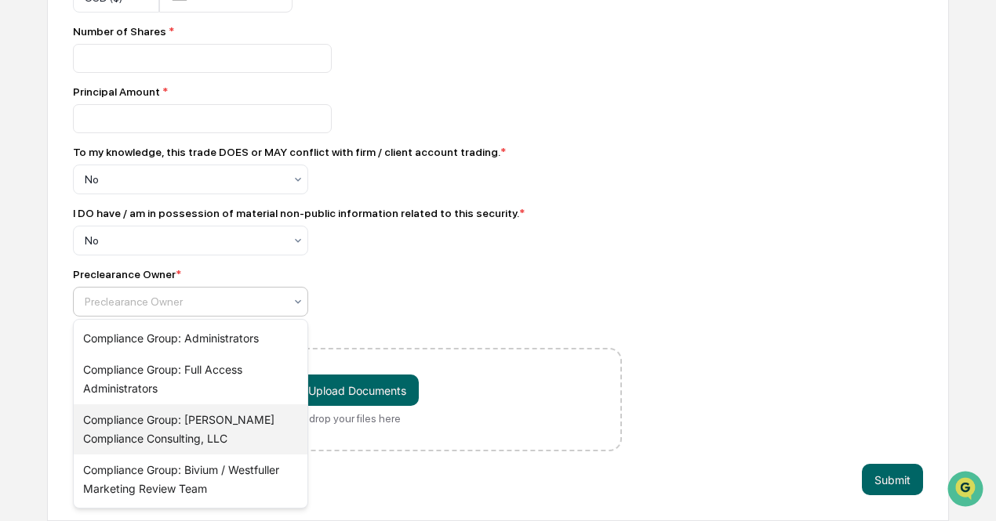
click at [191, 435] on div "Compliance Group: [PERSON_NAME] Compliance Consulting, LLC" at bounding box center [191, 430] width 234 height 50
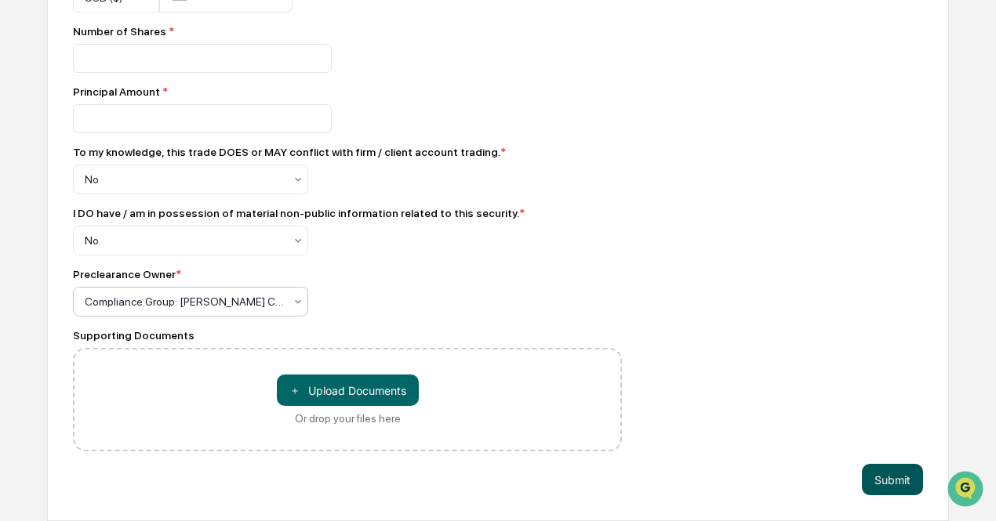
click at [891, 479] on button "Submit" at bounding box center [892, 479] width 61 height 31
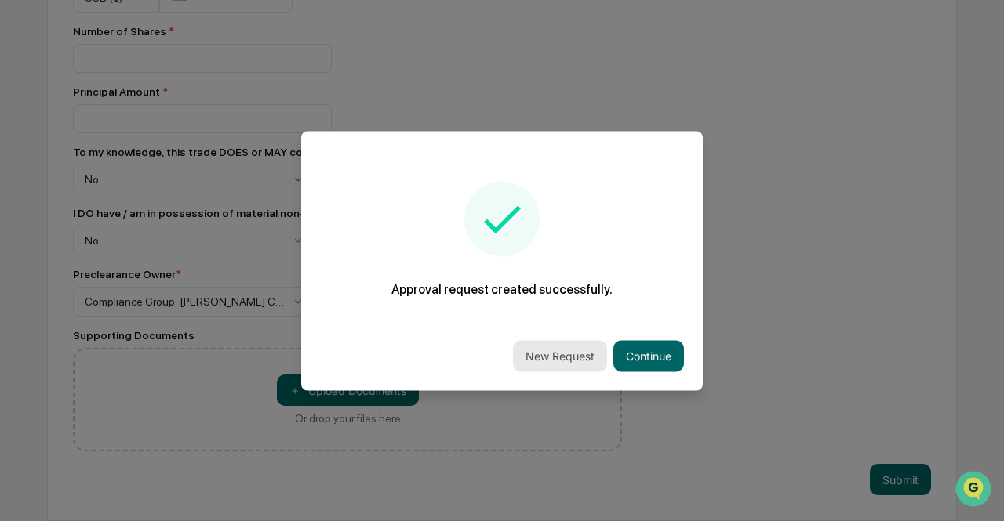
click at [566, 355] on button "New Request" at bounding box center [560, 355] width 94 height 31
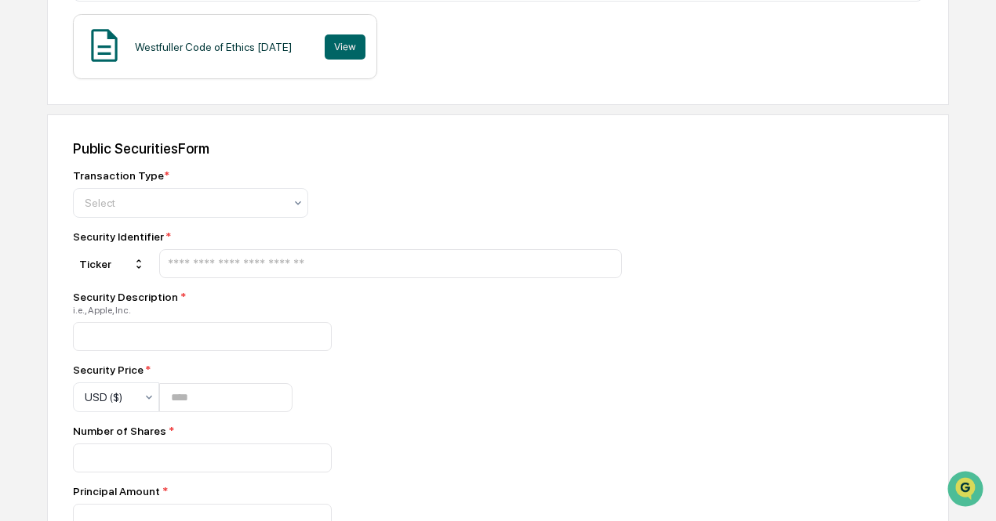
scroll to position [392, 0]
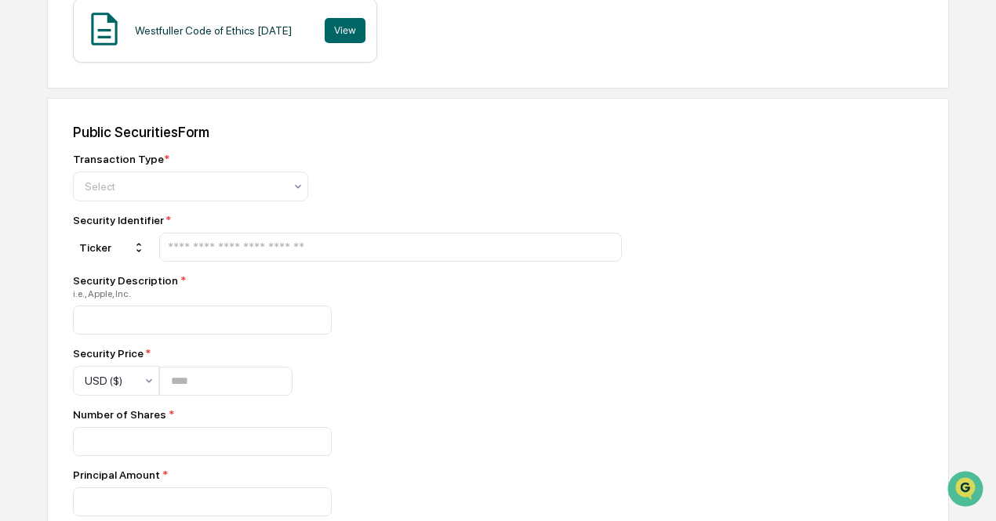
click at [248, 251] on input "text" at bounding box center [390, 247] width 449 height 15
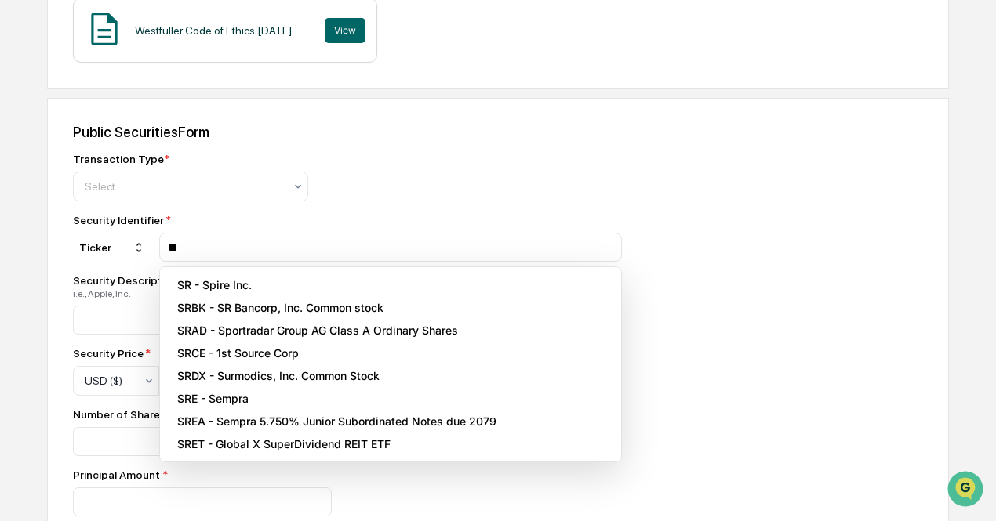
type input "*"
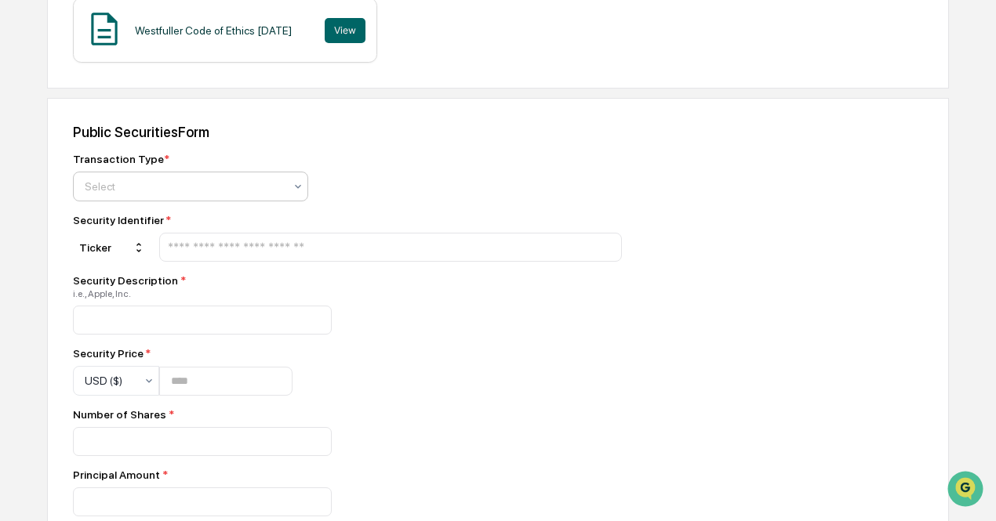
click at [156, 182] on div at bounding box center [184, 187] width 199 height 16
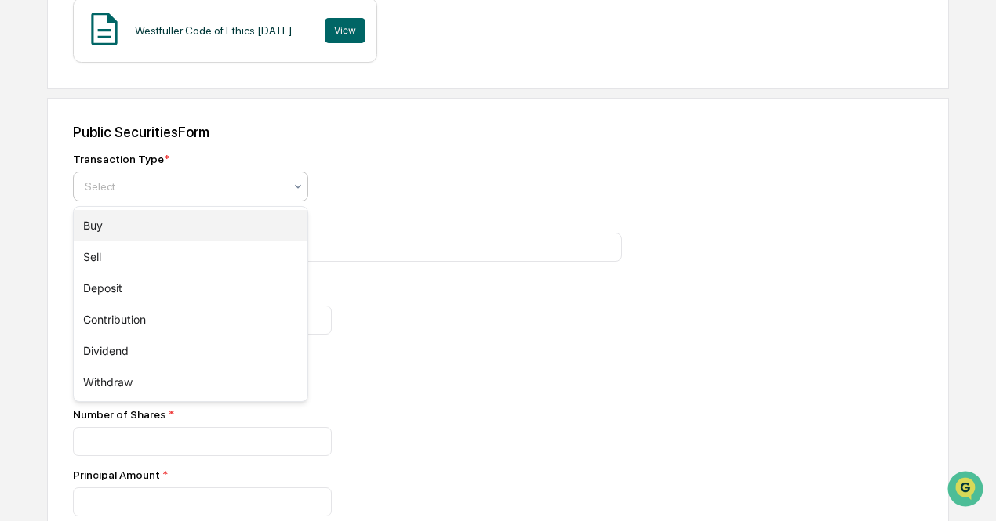
click at [179, 228] on div "Buy" at bounding box center [191, 225] width 234 height 31
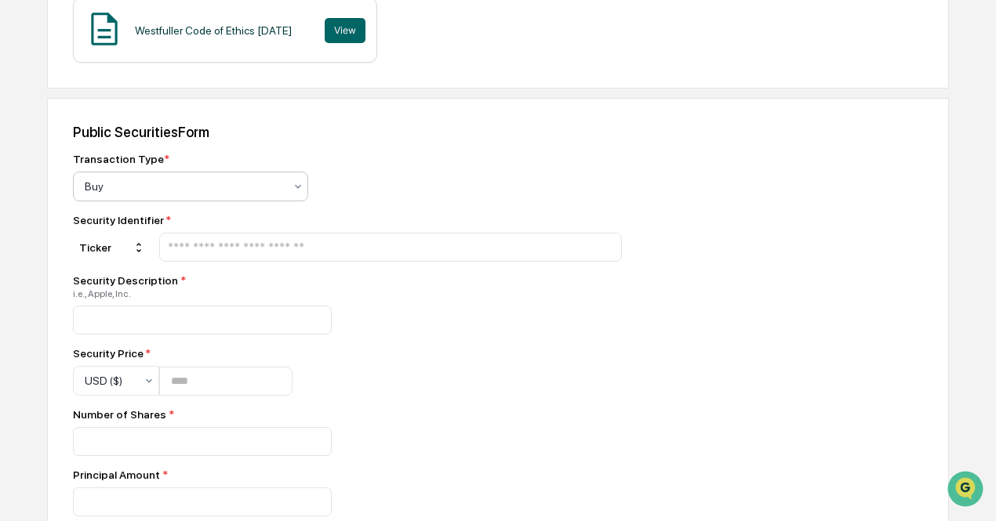
click at [198, 249] on input "text" at bounding box center [390, 247] width 449 height 15
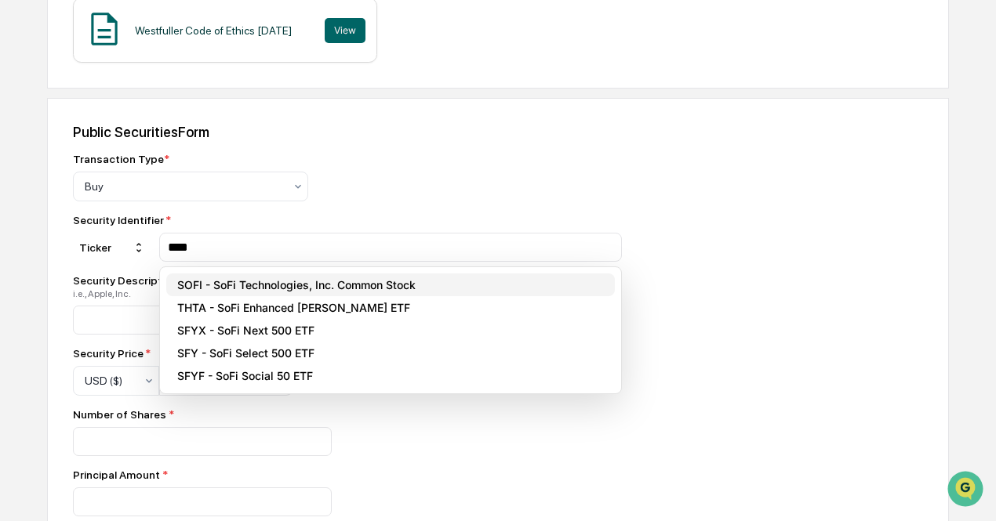
type input "****"
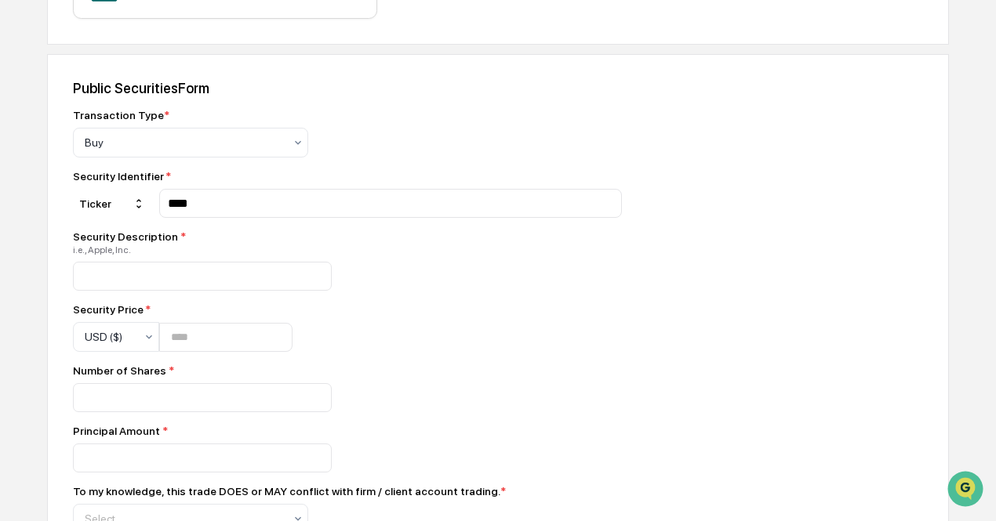
scroll to position [470, 0]
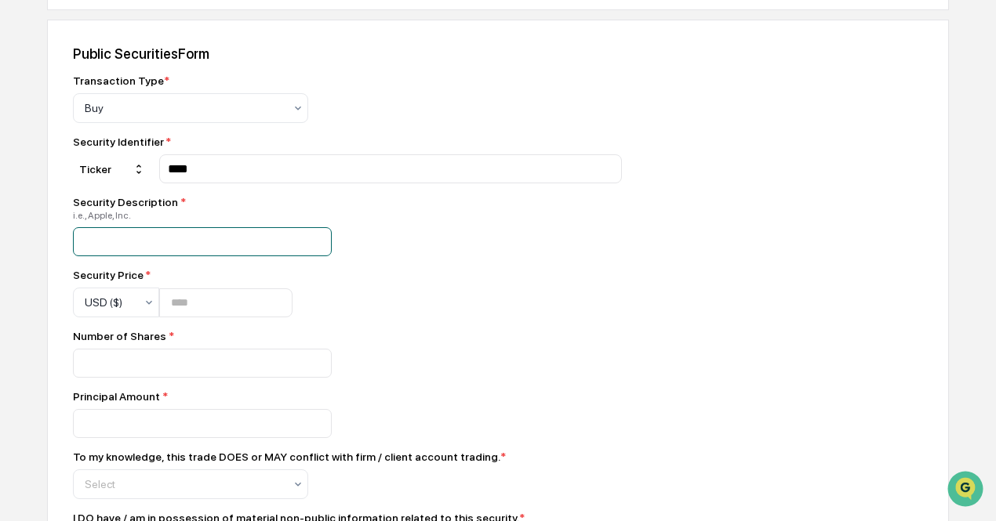
click at [223, 245] on input at bounding box center [202, 241] width 259 height 29
type input "**********"
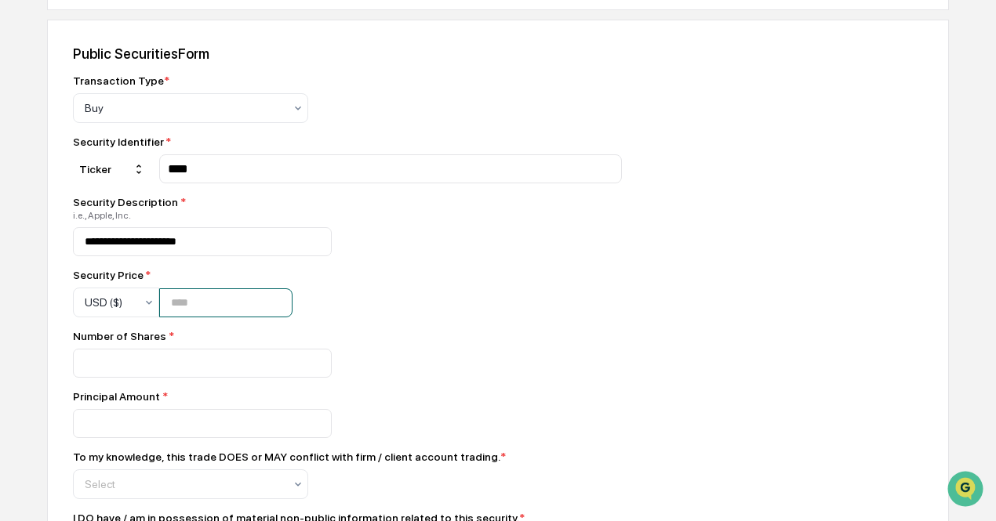
click at [210, 308] on input "number" at bounding box center [225, 303] width 133 height 29
type input "**"
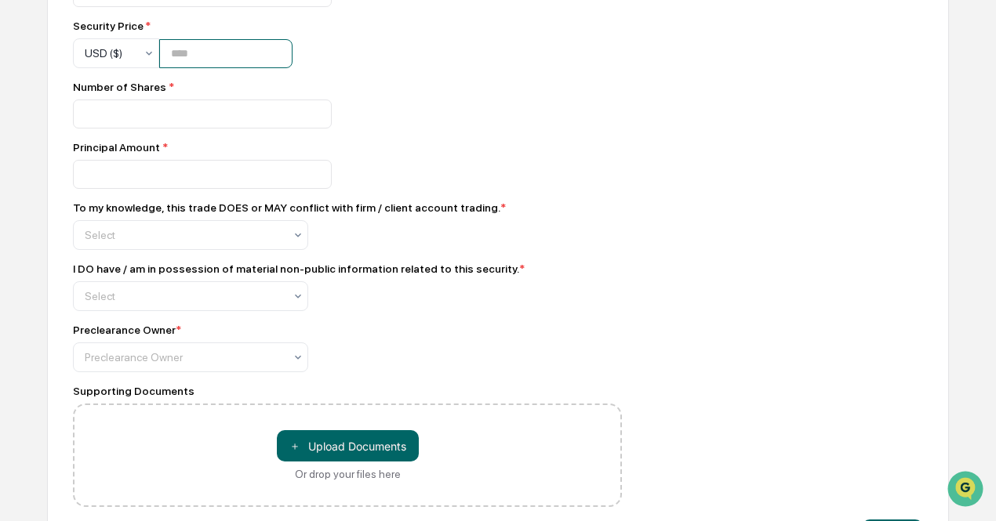
scroll to position [705, 0]
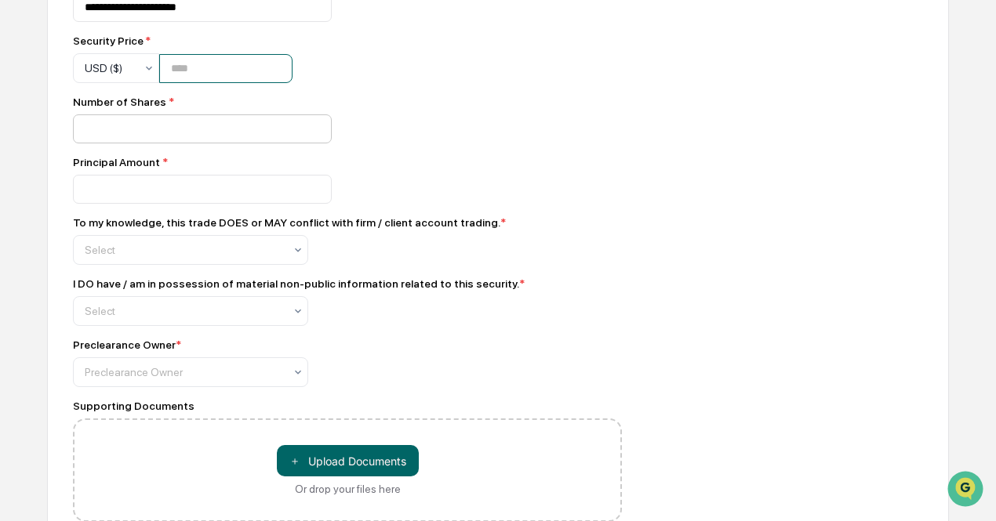
type input "*****"
click at [110, 118] on input "number" at bounding box center [202, 128] width 259 height 29
click at [176, 129] on input "number" at bounding box center [202, 128] width 259 height 29
click at [176, 134] on input "*" at bounding box center [202, 128] width 259 height 29
click at [173, 129] on input "*" at bounding box center [202, 128] width 259 height 29
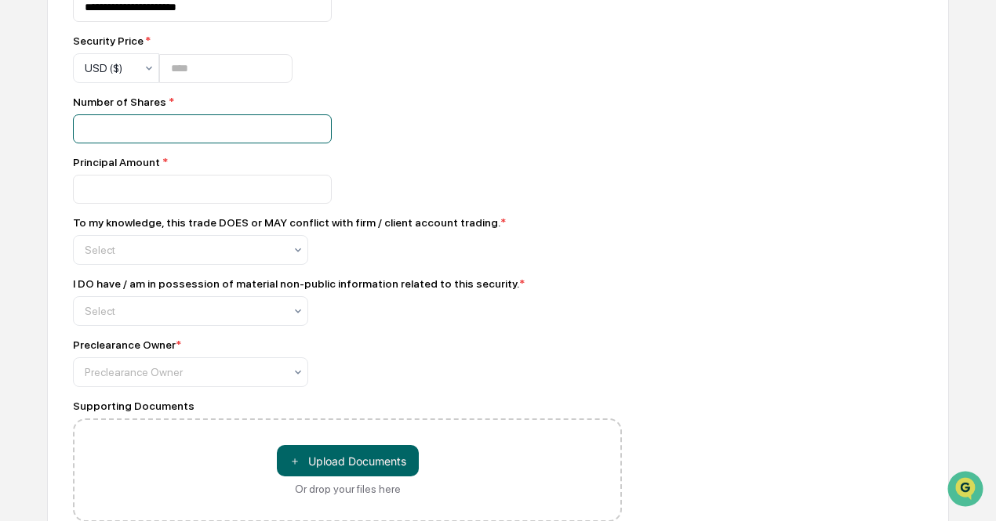
drag, startPoint x: 125, startPoint y: 132, endPoint x: 74, endPoint y: 139, distance: 51.5
click at [74, 139] on input "*" at bounding box center [202, 128] width 259 height 29
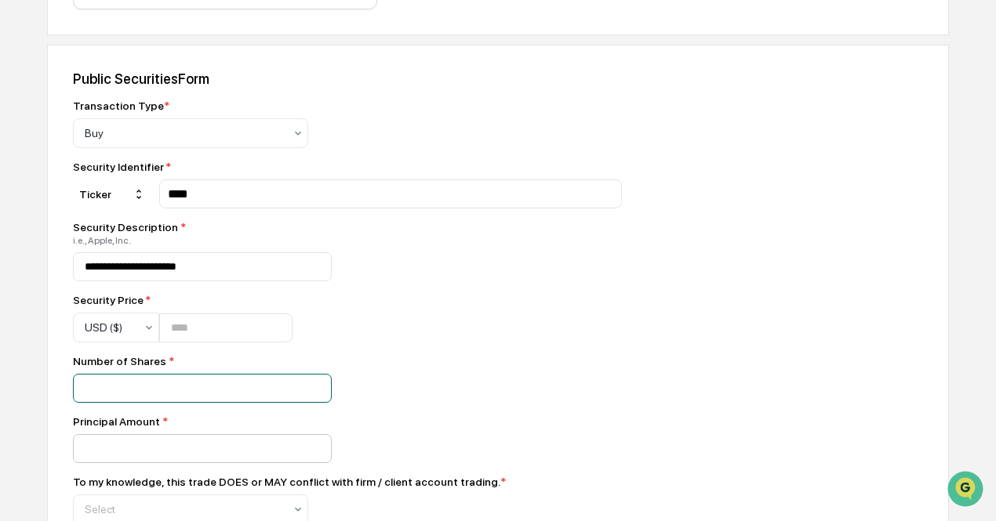
scroll to position [470, 0]
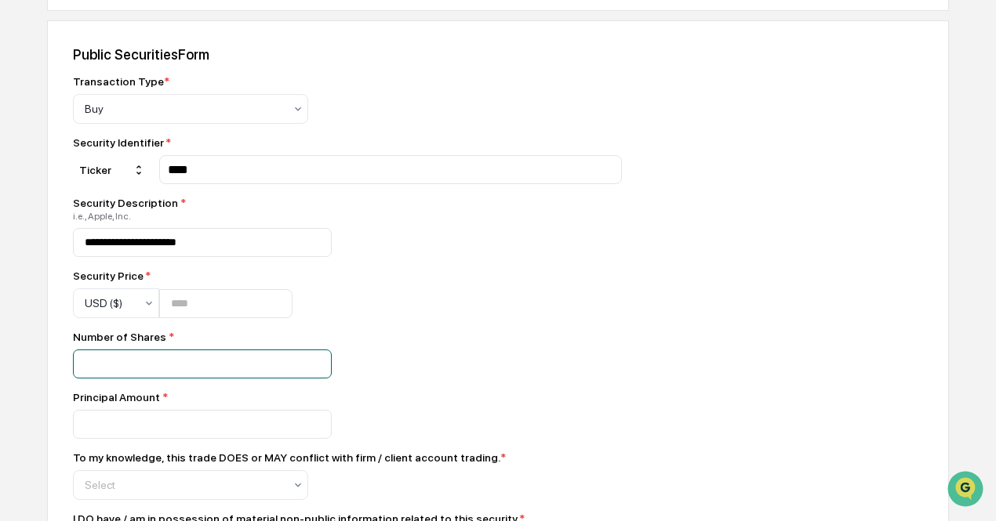
type input "*****"
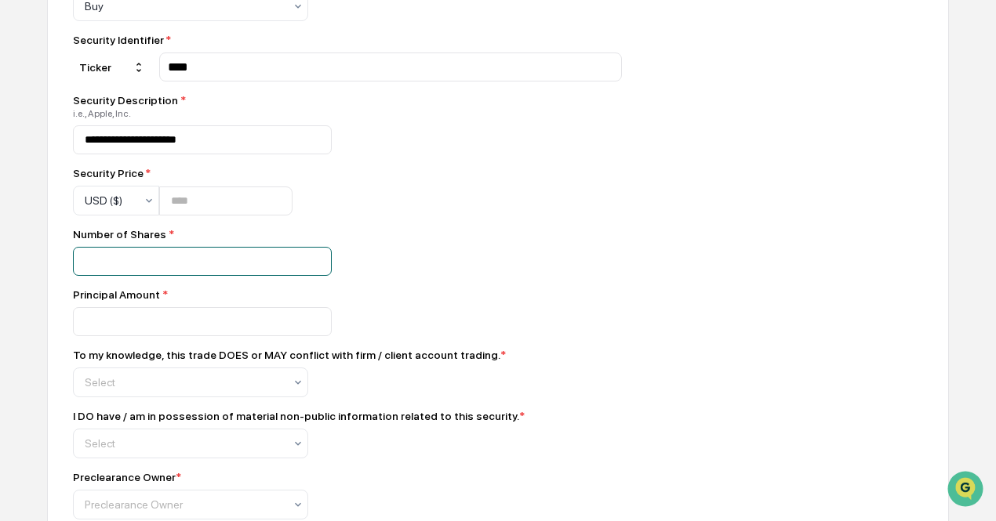
scroll to position [548, 0]
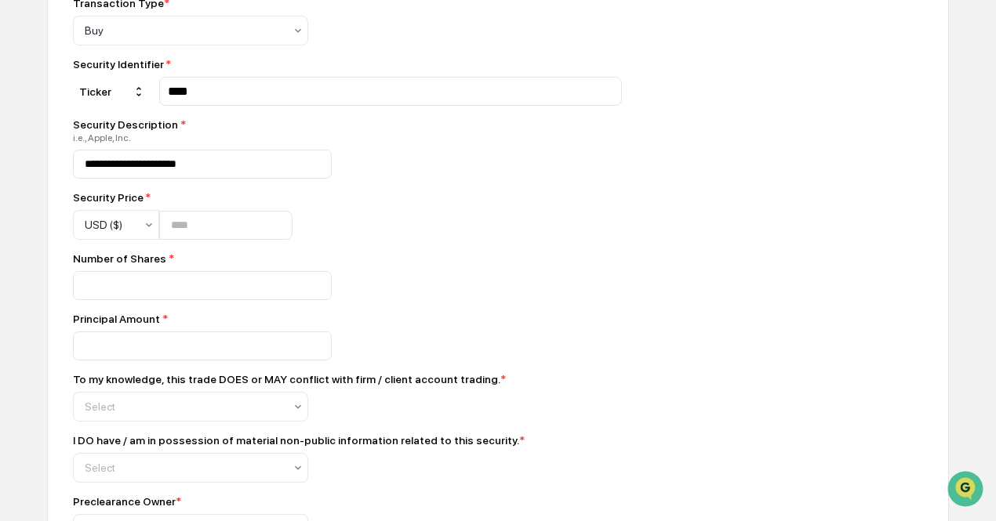
click at [311, 93] on input "****" at bounding box center [390, 91] width 449 height 15
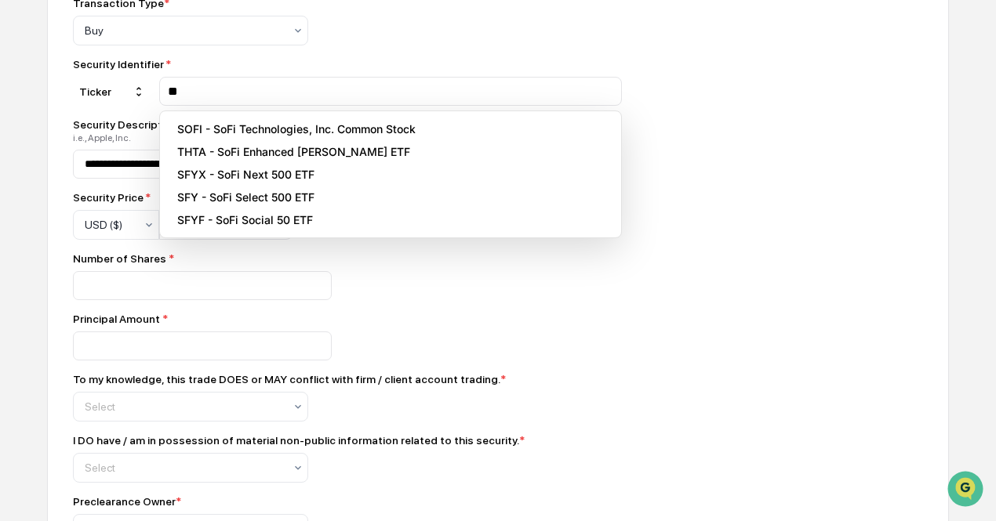
type input "*"
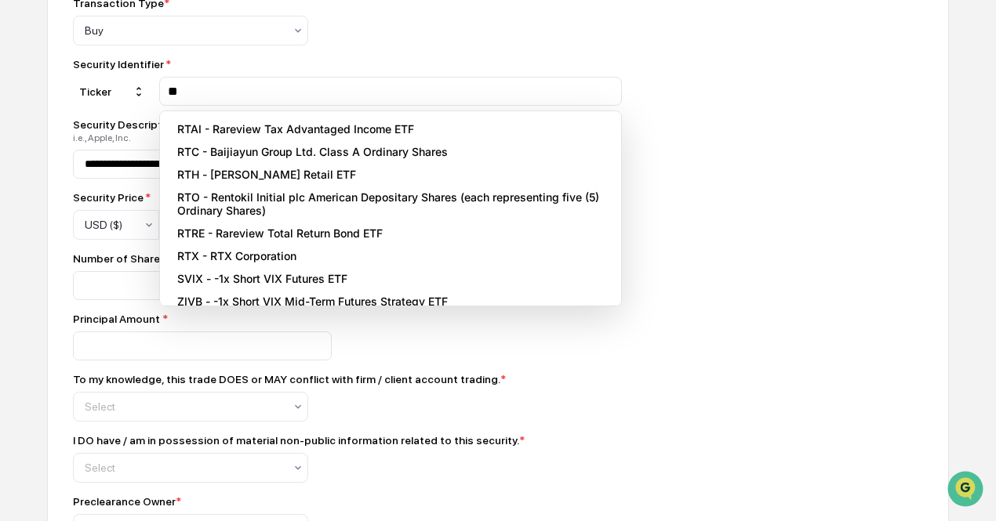
type input "*"
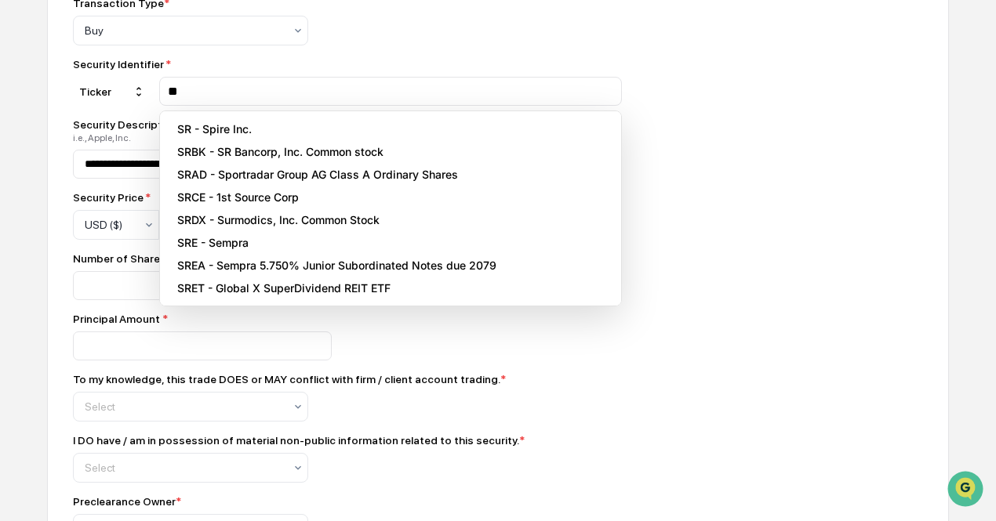
type input "*"
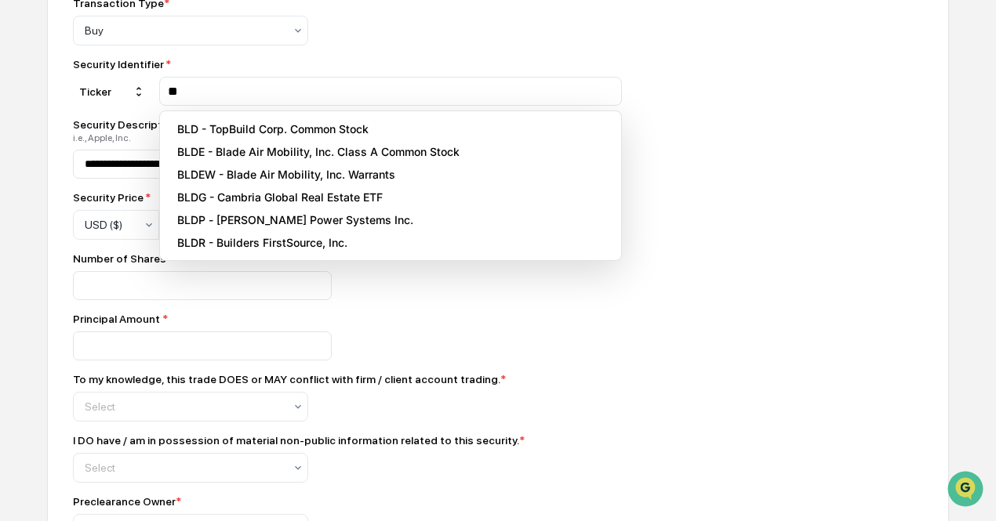
type input "*"
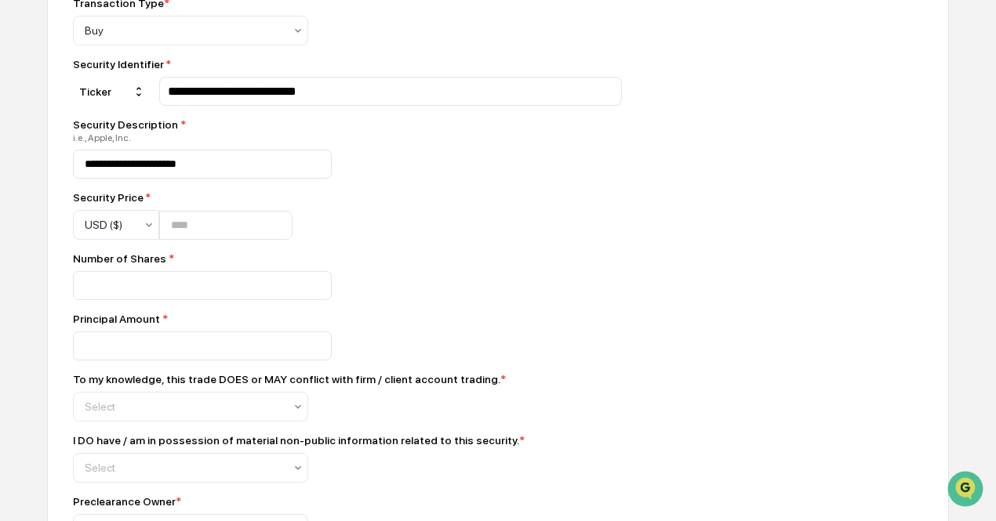
drag, startPoint x: 593, startPoint y: 187, endPoint x: 381, endPoint y: 144, distance: 216.2
click at [593, 187] on div "**********" at bounding box center [347, 338] width 549 height 682
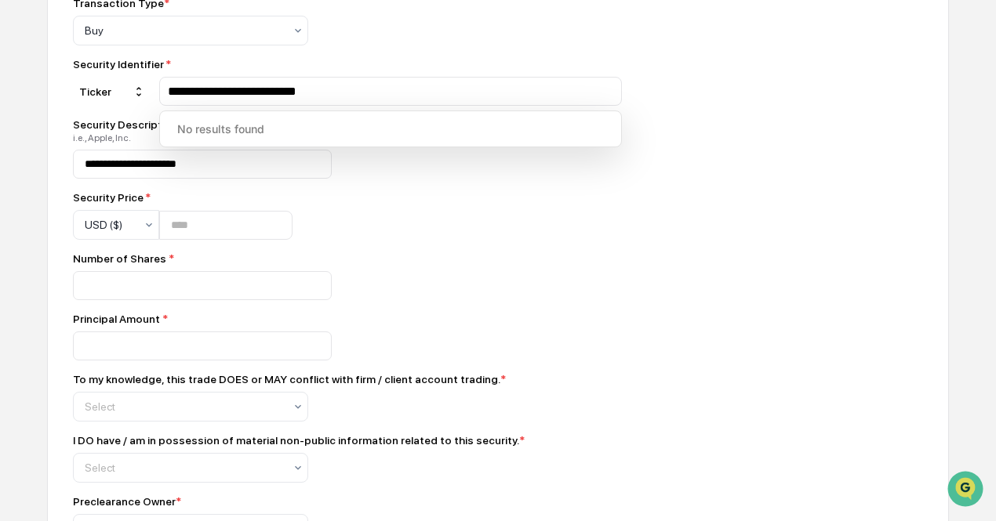
click at [353, 93] on input "**********" at bounding box center [390, 91] width 449 height 15
drag, startPoint x: 325, startPoint y: 98, endPoint x: 185, endPoint y: 102, distance: 140.4
click at [185, 102] on div "**********" at bounding box center [390, 91] width 463 height 29
type input "*"
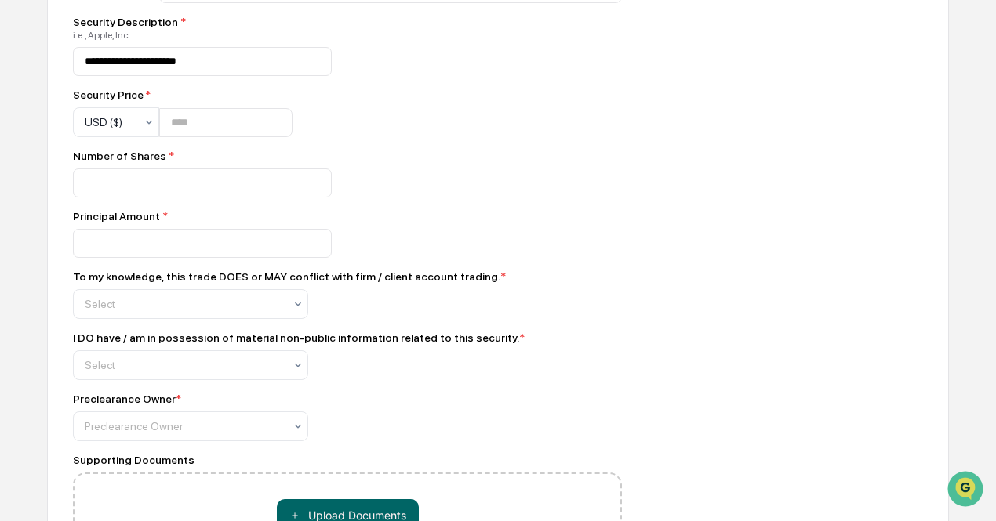
scroll to position [627, 0]
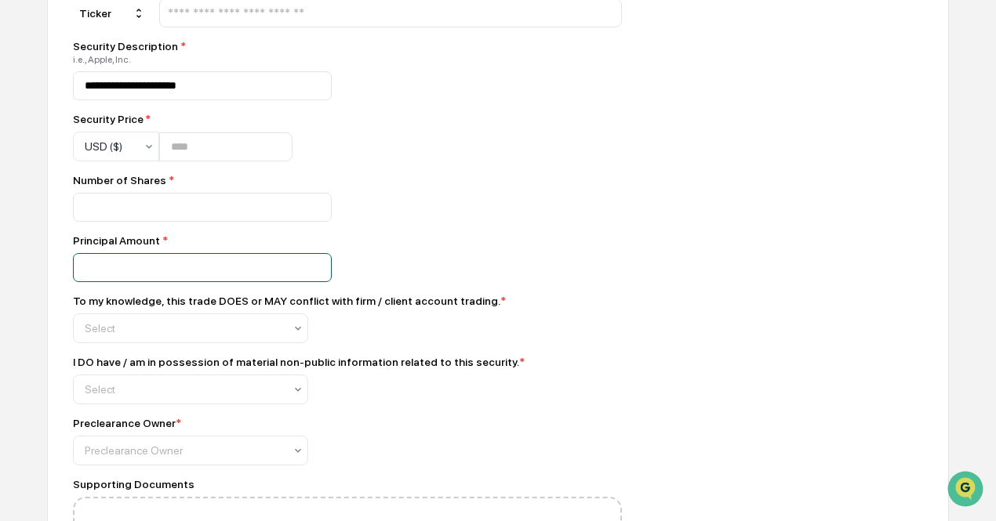
click at [173, 269] on input "number" at bounding box center [202, 267] width 259 height 29
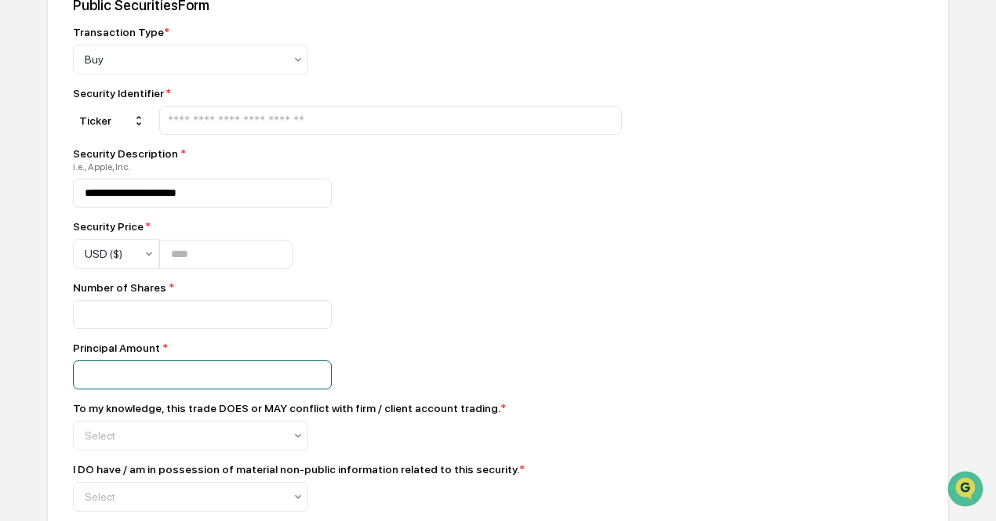
scroll to position [391, 0]
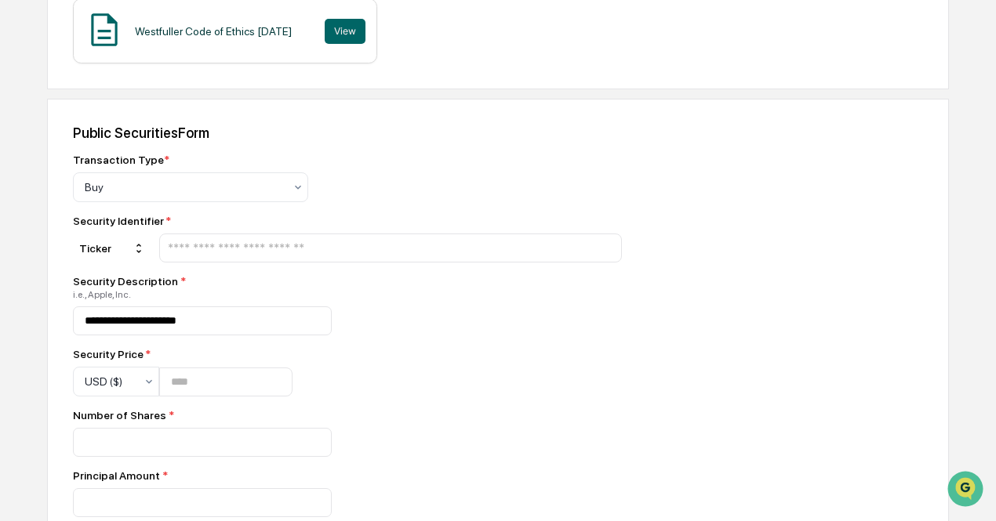
click at [267, 246] on input "text" at bounding box center [390, 248] width 449 height 15
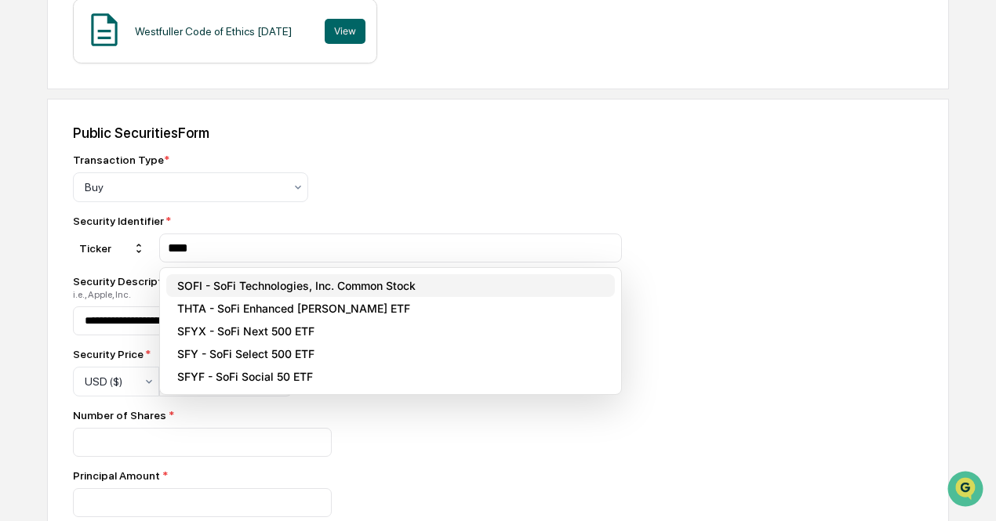
type input "****"
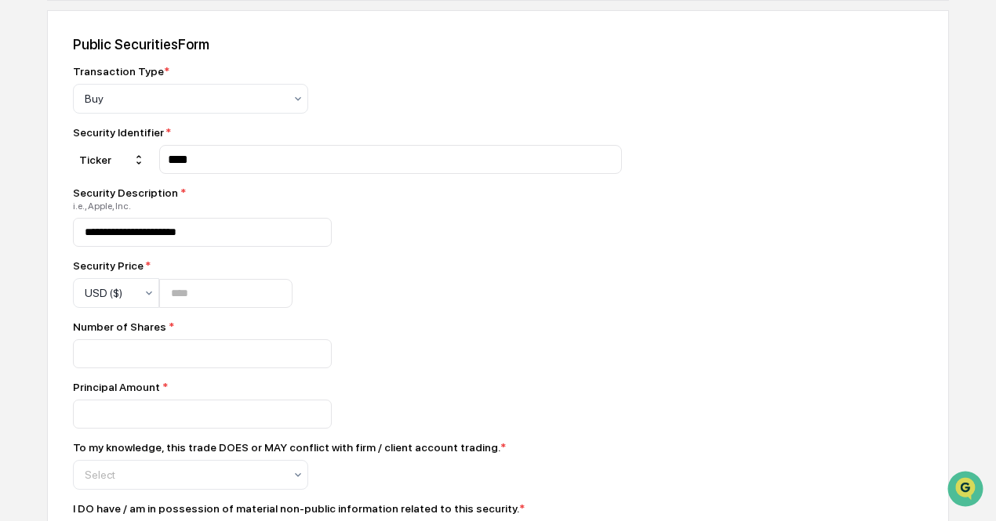
scroll to position [627, 0]
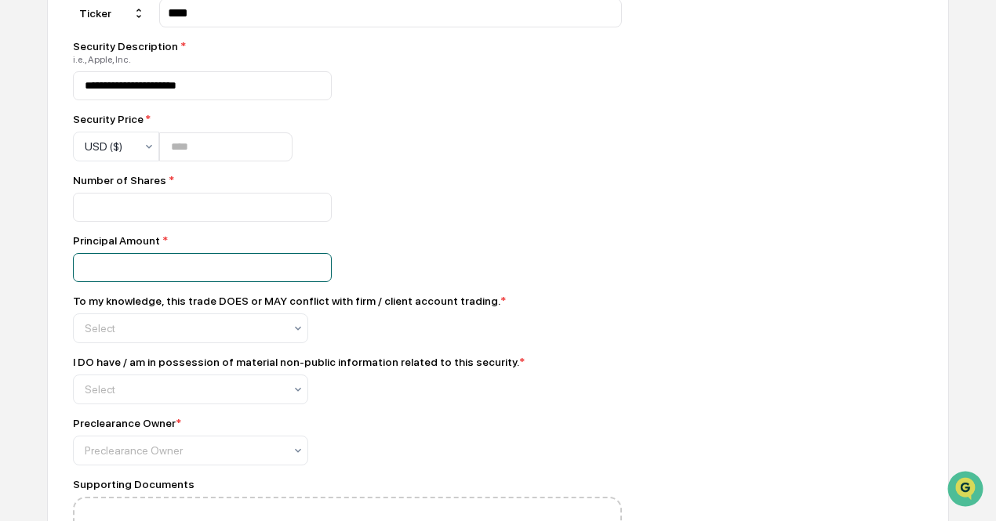
drag, startPoint x: 211, startPoint y: 278, endPoint x: 211, endPoint y: 259, distance: 18.8
click at [211, 278] on input "number" at bounding box center [202, 267] width 259 height 29
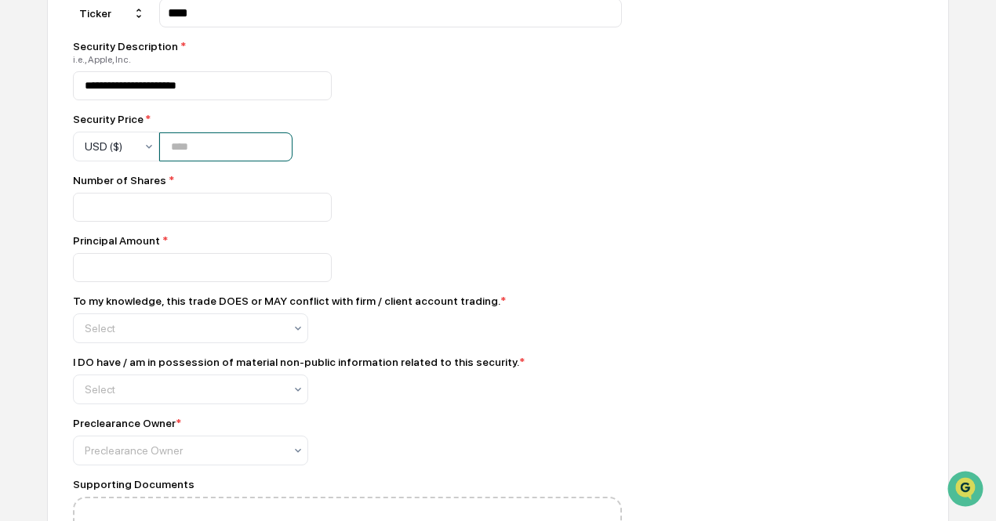
drag, startPoint x: 224, startPoint y: 152, endPoint x: 158, endPoint y: 167, distance: 67.5
click at [158, 167] on div "**********" at bounding box center [347, 259] width 549 height 682
type input "*****"
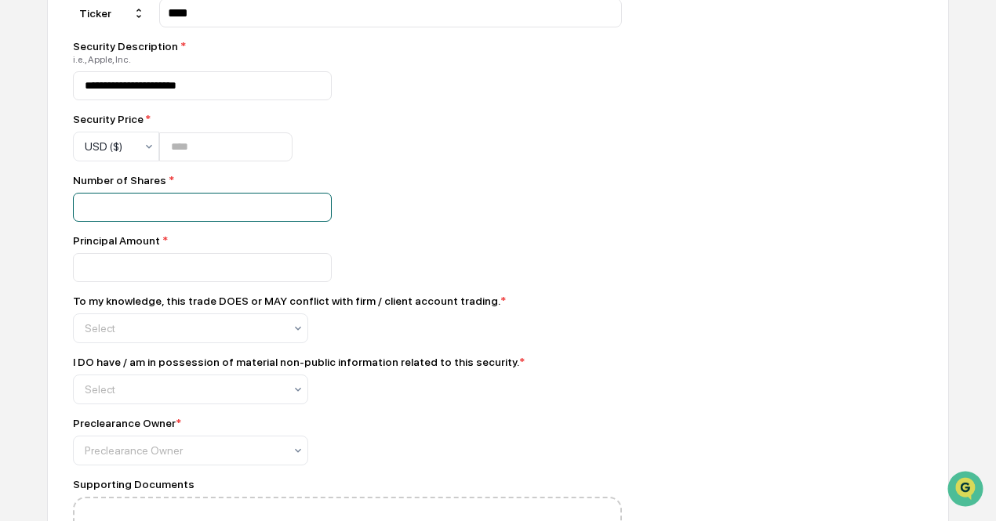
click at [132, 210] on input "*****" at bounding box center [202, 207] width 259 height 29
drag, startPoint x: 151, startPoint y: 217, endPoint x: 38, endPoint y: 213, distance: 113.0
click at [52, 220] on div "**********" at bounding box center [498, 267] width 902 height 807
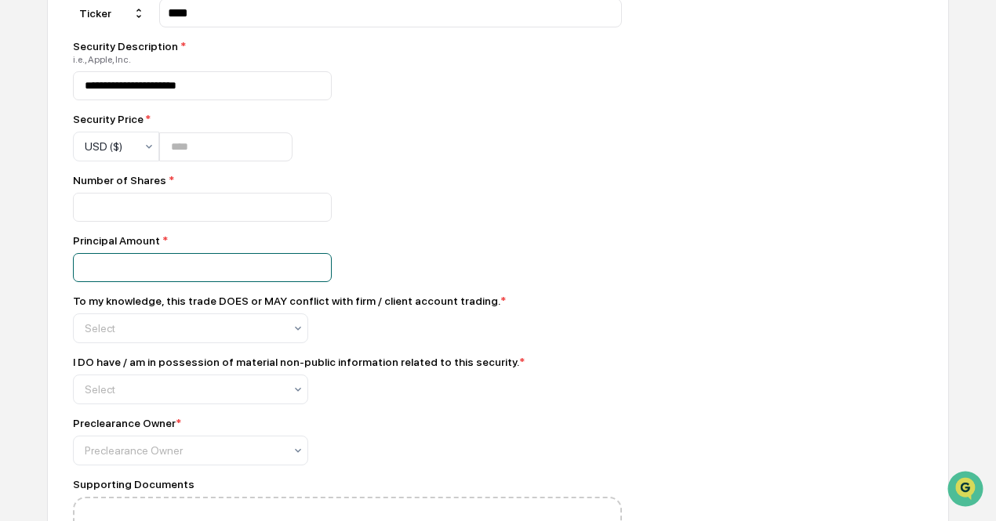
click at [104, 272] on input "number" at bounding box center [202, 267] width 259 height 29
click at [82, 271] on input "****" at bounding box center [202, 267] width 259 height 29
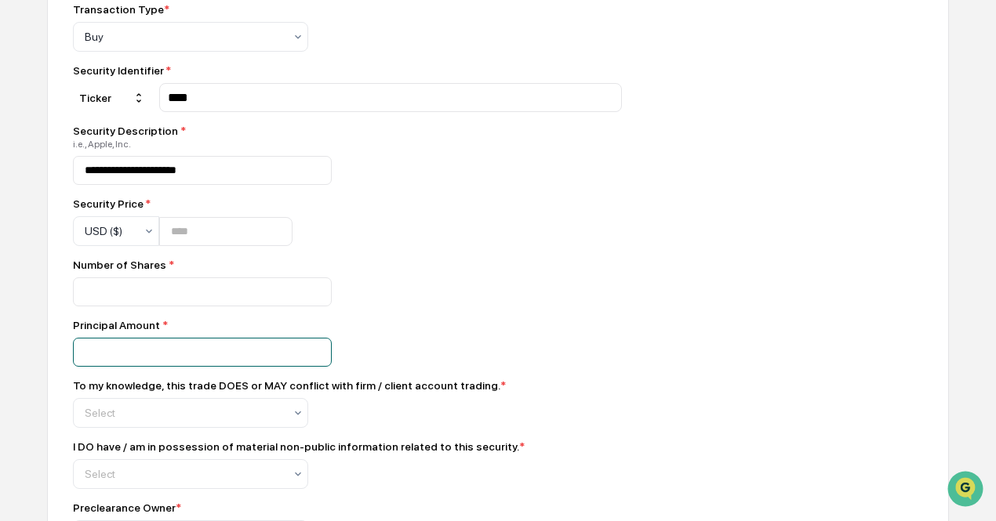
scroll to position [548, 0]
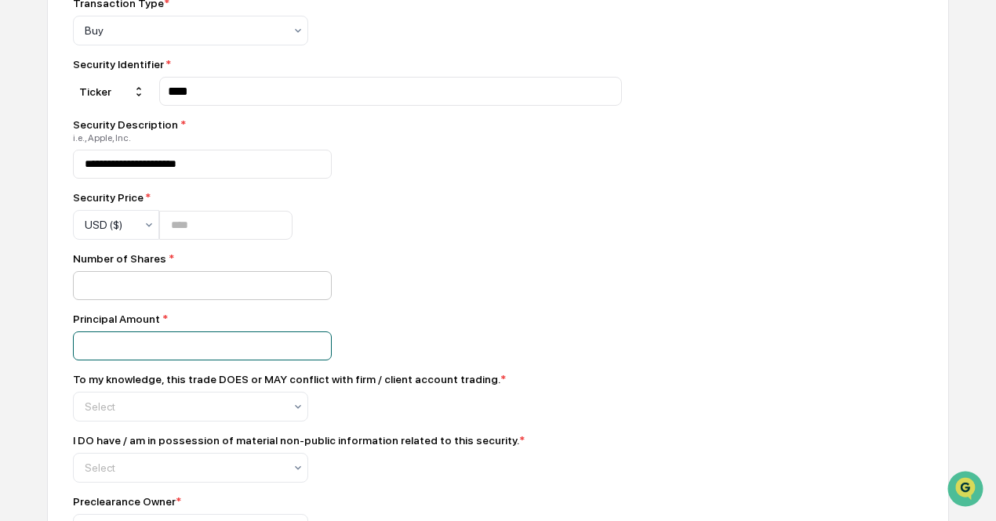
type input "*****"
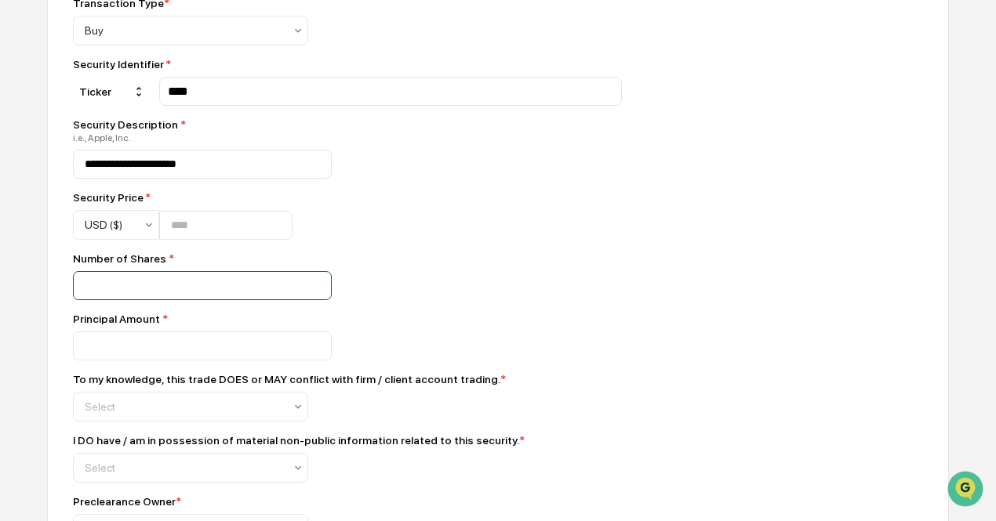
click at [154, 286] on input "number" at bounding box center [202, 285] width 259 height 29
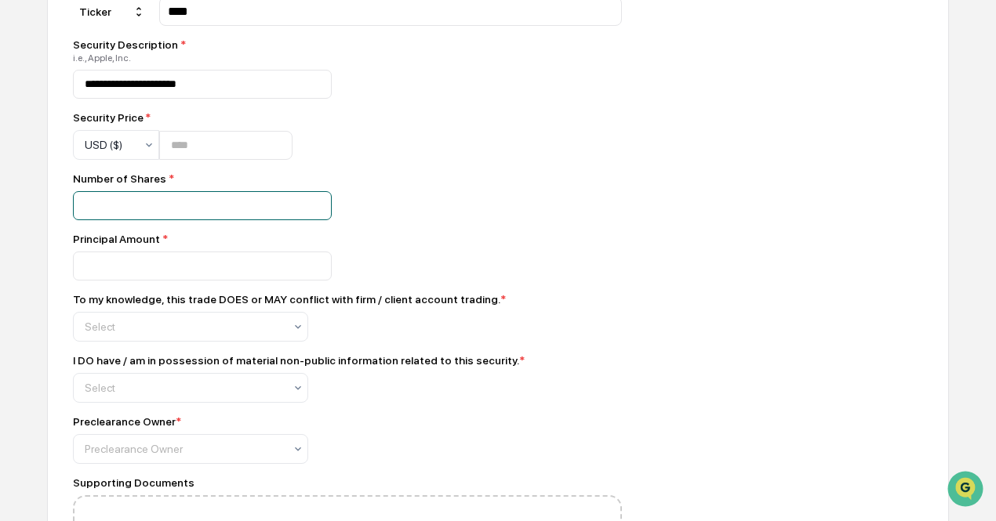
scroll to position [705, 0]
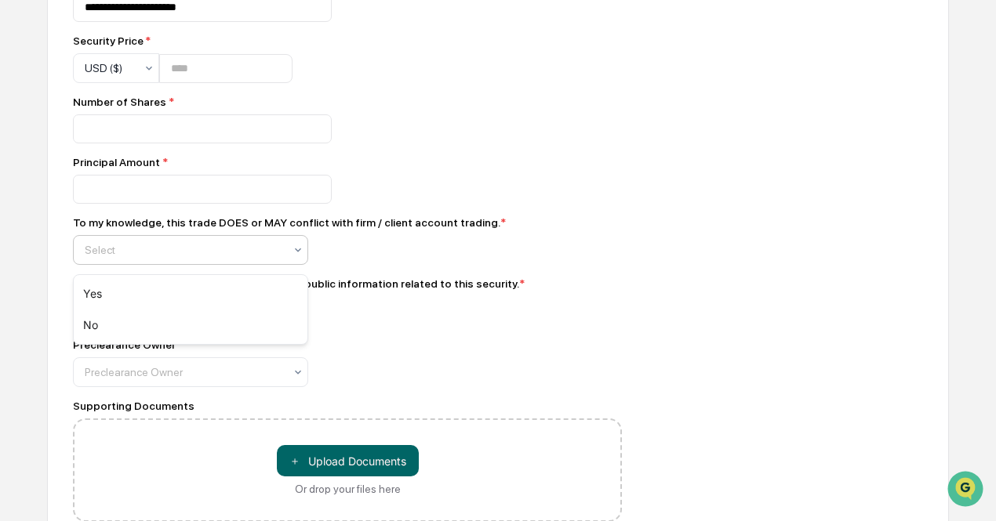
click at [169, 243] on div "Select" at bounding box center [190, 250] width 235 height 30
click at [167, 329] on div "No" at bounding box center [191, 325] width 234 height 31
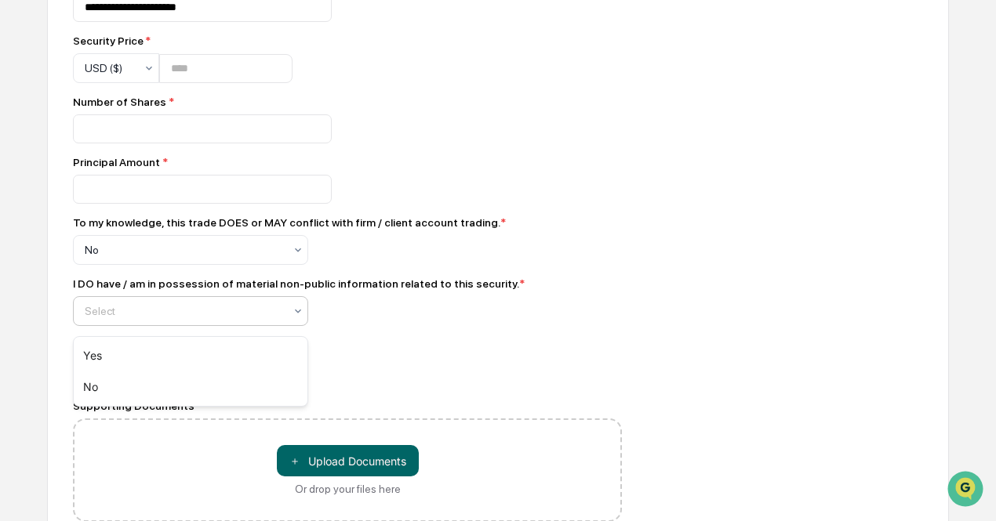
click at [171, 319] on div at bounding box center [184, 311] width 199 height 16
click at [164, 399] on div "No" at bounding box center [191, 387] width 234 height 31
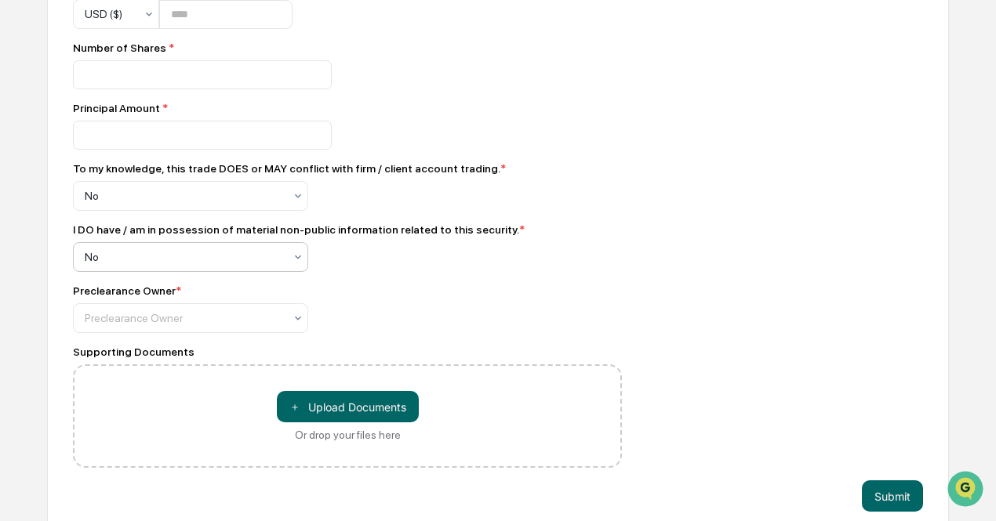
scroll to position [783, 0]
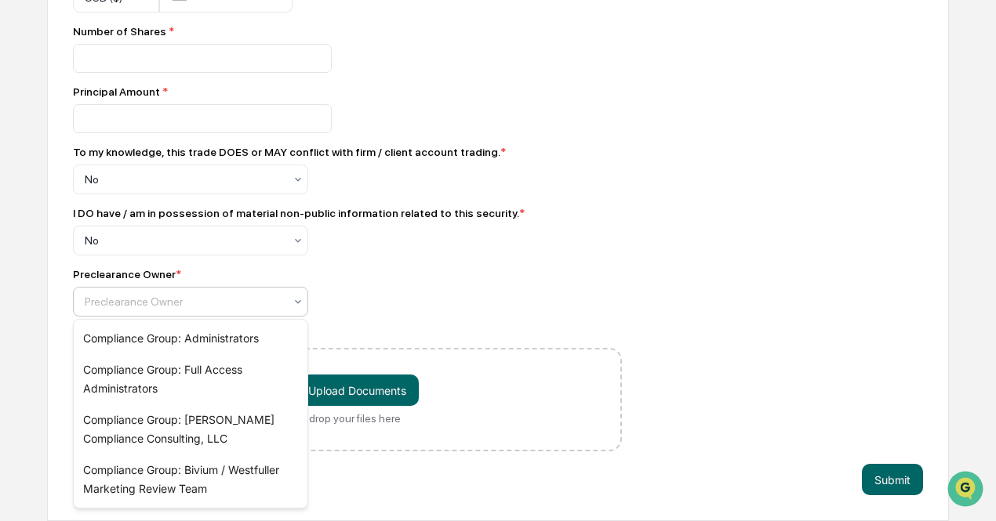
click at [187, 301] on div at bounding box center [184, 302] width 199 height 16
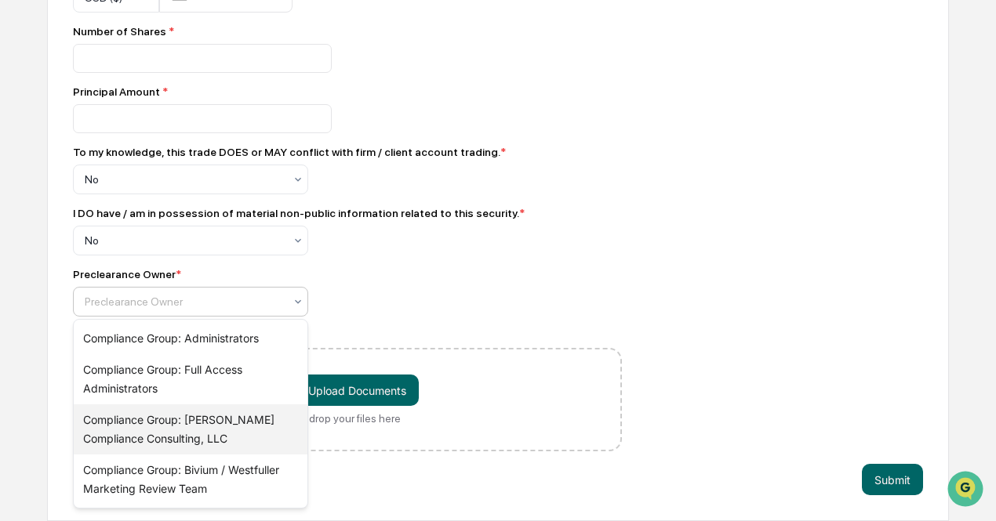
click at [176, 426] on div "Compliance Group: [PERSON_NAME] Compliance Consulting, LLC" at bounding box center [191, 430] width 234 height 50
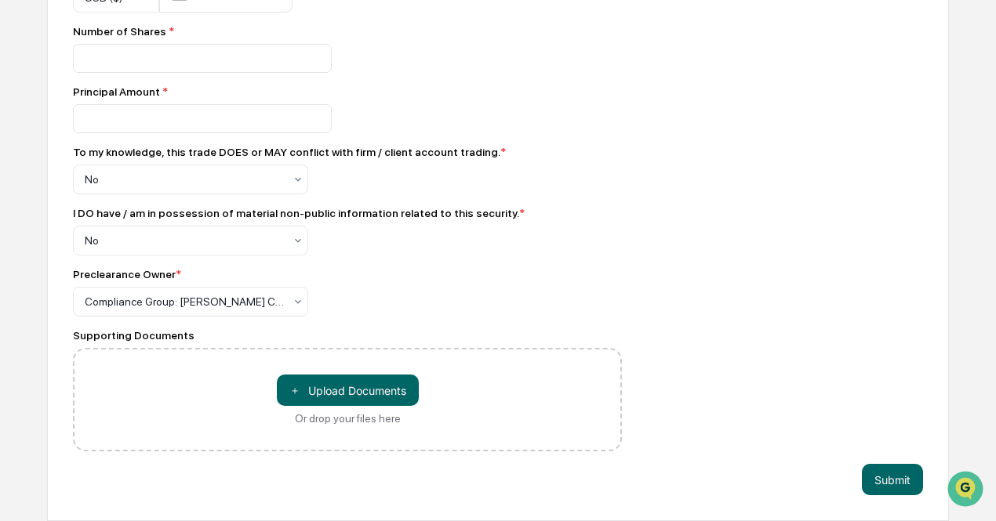
click at [588, 282] on div "Preclearance Owner * Compliance Group: [PERSON_NAME] Compliance Consulting, LLC" at bounding box center [347, 292] width 549 height 49
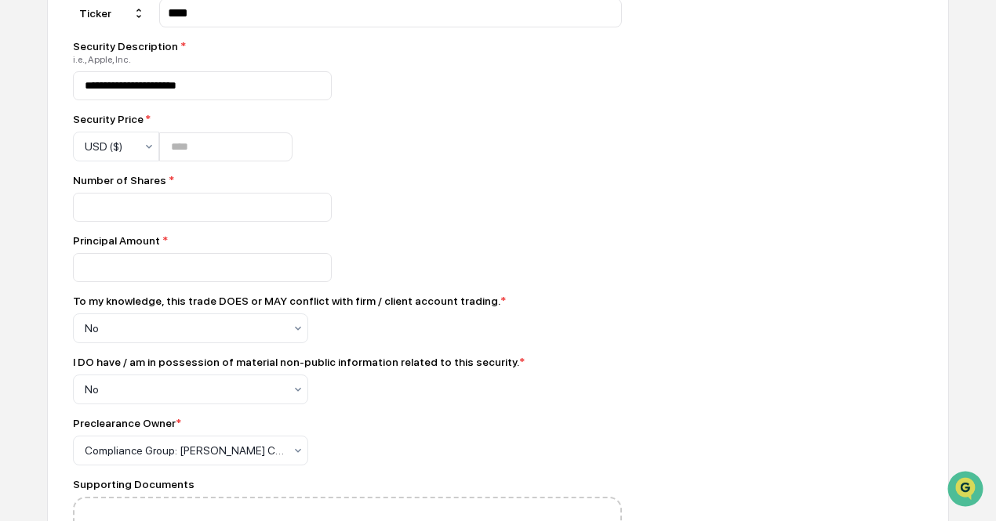
scroll to position [705, 0]
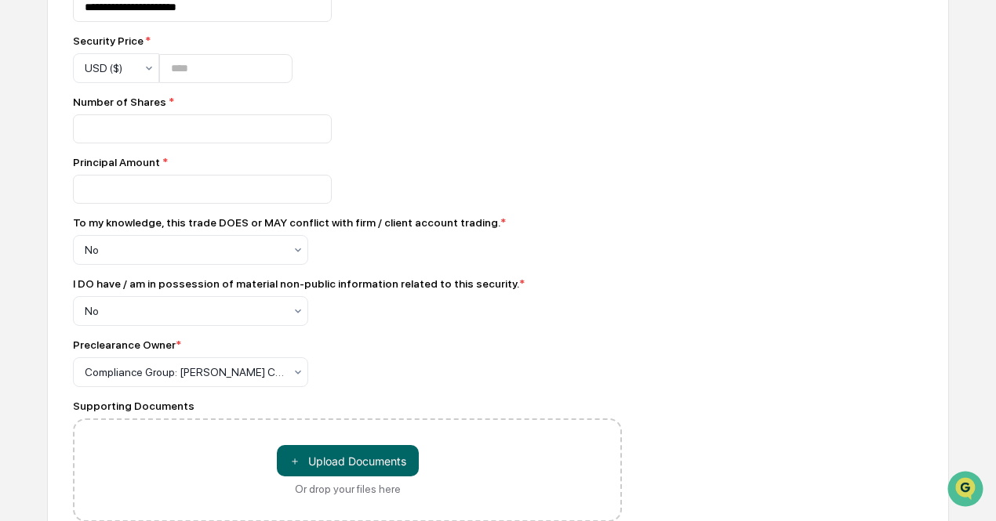
click at [620, 307] on div "I DO have / am in possession of material non-public information related to this…" at bounding box center [347, 302] width 549 height 49
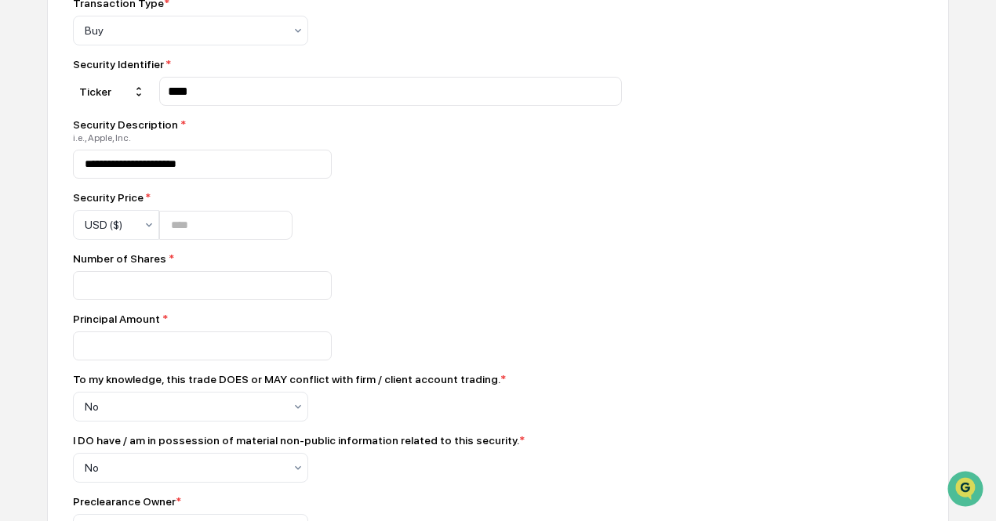
scroll to position [783, 0]
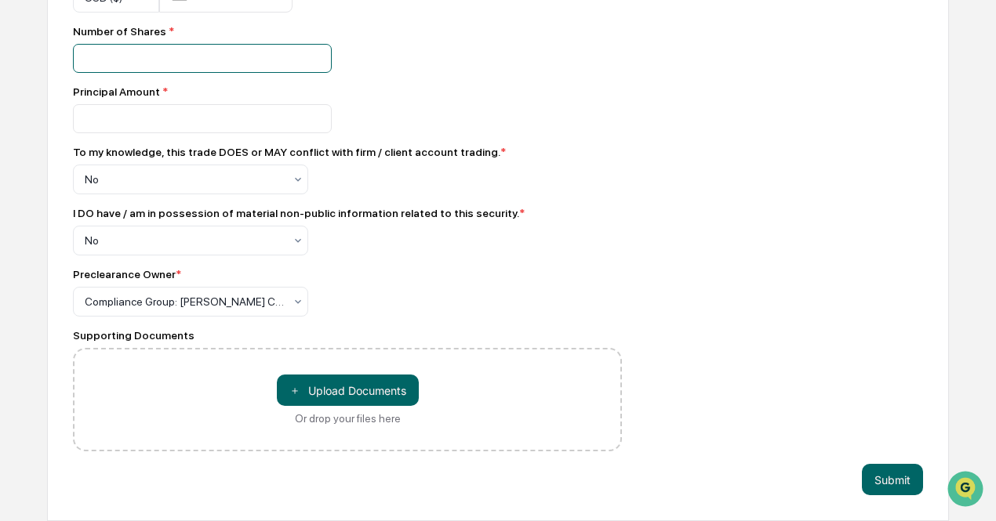
click at [188, 56] on input "***" at bounding box center [202, 58] width 259 height 29
type input "***"
click at [893, 485] on button "Submit" at bounding box center [892, 479] width 61 height 31
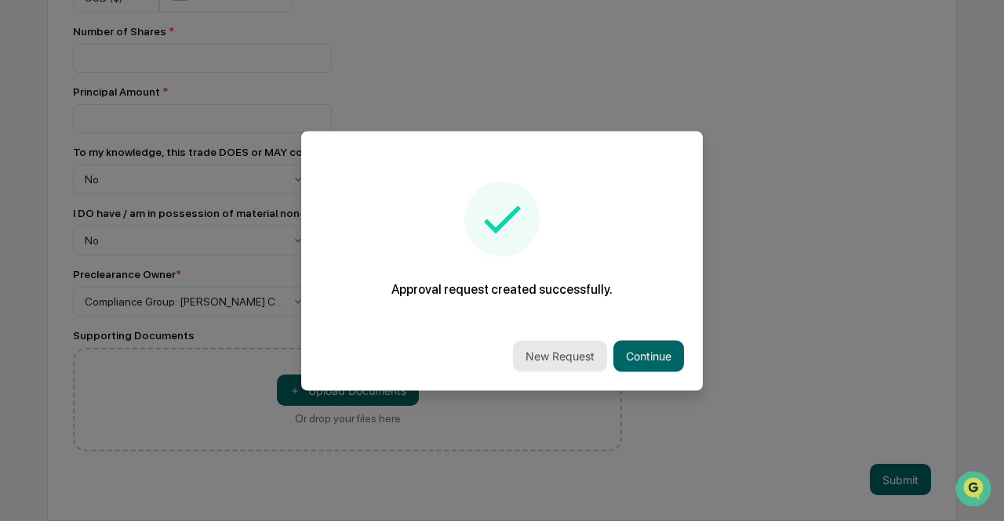
click at [536, 357] on button "New Request" at bounding box center [560, 355] width 94 height 31
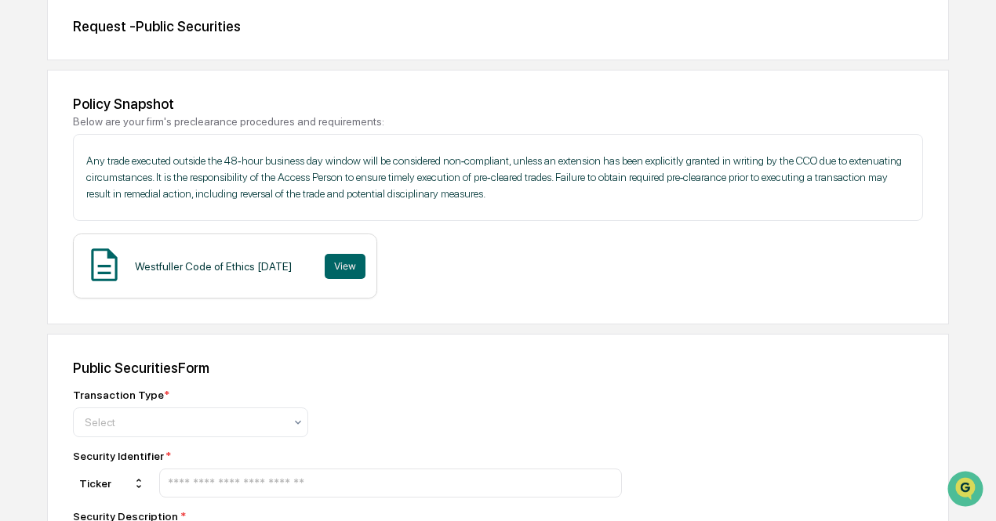
scroll to position [0, 0]
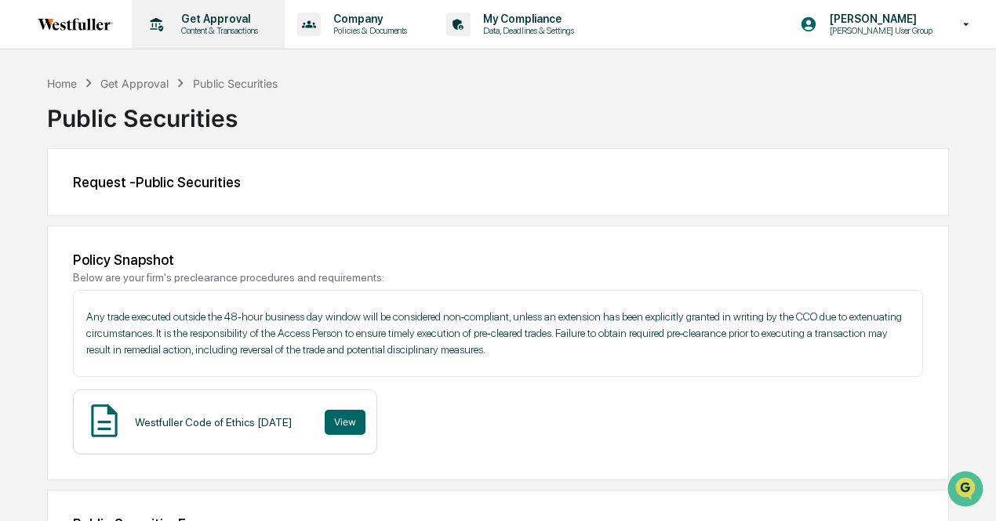
click at [213, 10] on div "Get Approval Content & Transactions" at bounding box center [206, 24] width 137 height 49
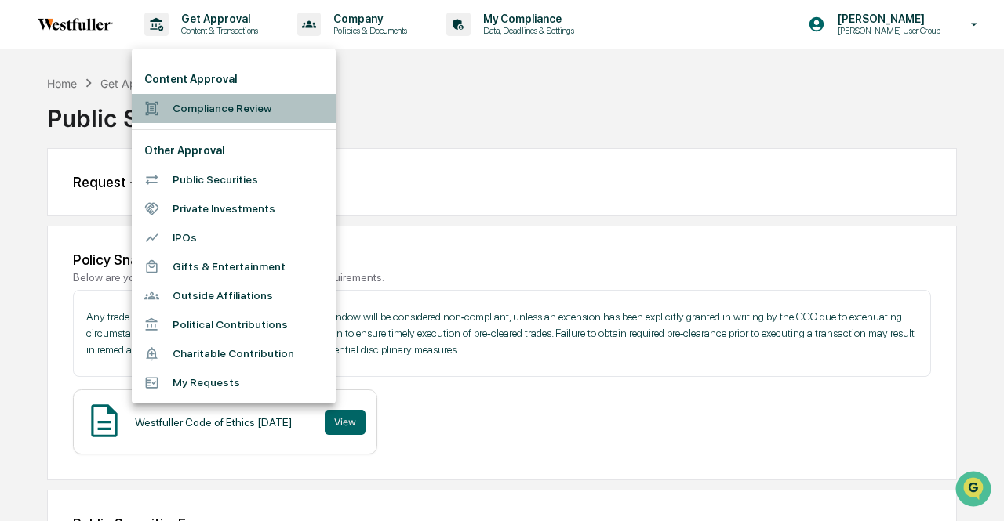
click at [270, 111] on li "Compliance Review" at bounding box center [234, 108] width 204 height 29
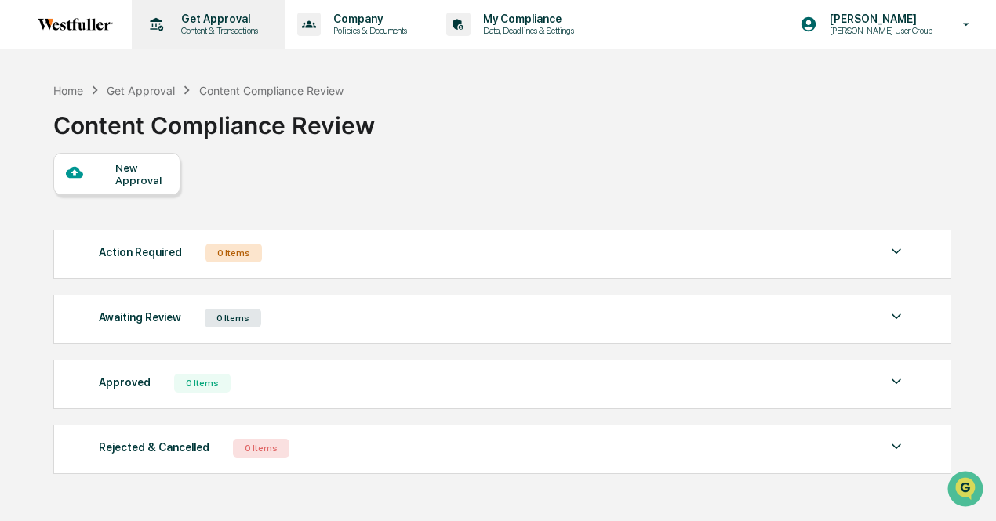
click at [195, 9] on div "Get Approval Content & Transactions" at bounding box center [206, 24] width 137 height 49
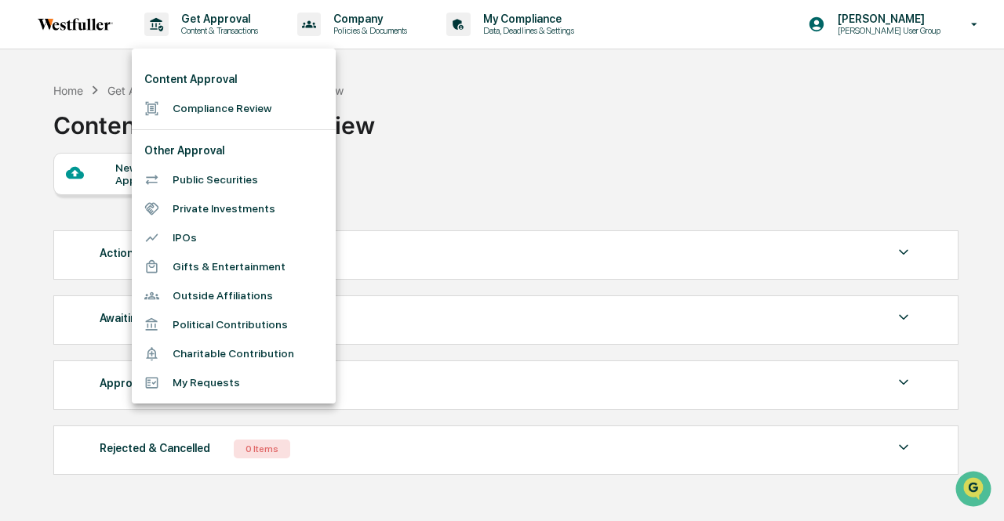
click at [365, 21] on div at bounding box center [502, 260] width 1004 height 521
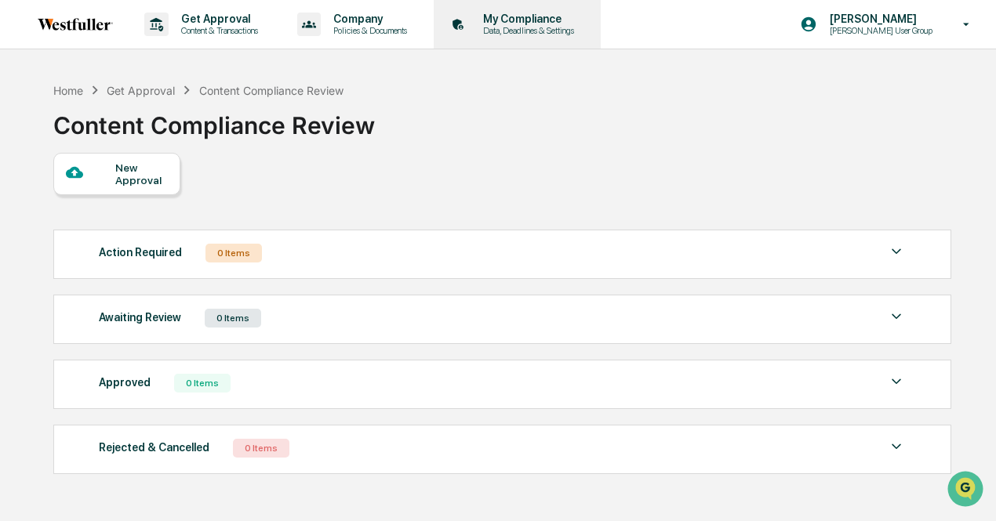
click at [513, 15] on p "My Compliance" at bounding box center [525, 19] width 111 height 13
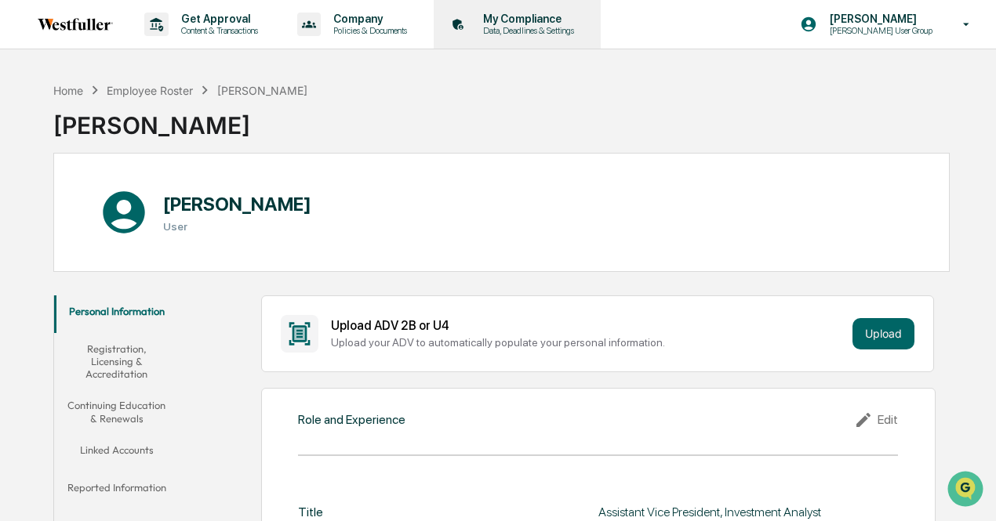
click at [513, 21] on p "My Compliance" at bounding box center [525, 19] width 111 height 13
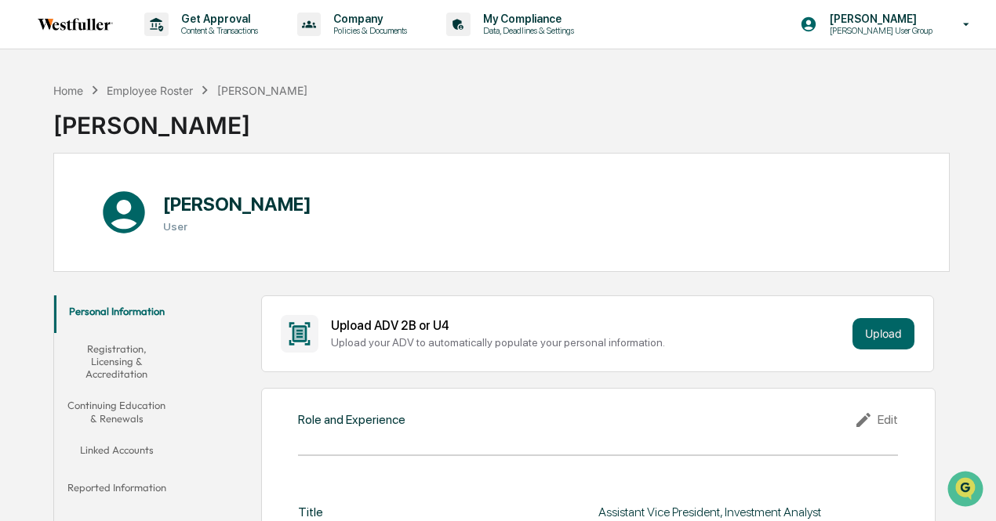
click at [513, 21] on p "My Compliance" at bounding box center [525, 19] width 111 height 13
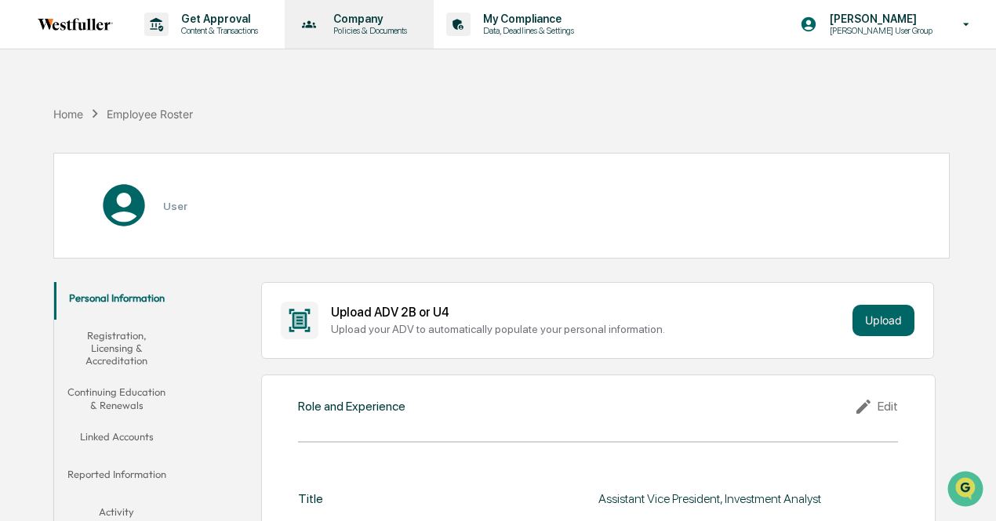
click at [409, 16] on p "Company" at bounding box center [368, 19] width 94 height 13
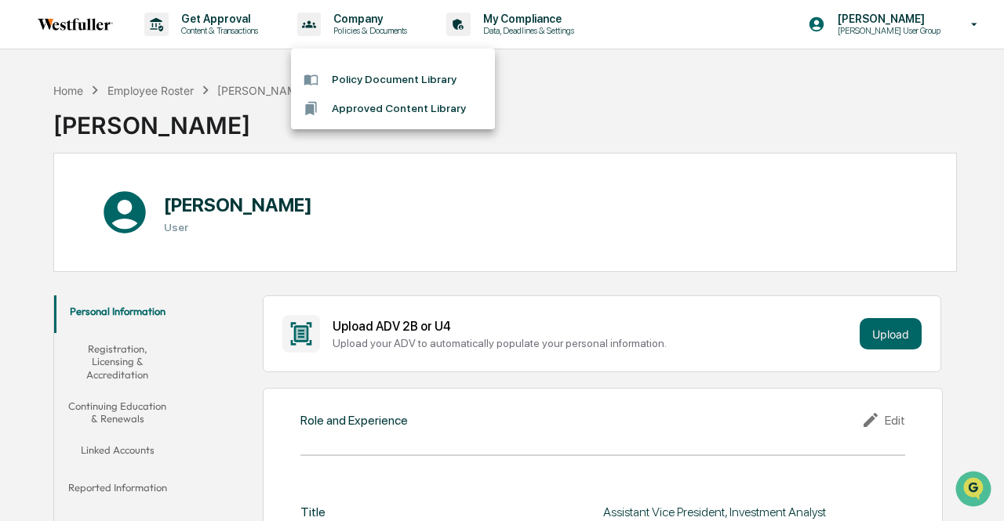
click at [185, 25] on div at bounding box center [502, 260] width 1004 height 521
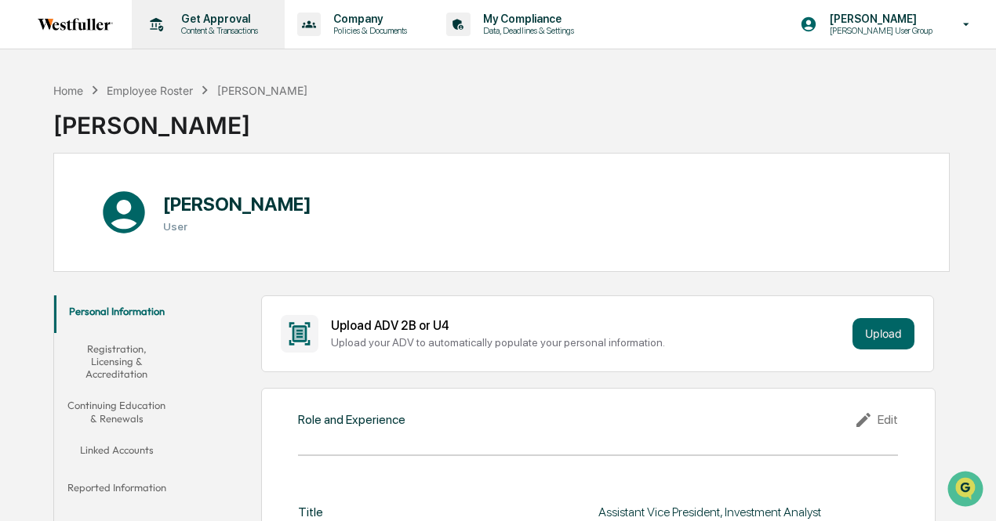
click at [204, 20] on p "Get Approval" at bounding box center [217, 19] width 97 height 13
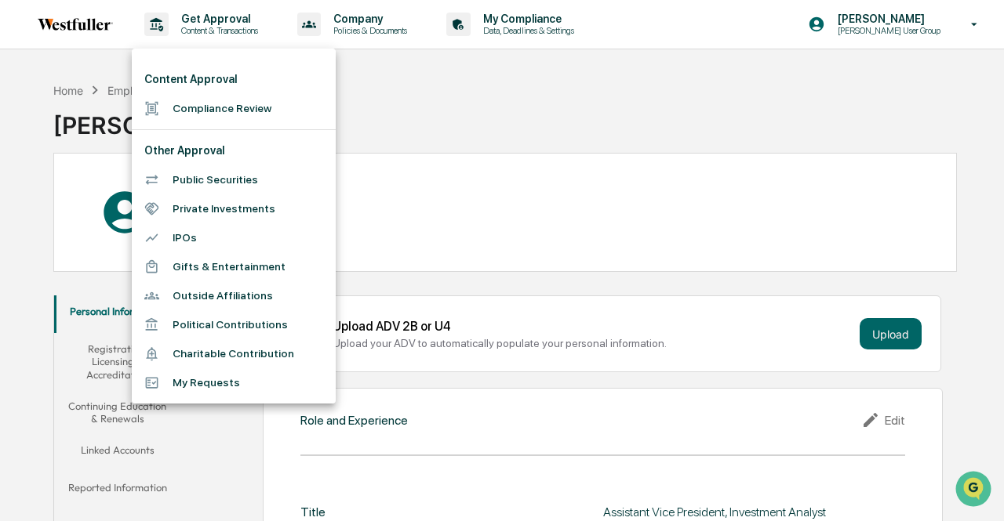
click at [216, 175] on li "Public Securities" at bounding box center [234, 179] width 204 height 29
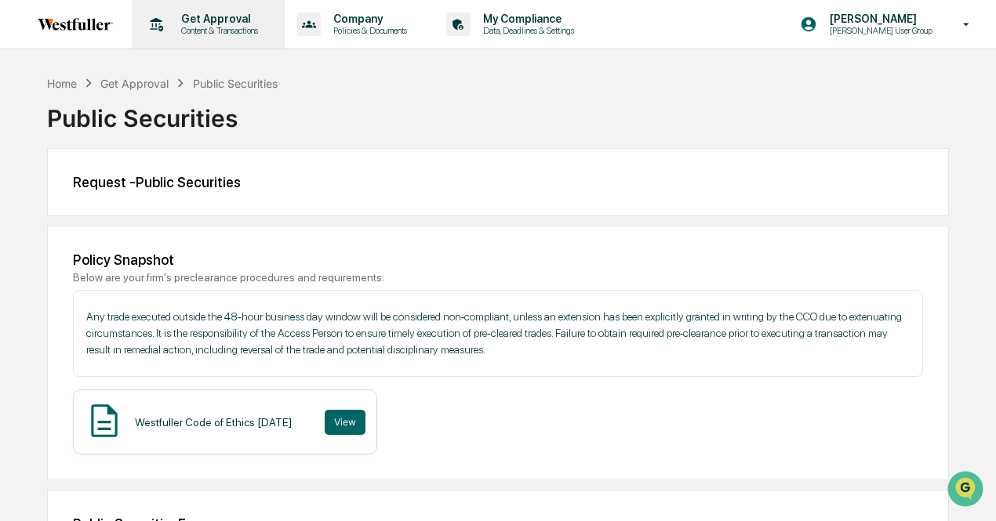
click at [197, 23] on p "Get Approval" at bounding box center [217, 19] width 97 height 13
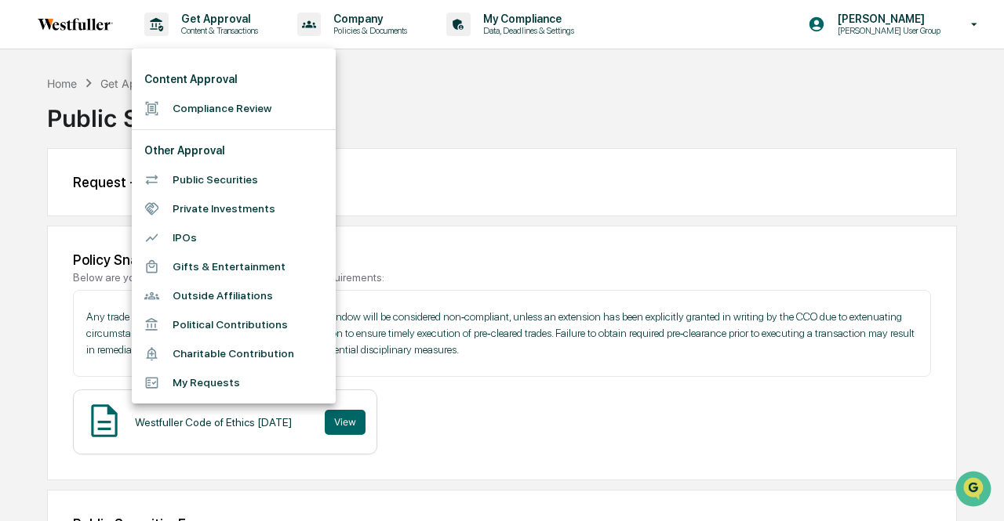
click at [198, 116] on li "Compliance Review" at bounding box center [234, 108] width 204 height 29
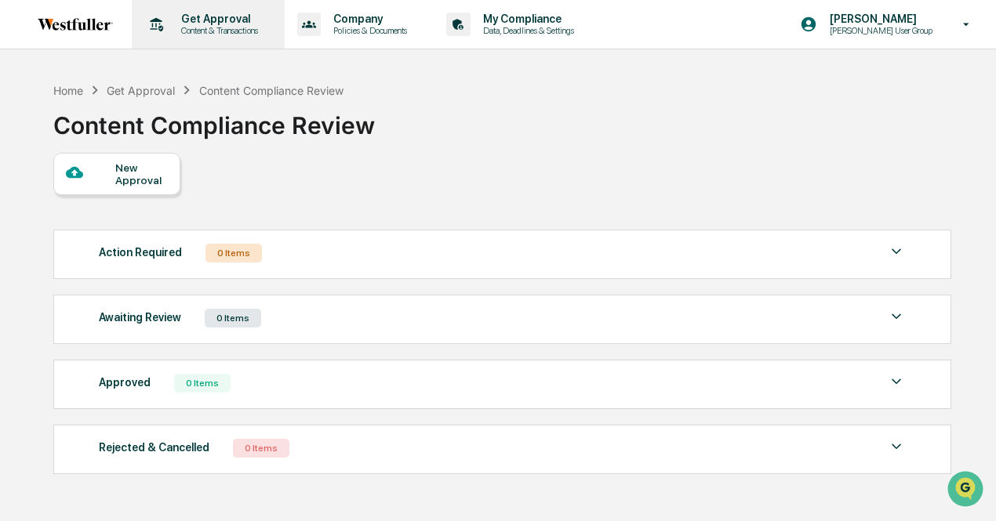
click at [202, 36] on div "Get Approval Content & Transactions" at bounding box center [206, 24] width 137 height 49
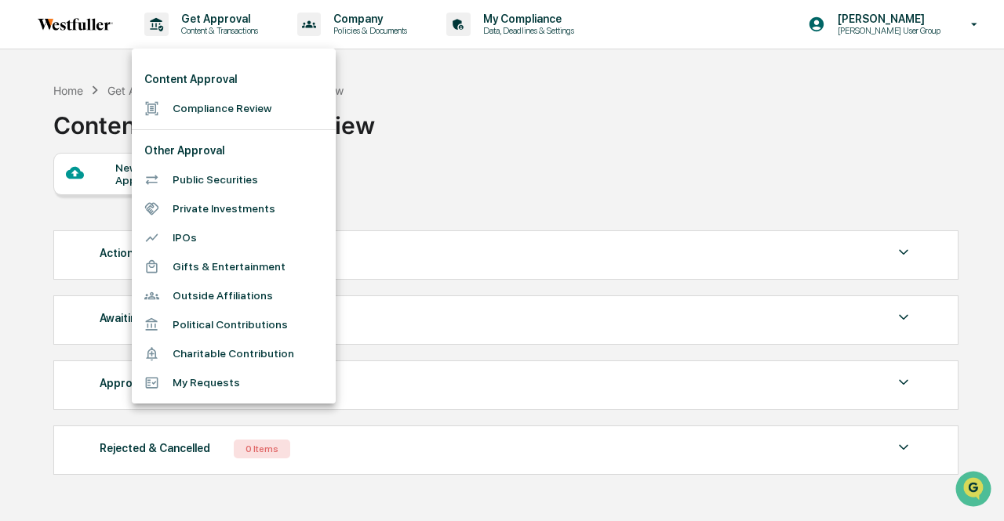
click at [216, 381] on li "My Requests" at bounding box center [234, 383] width 204 height 29
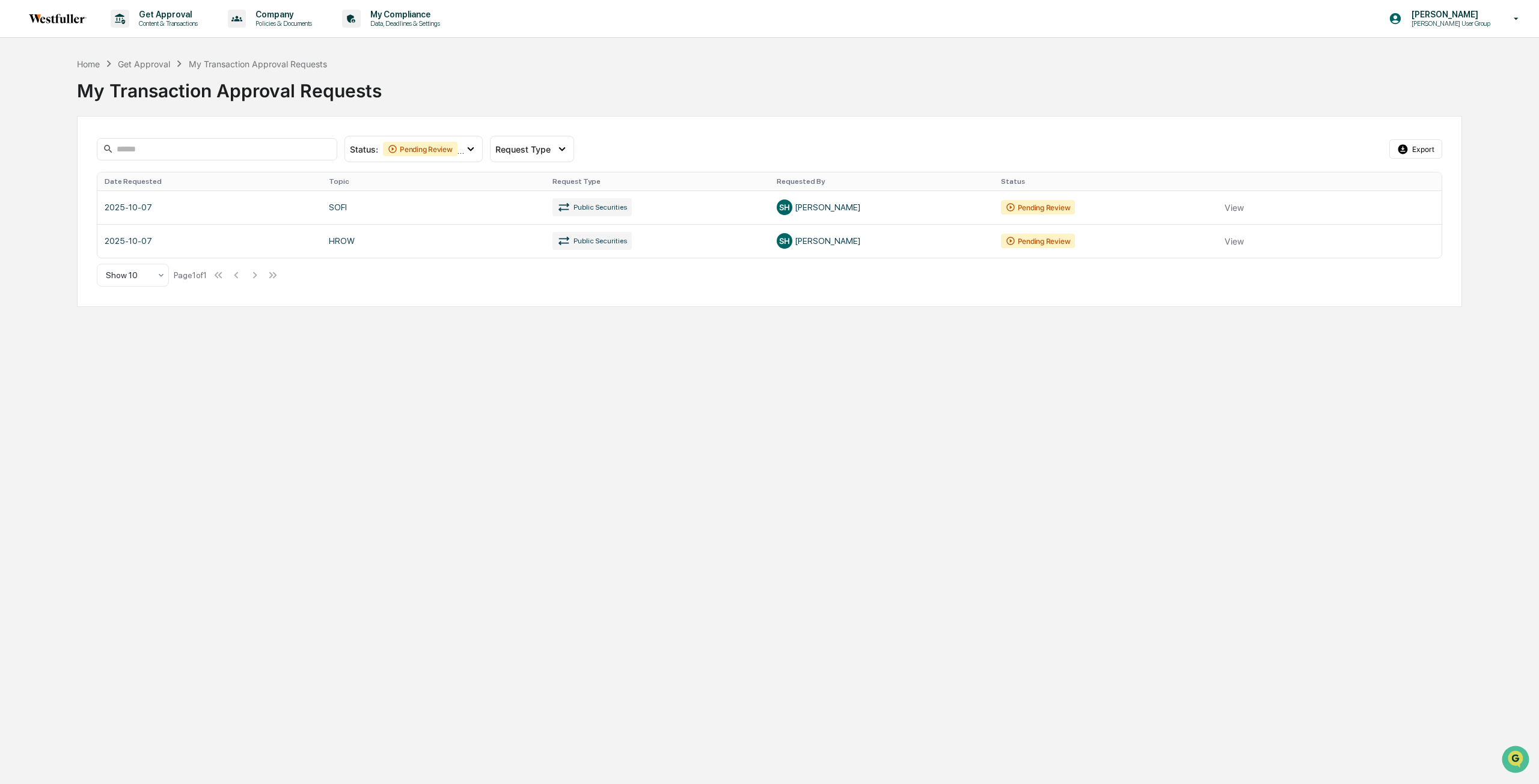
click at [315, 383] on div "Get Approval Content & Transactions Company Policies & Documents My Compliance …" at bounding box center [769, 392] width 1539 height 784
click at [360, 355] on div "Get Approval Content & Transactions Company Policies & Documents My Compliance …" at bounding box center [769, 392] width 1539 height 784
